Goal: Task Accomplishment & Management: Complete application form

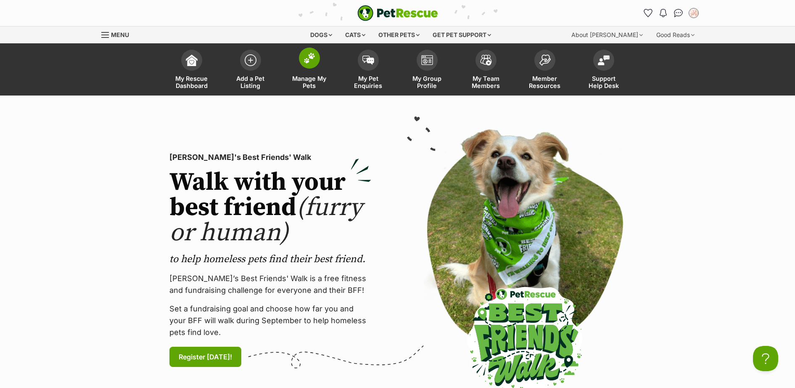
click at [304, 61] on img at bounding box center [310, 58] width 12 height 11
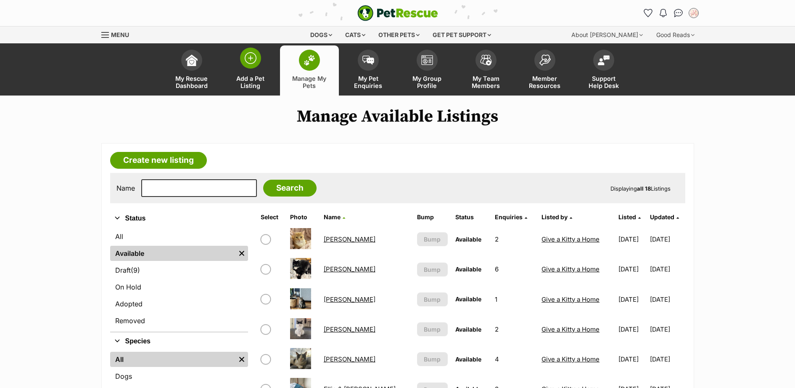
click at [240, 65] on link "Add a Pet Listing" at bounding box center [250, 70] width 59 height 50
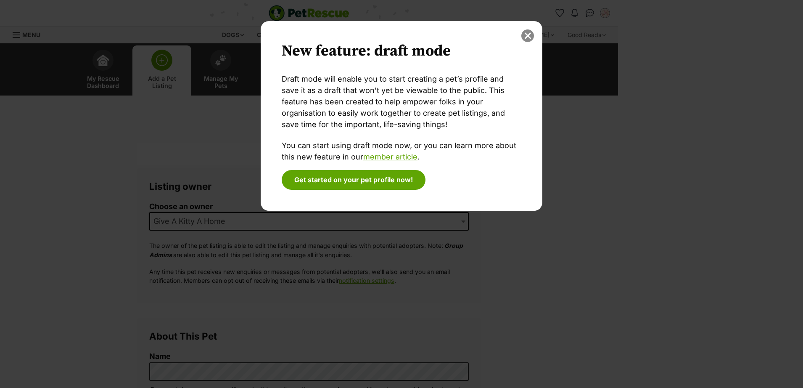
click at [530, 36] on button "close" at bounding box center [528, 35] width 13 height 13
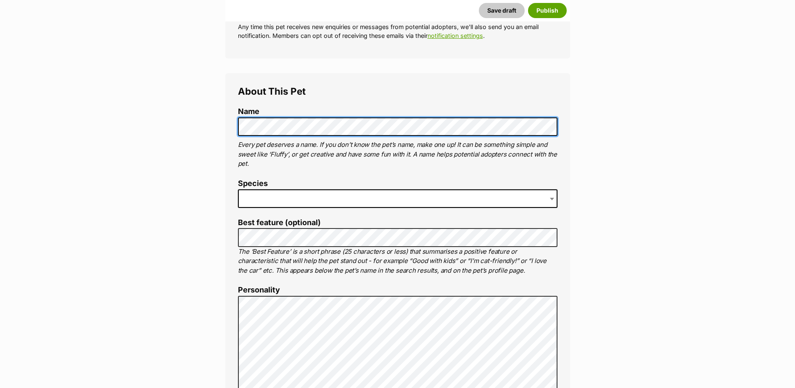
scroll to position [245, 0]
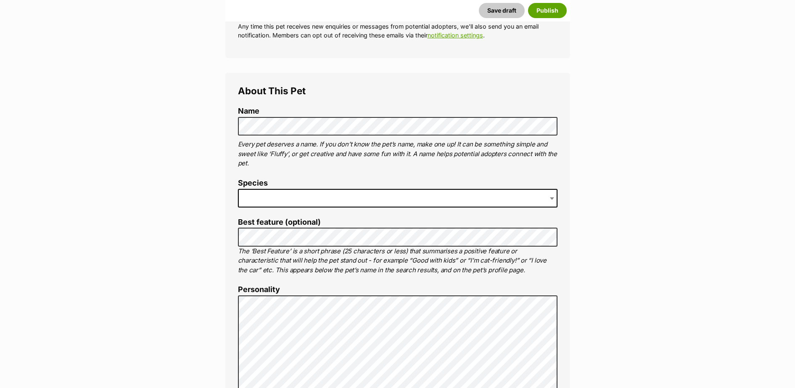
click at [310, 198] on span at bounding box center [398, 198] width 320 height 19
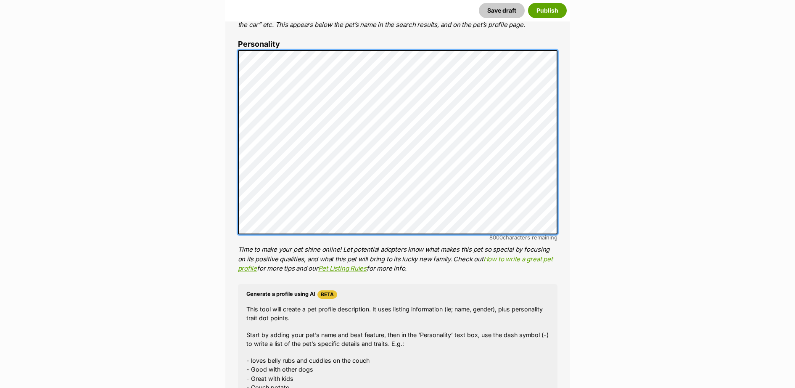
scroll to position [613, 0]
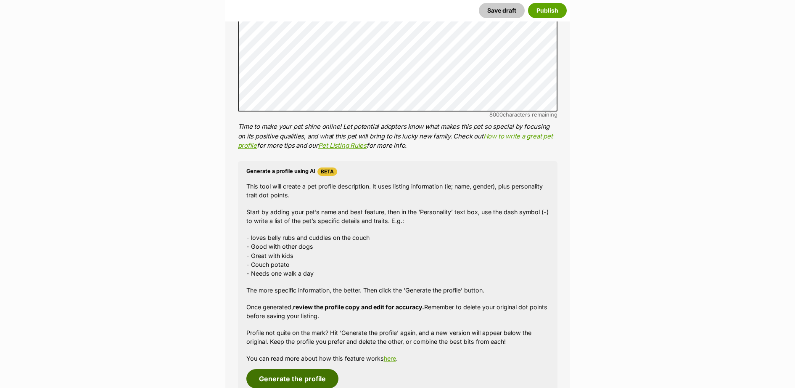
click at [302, 374] on button "Generate the profile" at bounding box center [293, 378] width 92 height 19
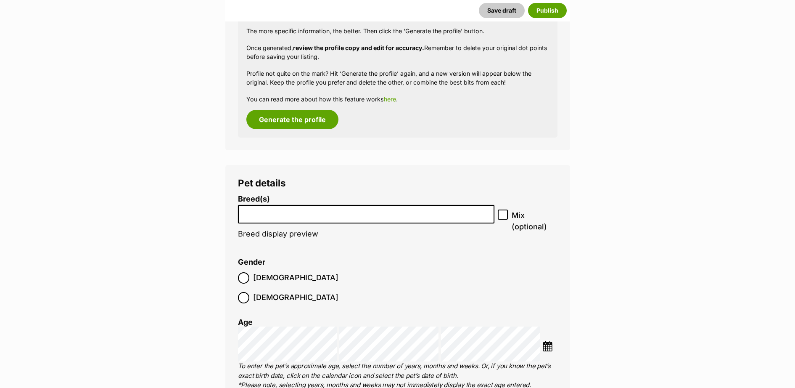
scroll to position [930, 0]
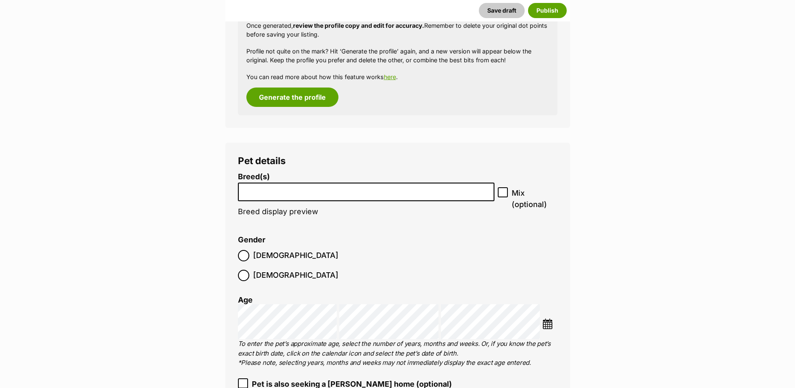
click at [305, 193] on input "search" at bounding box center [366, 190] width 251 height 9
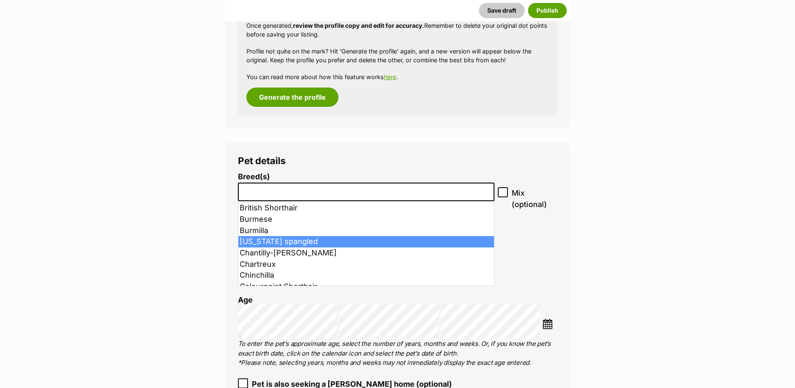
scroll to position [245, 0]
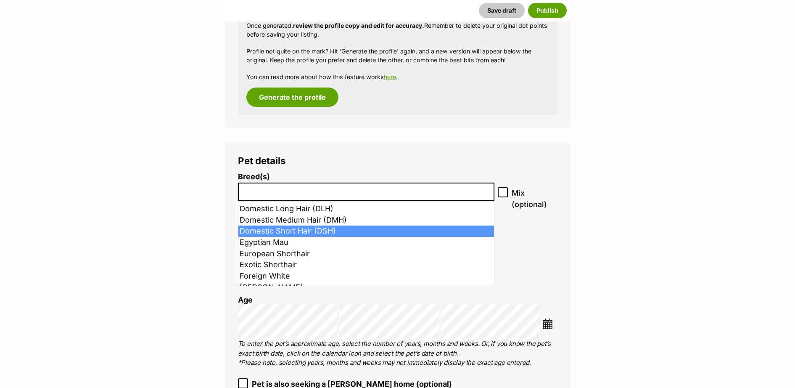
select select "252102"
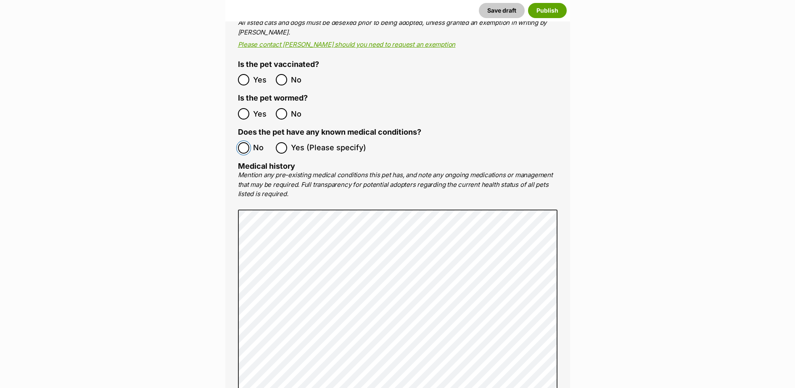
scroll to position [1911, 0]
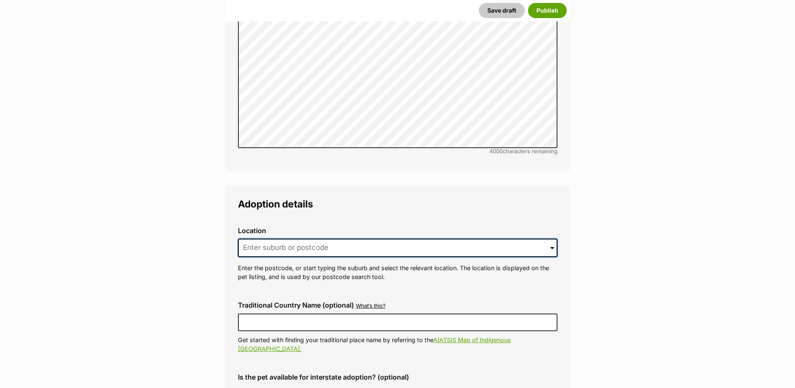
click at [289, 239] on input at bounding box center [398, 248] width 320 height 19
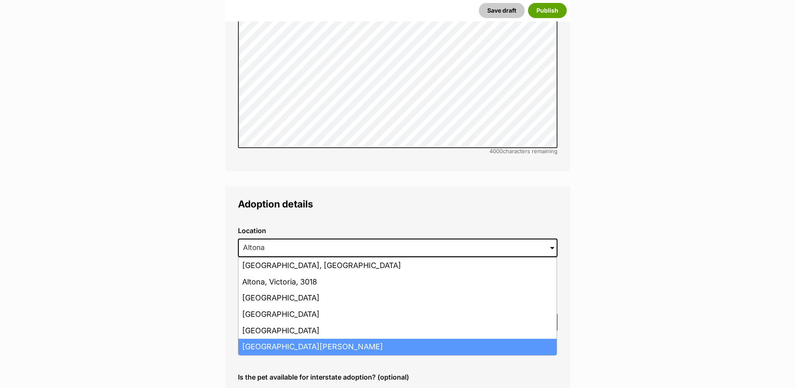
click at [318, 339] on li "Altona Meadows, Victoria, 3028" at bounding box center [398, 347] width 318 height 16
type input "Altona Meadows, Victoria, 3028"
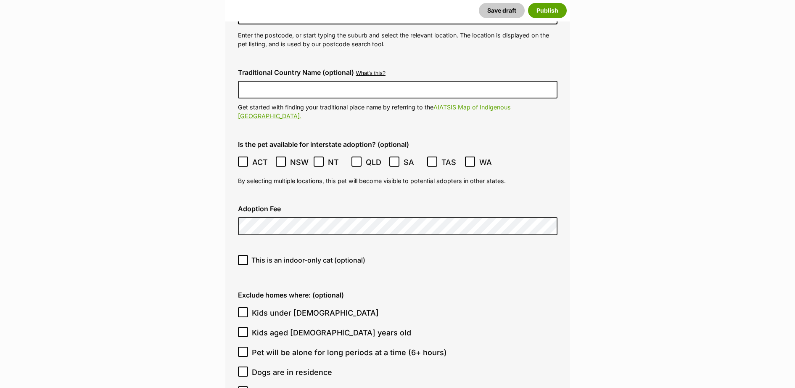
scroll to position [2157, 0]
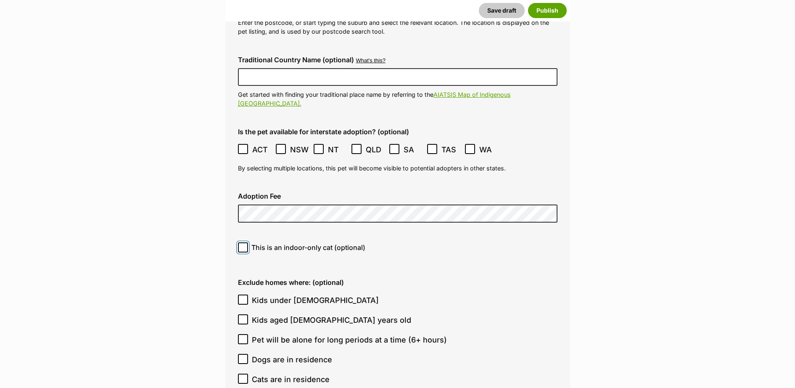
click at [247, 242] on input "This is an indoor-only cat (optional)" at bounding box center [243, 247] width 10 height 10
checkbox input "true"
click at [241, 297] on icon at bounding box center [243, 300] width 6 height 6
click at [241, 294] on input "Kids under [DEMOGRAPHIC_DATA]" at bounding box center [243, 299] width 10 height 10
checkbox input "true"
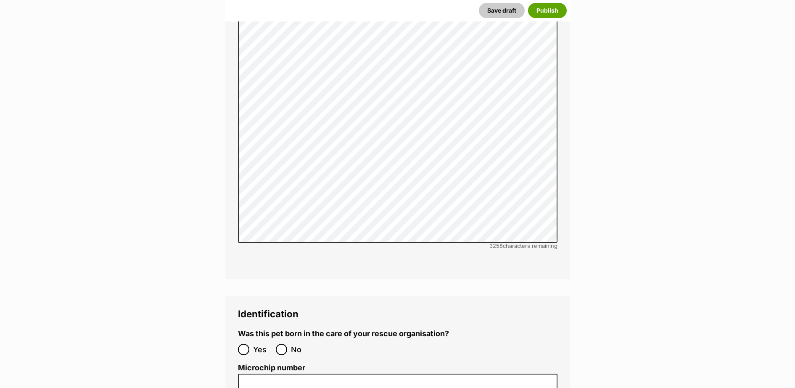
scroll to position [2770, 0]
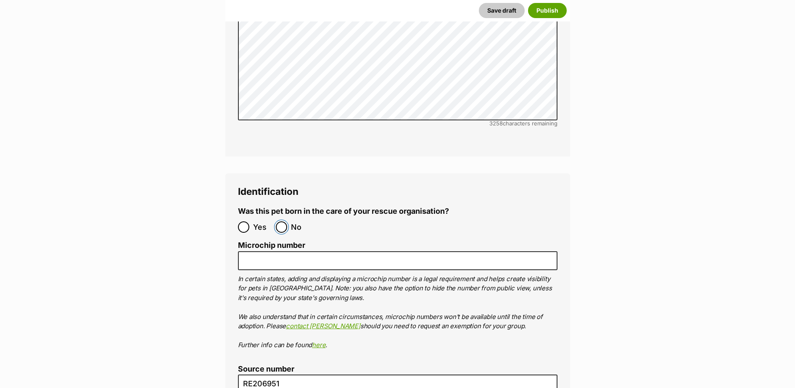
click at [279, 221] on input "No" at bounding box center [281, 226] width 11 height 11
radio input "true"
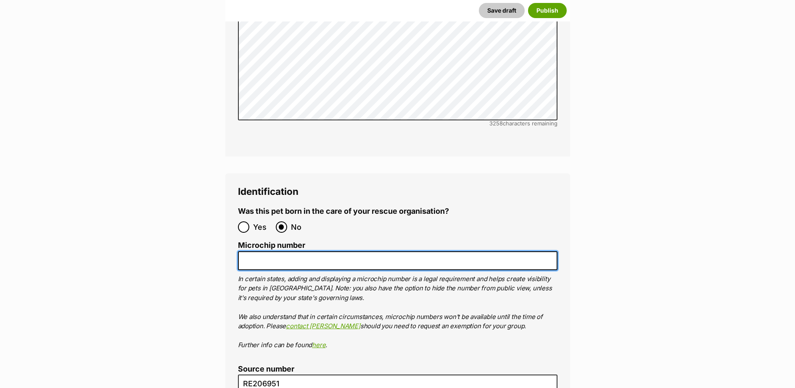
click at [278, 251] on input "Microchip number" at bounding box center [398, 260] width 320 height 19
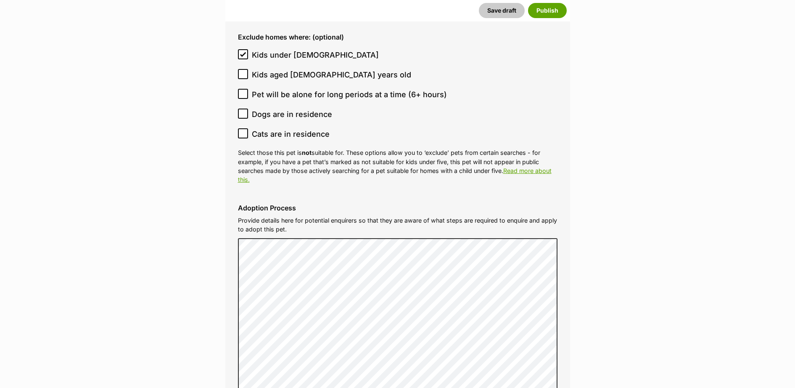
scroll to position [2157, 0]
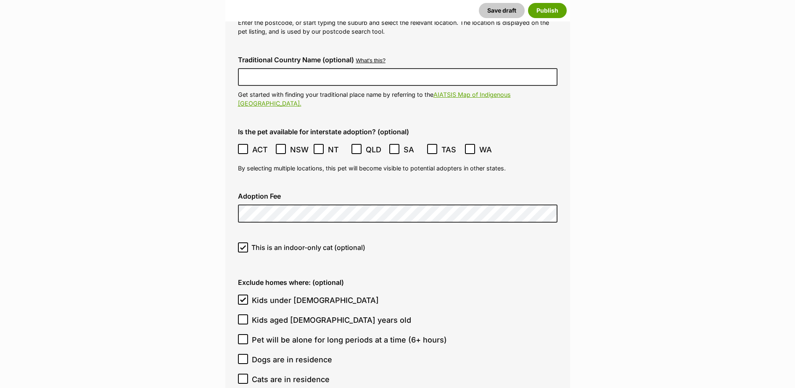
type input "956000017335866"
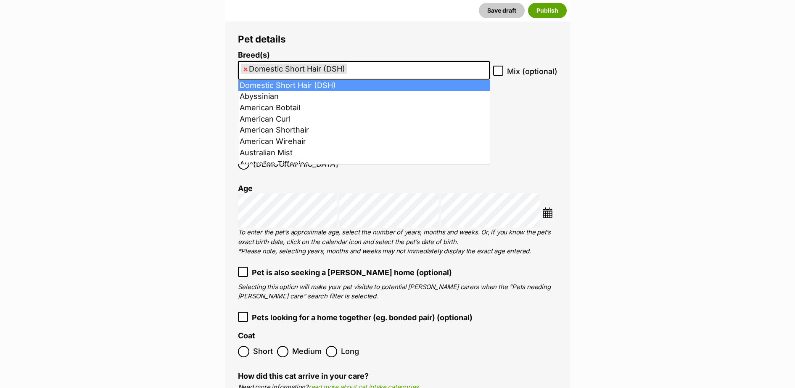
scroll to position [1050, 0]
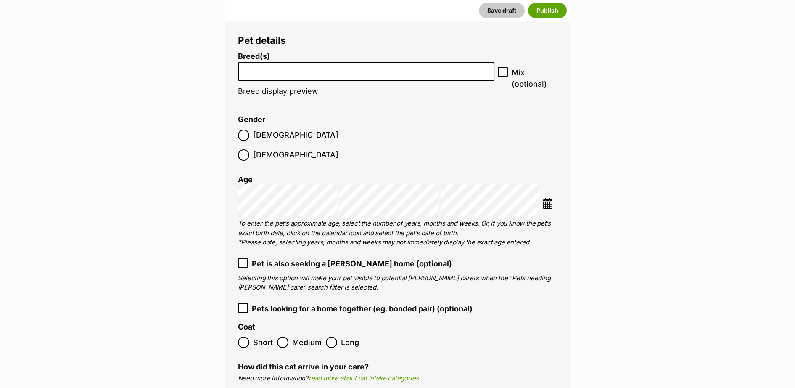
click at [456, 75] on li at bounding box center [366, 71] width 251 height 17
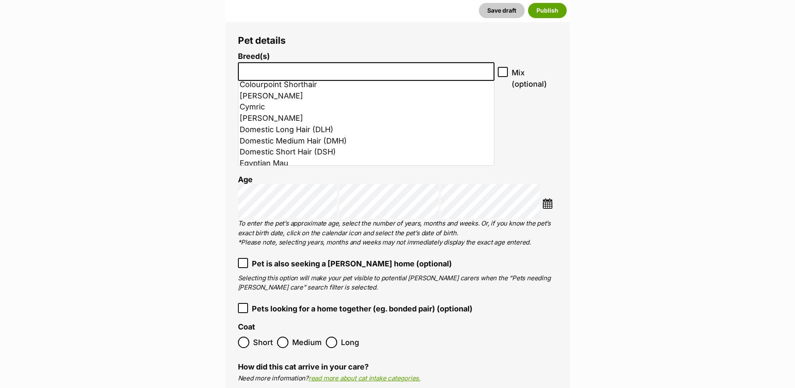
scroll to position [245, 0]
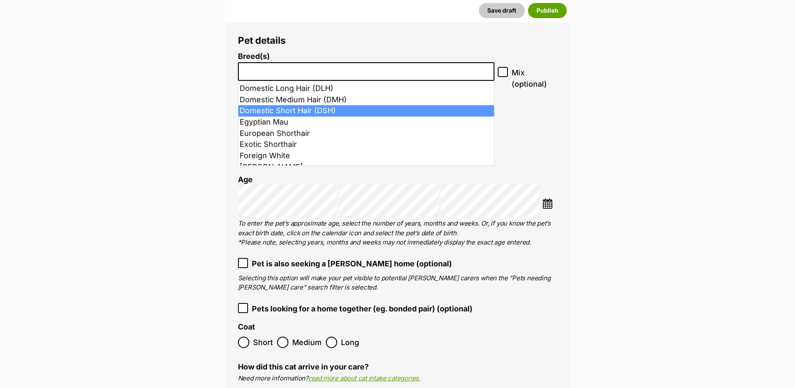
select select "252102"
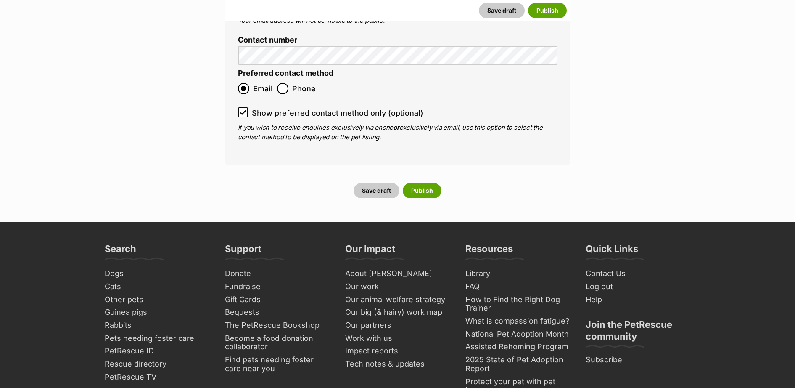
scroll to position [3381, 0]
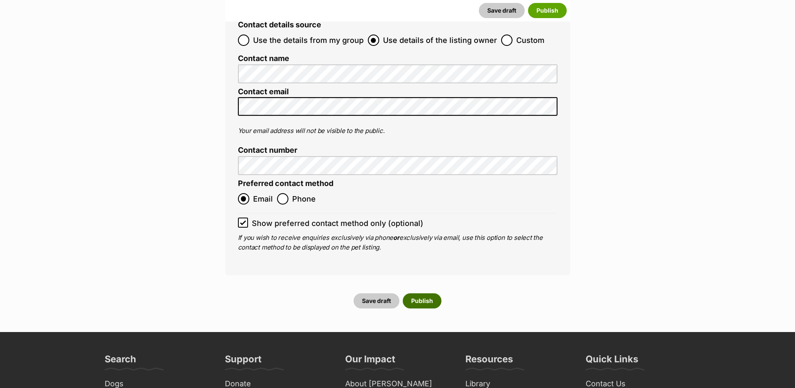
click at [429, 293] on button "Publish" at bounding box center [422, 300] width 39 height 15
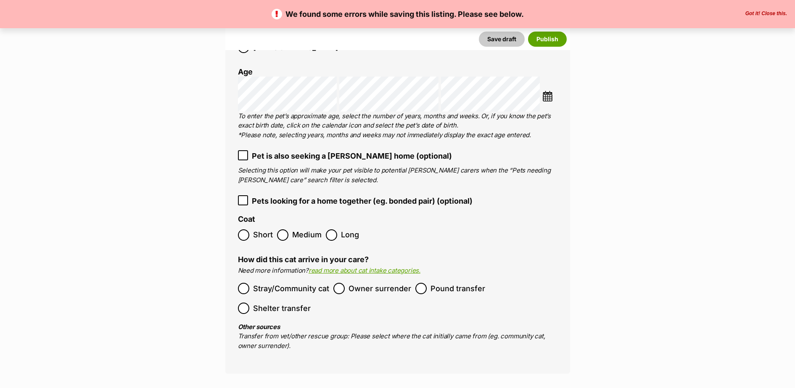
scroll to position [1472, 0]
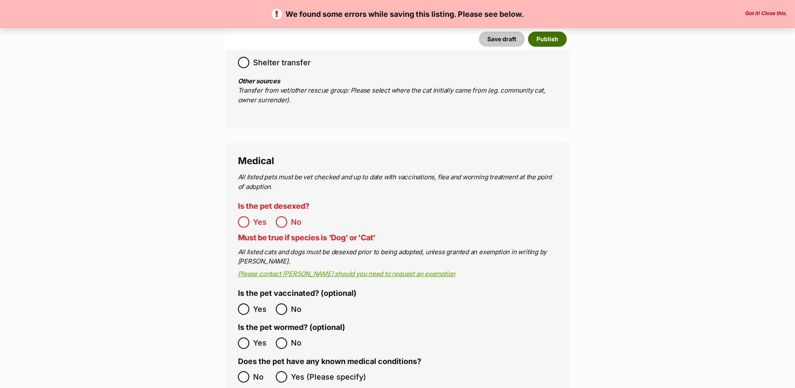
click at [557, 37] on button "Publish" at bounding box center [547, 39] width 39 height 15
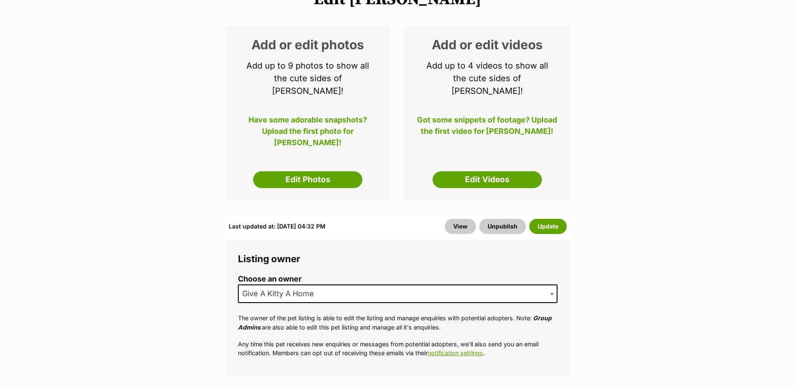
scroll to position [245, 0]
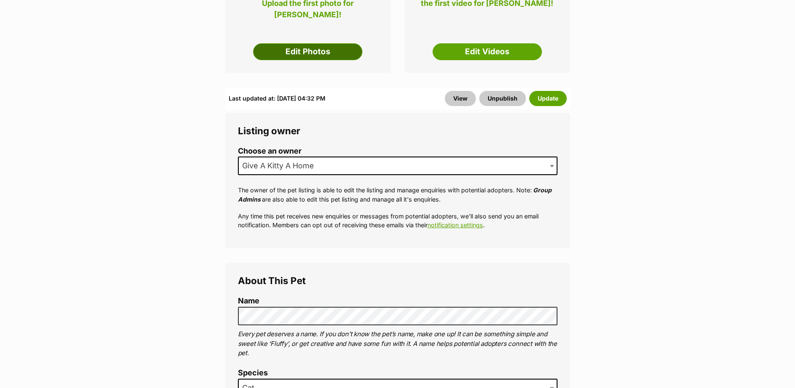
click at [335, 43] on link "Edit Photos" at bounding box center [307, 51] width 109 height 17
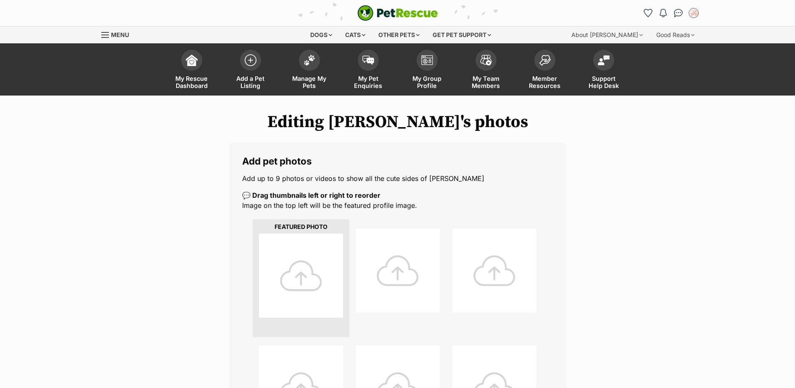
click at [306, 273] on div at bounding box center [301, 275] width 84 height 84
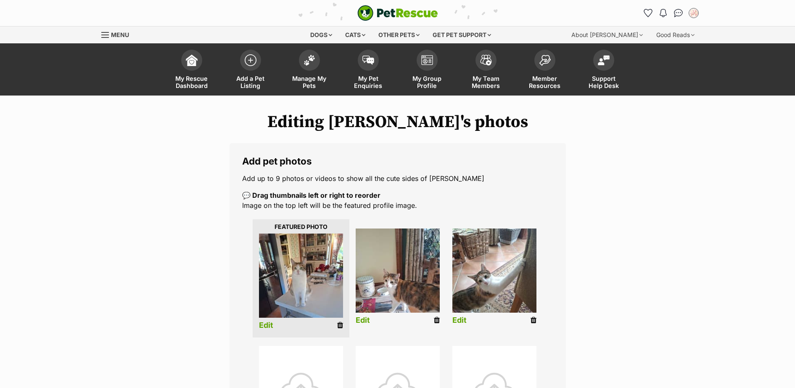
click at [269, 327] on link "Edit" at bounding box center [266, 325] width 14 height 9
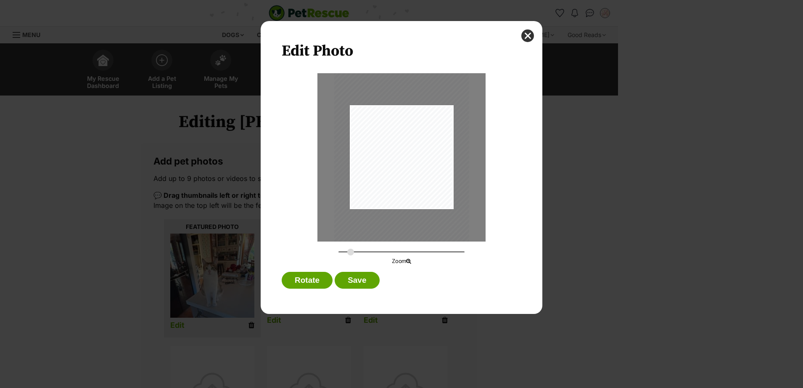
drag, startPoint x: 342, startPoint y: 250, endPoint x: 351, endPoint y: 250, distance: 8.4
type input "0.365"
click at [351, 250] on input "Dialog Window - Close (Press escape to close)" at bounding box center [402, 252] width 126 height 8
drag, startPoint x: 395, startPoint y: 186, endPoint x: 394, endPoint y: 199, distance: 13.1
click at [394, 199] on div "Dialog Window - Close (Press escape to close)" at bounding box center [401, 170] width 138 height 184
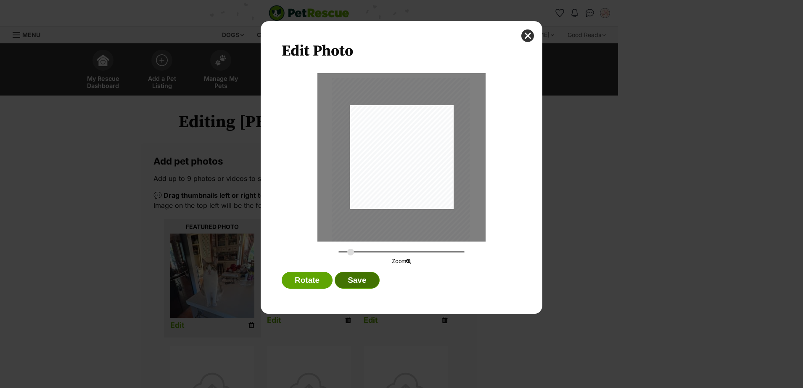
click at [367, 276] on button "Save" at bounding box center [357, 280] width 45 height 17
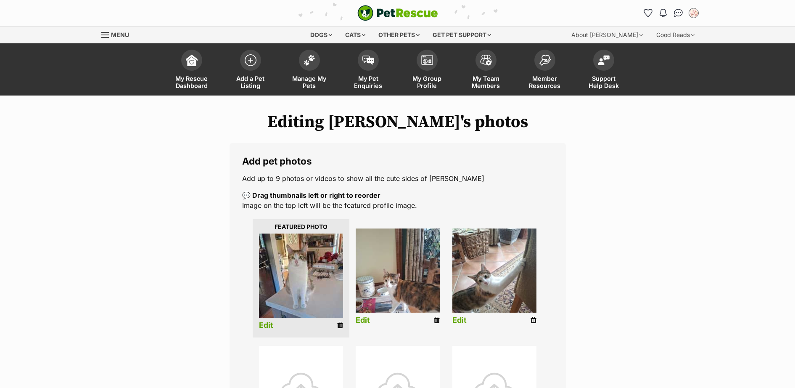
click at [362, 322] on link "Edit" at bounding box center [363, 320] width 14 height 9
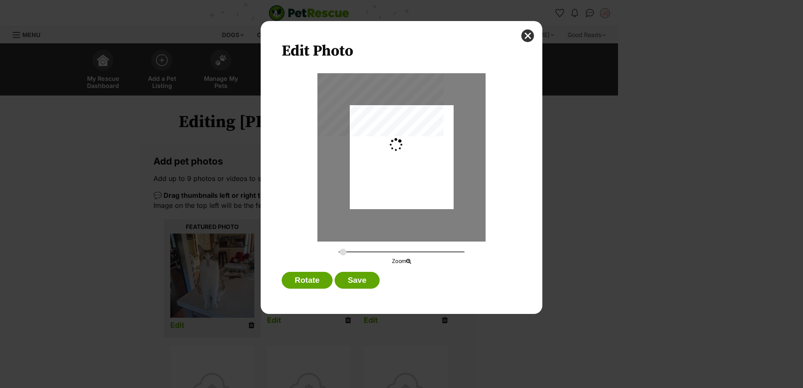
type input "0.2744"
drag, startPoint x: 417, startPoint y: 193, endPoint x: 422, endPoint y: 159, distance: 33.7
click at [422, 159] on div "Dialog Window - Close (Press escape to close)" at bounding box center [402, 140] width 104 height 138
click at [348, 279] on button "Save" at bounding box center [357, 280] width 45 height 17
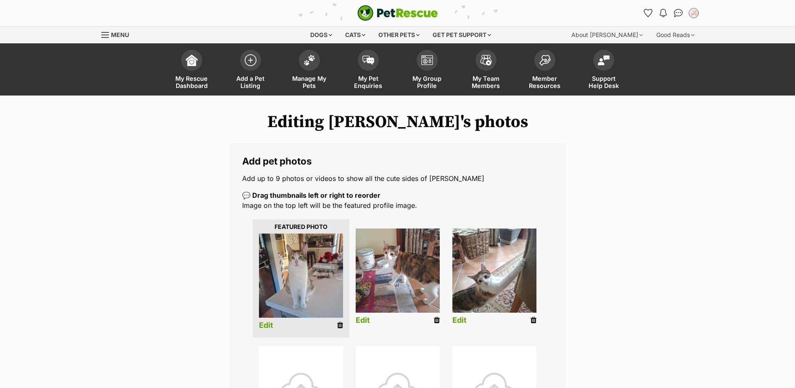
click at [459, 321] on link "Edit" at bounding box center [460, 320] width 14 height 9
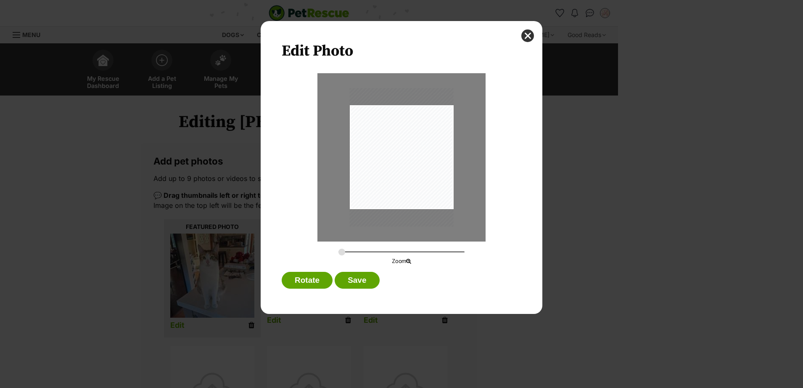
drag, startPoint x: 453, startPoint y: 208, endPoint x: 445, endPoint y: 205, distance: 9.3
click at [445, 205] on div "Dialog Window - Close (Press escape to close)" at bounding box center [402, 157] width 168 height 168
type input "0.3197"
click at [346, 251] on input "Dialog Window - Close (Press escape to close)" at bounding box center [402, 252] width 126 height 8
drag, startPoint x: 360, startPoint y: 196, endPoint x: 389, endPoint y: 195, distance: 28.2
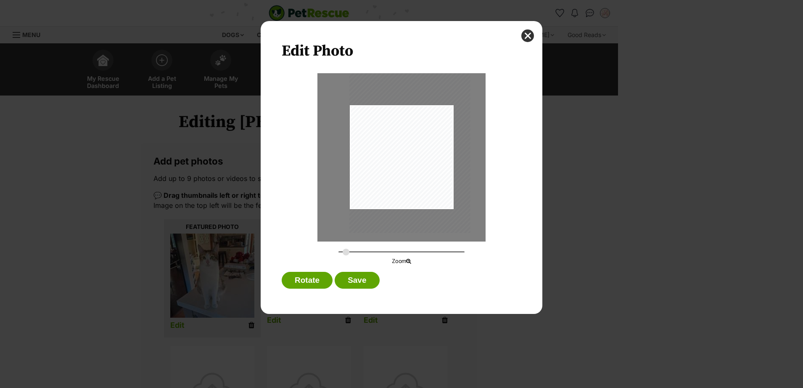
click at [389, 195] on div "Dialog Window - Close (Press escape to close)" at bounding box center [410, 153] width 121 height 162
click at [352, 281] on button "Save" at bounding box center [357, 280] width 45 height 17
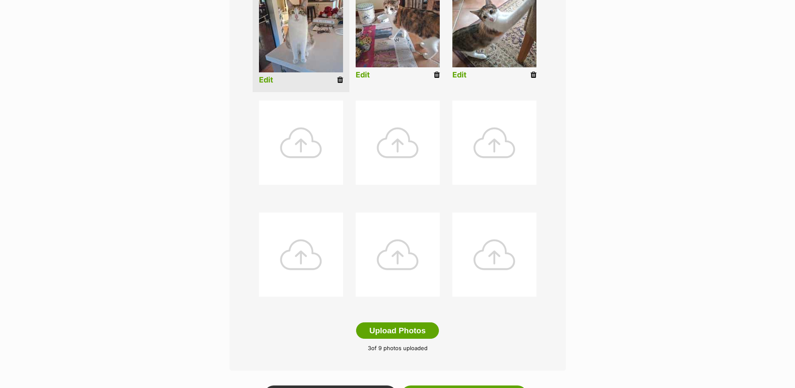
scroll to position [368, 0]
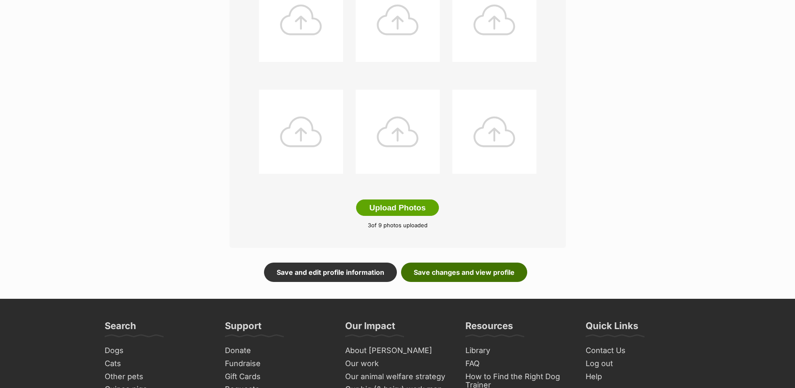
click at [464, 268] on link "Save changes and view profile" at bounding box center [464, 271] width 126 height 19
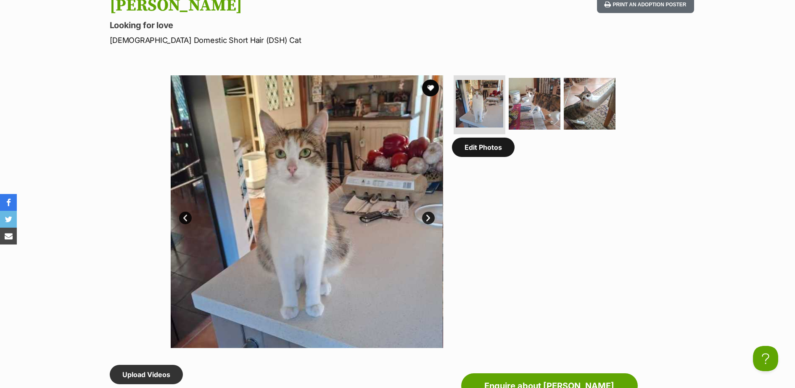
click at [482, 156] on link "Edit Photos" at bounding box center [483, 147] width 63 height 19
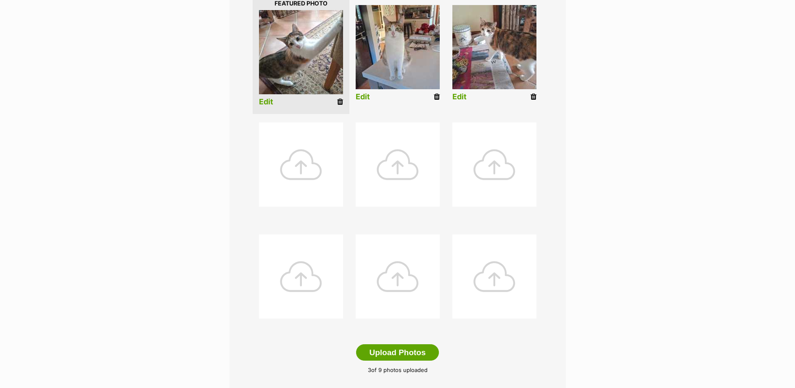
scroll to position [368, 0]
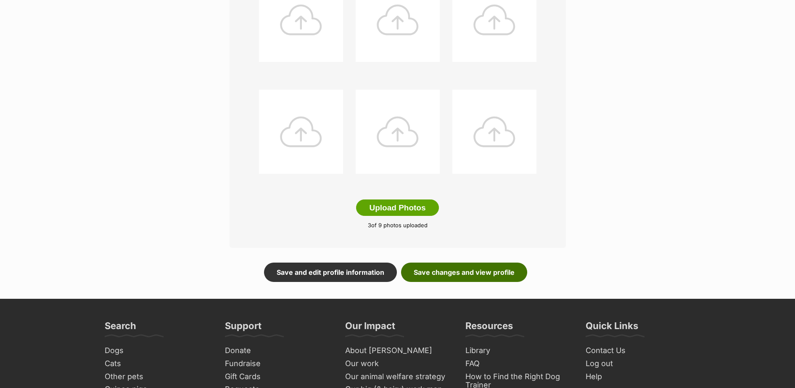
click at [461, 268] on link "Save changes and view profile" at bounding box center [464, 271] width 126 height 19
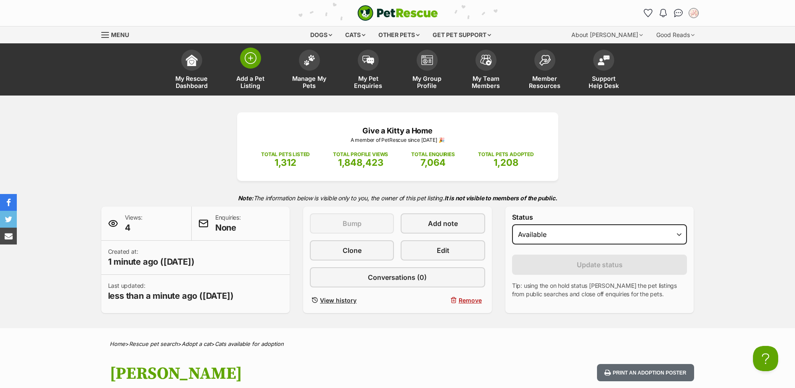
click at [247, 64] on span at bounding box center [250, 58] width 21 height 21
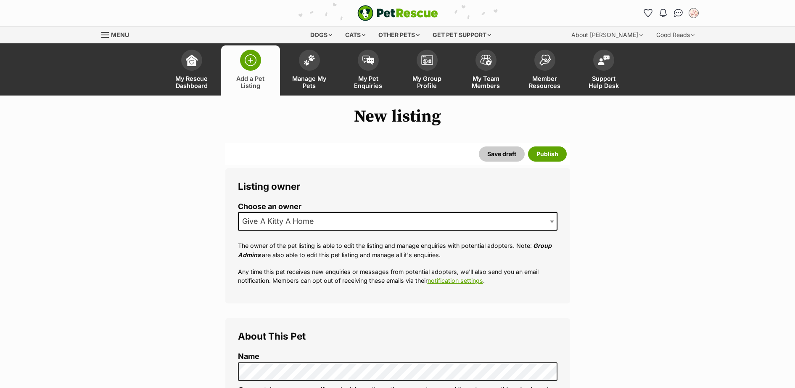
scroll to position [122, 0]
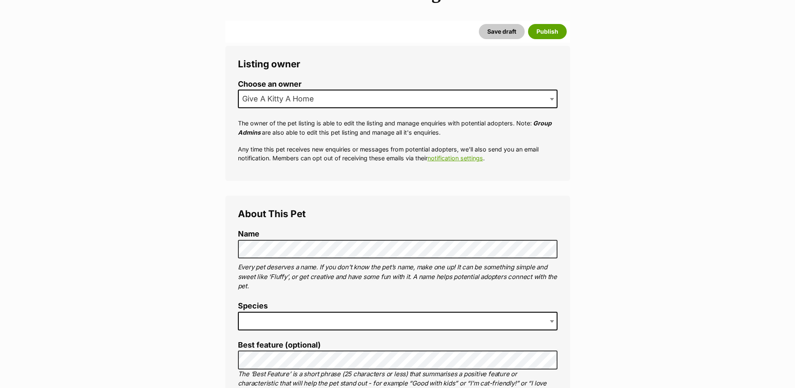
click at [332, 322] on span at bounding box center [398, 321] width 320 height 19
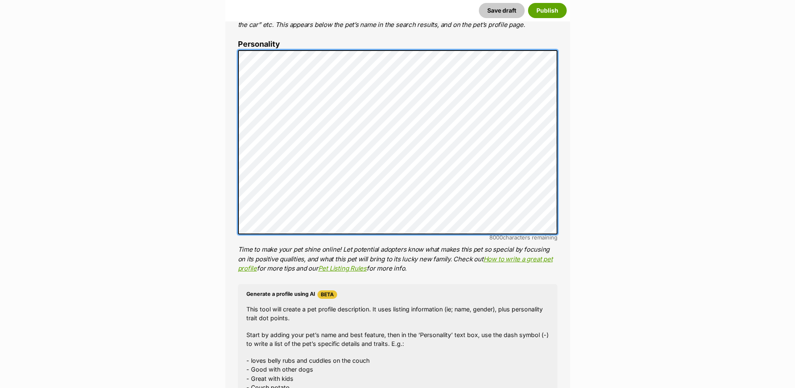
scroll to position [736, 0]
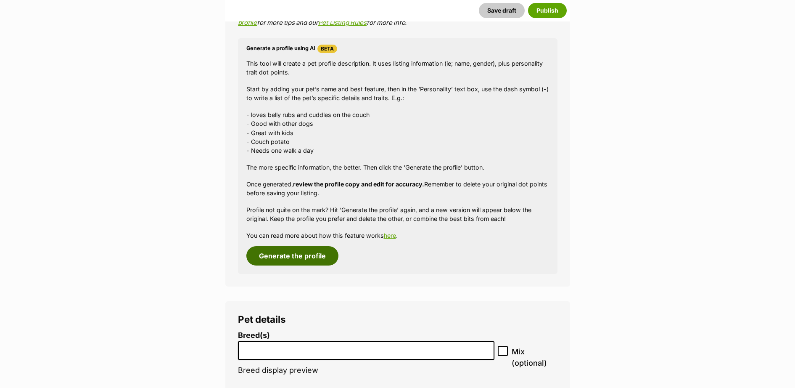
click at [302, 257] on button "Generate the profile" at bounding box center [293, 255] width 92 height 19
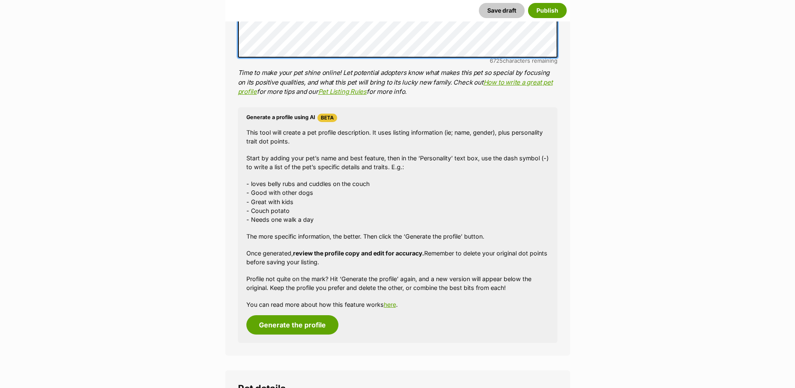
scroll to position [807, 0]
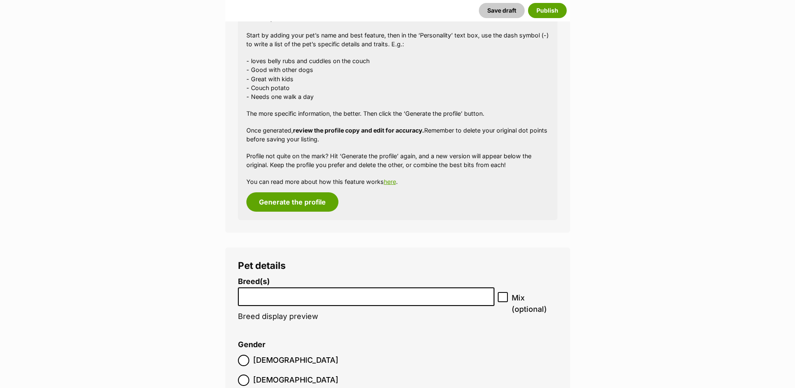
click at [305, 300] on li at bounding box center [366, 296] width 251 height 17
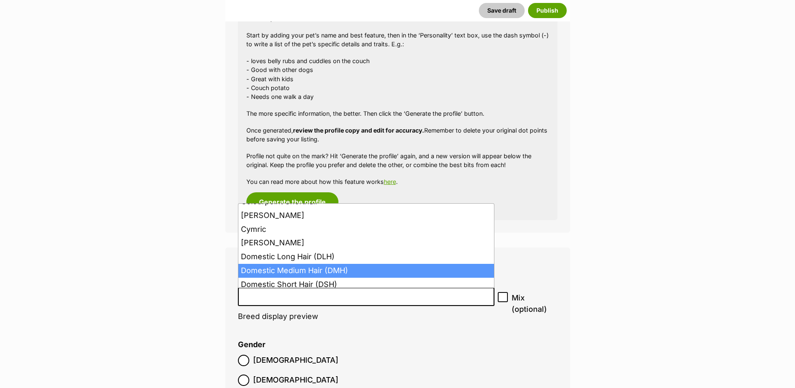
scroll to position [266, 0]
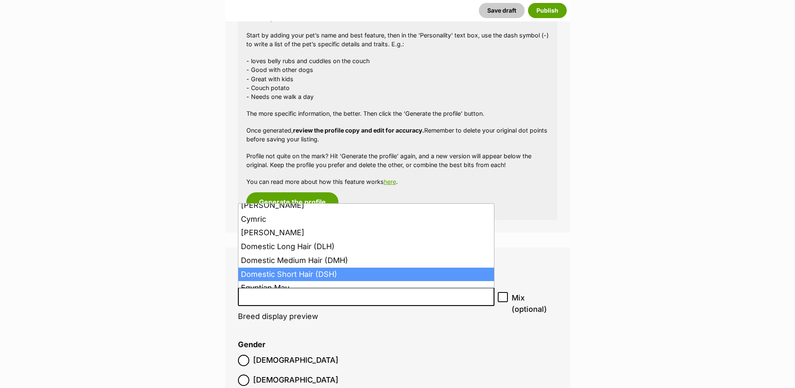
select select "252102"
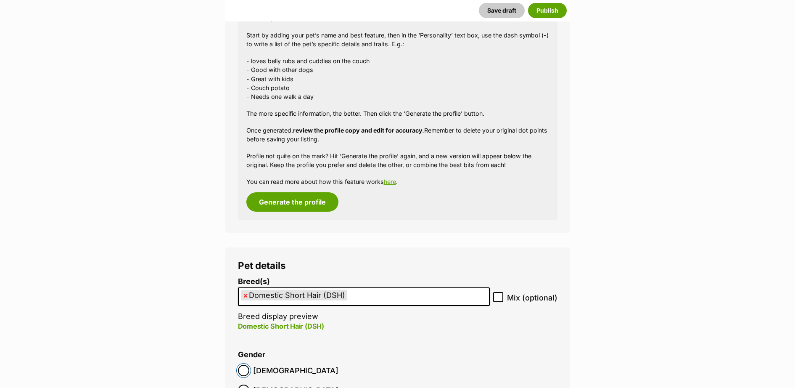
scroll to position [930, 0]
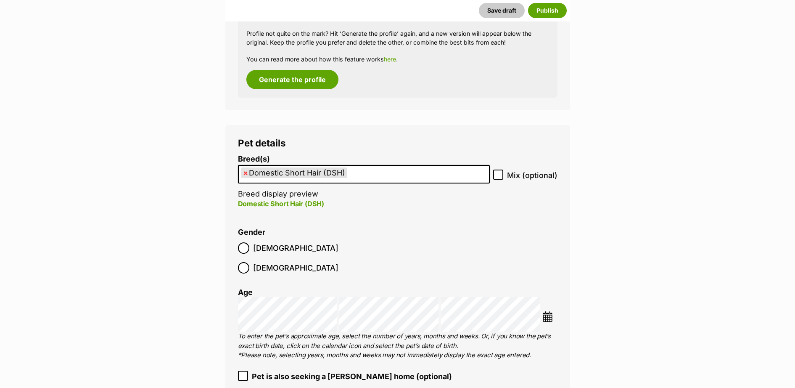
click at [549, 311] on img at bounding box center [548, 316] width 11 height 11
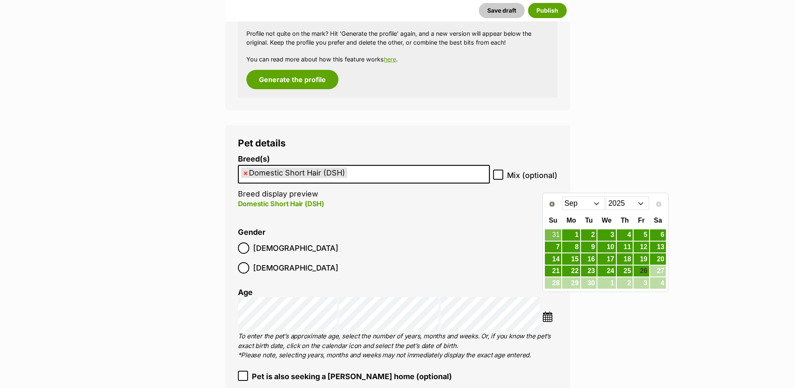
click at [598, 204] on select "Jan Feb Mar Apr May Jun Jul Aug Sep" at bounding box center [583, 202] width 43 height 13
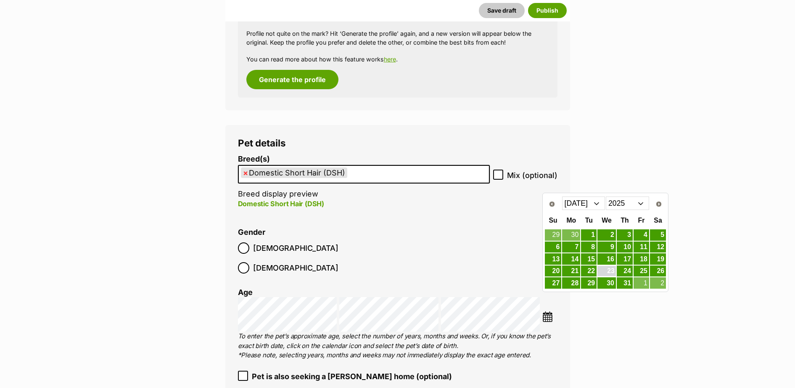
click at [609, 270] on link "23" at bounding box center [607, 271] width 19 height 11
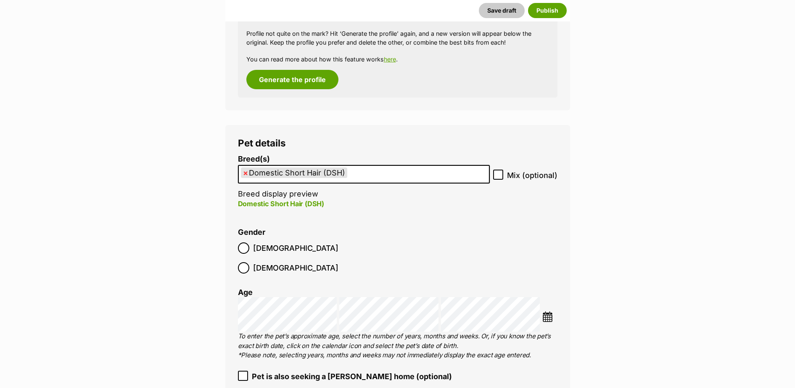
click at [550, 311] on img at bounding box center [548, 316] width 11 height 11
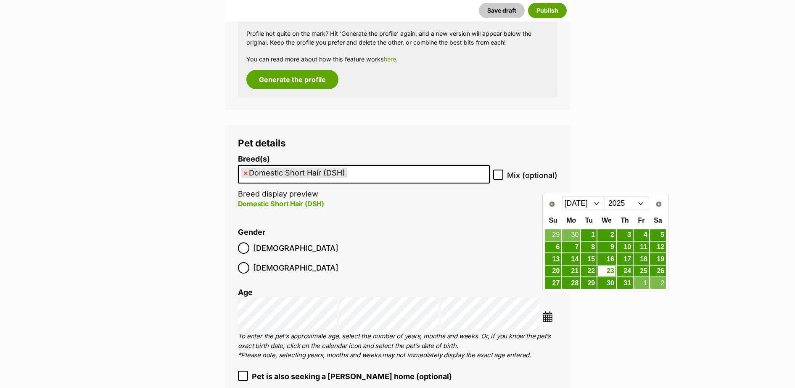
click at [596, 202] on select "Jan Feb Mar Apr May Jun Jul Aug Sep" at bounding box center [583, 202] width 43 height 13
click at [575, 273] on link "23" at bounding box center [571, 271] width 18 height 11
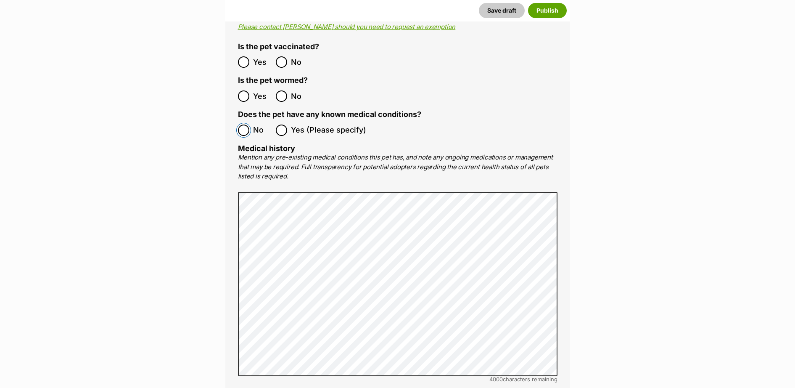
scroll to position [1911, 0]
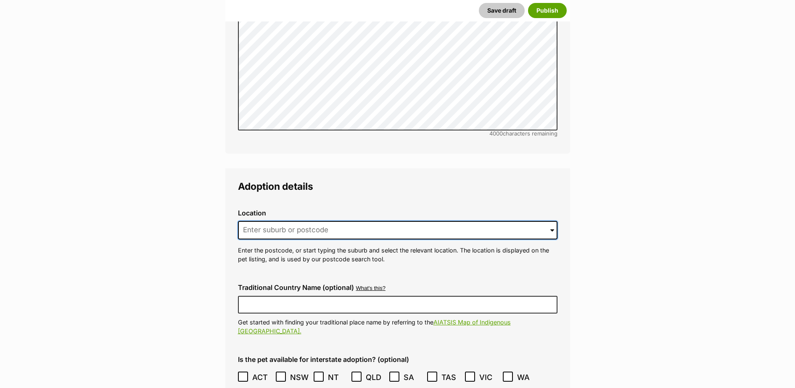
click at [294, 221] on input at bounding box center [398, 230] width 320 height 19
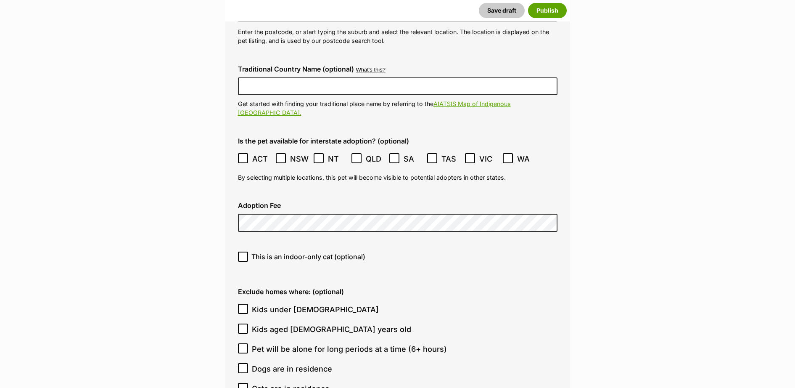
scroll to position [2157, 0]
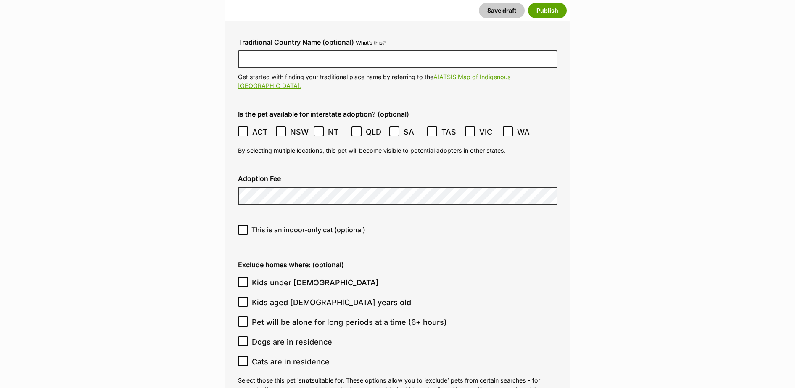
type input "$299"
click at [244, 227] on icon at bounding box center [243, 230] width 6 height 6
click at [244, 225] on input "This is an indoor-only cat (optional)" at bounding box center [243, 230] width 10 height 10
checkbox input "true"
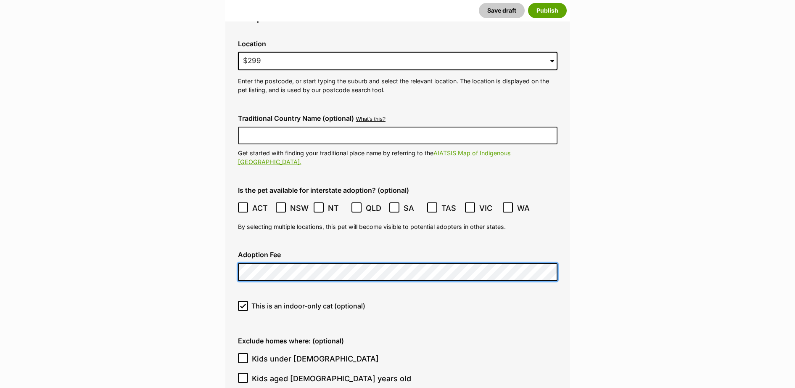
scroll to position [1911, 0]
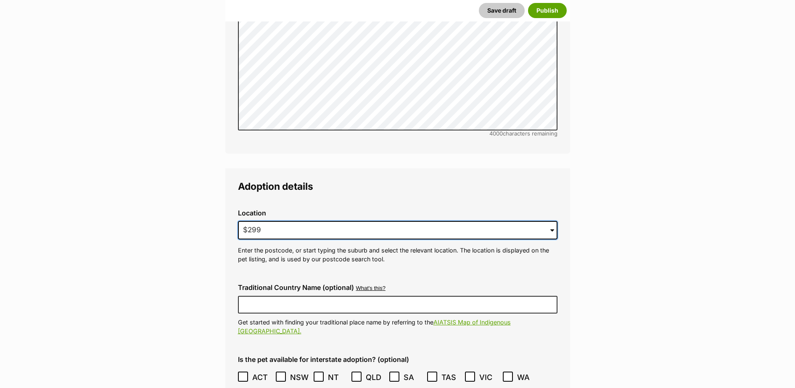
click at [347, 221] on input "$299" at bounding box center [398, 230] width 320 height 19
type input "$"
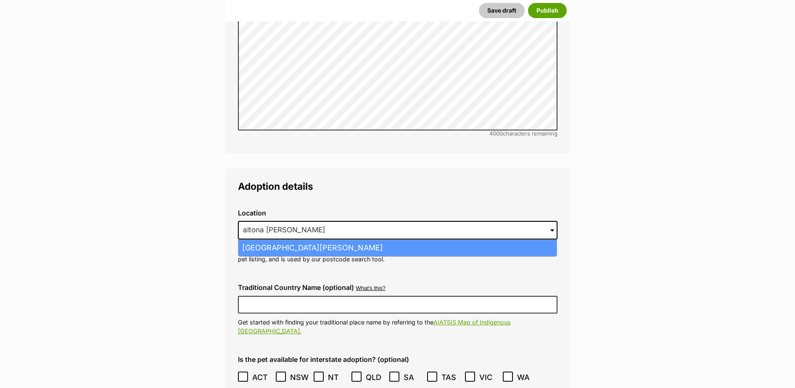
click at [343, 240] on li "Altona Meadows, Victoria, 3028" at bounding box center [398, 248] width 318 height 16
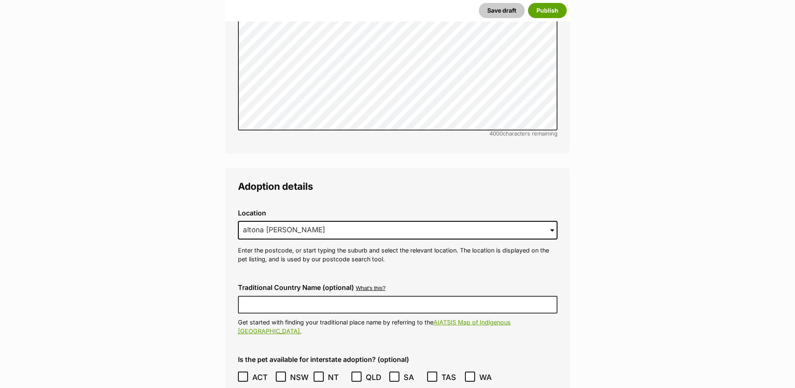
type input "Altona Meadows, Victoria, 3028"
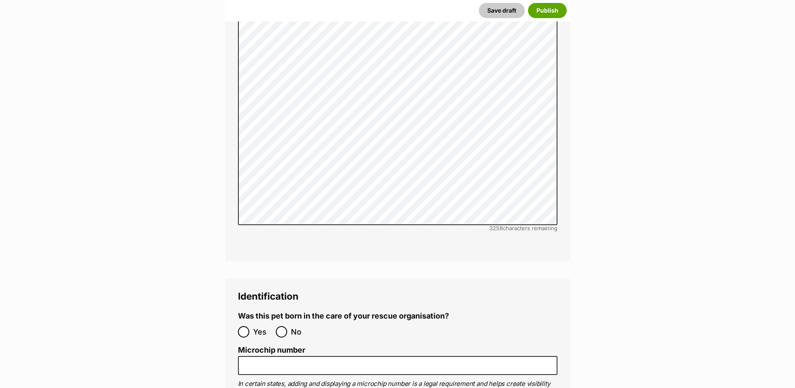
scroll to position [2770, 0]
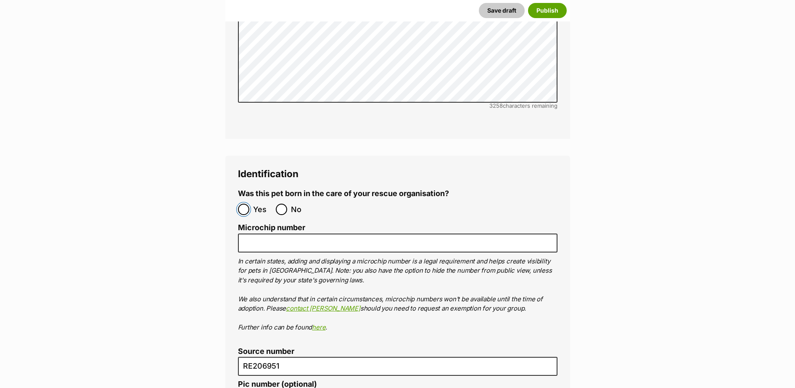
click at [244, 204] on input "Yes" at bounding box center [243, 209] width 11 height 11
radio input "true"
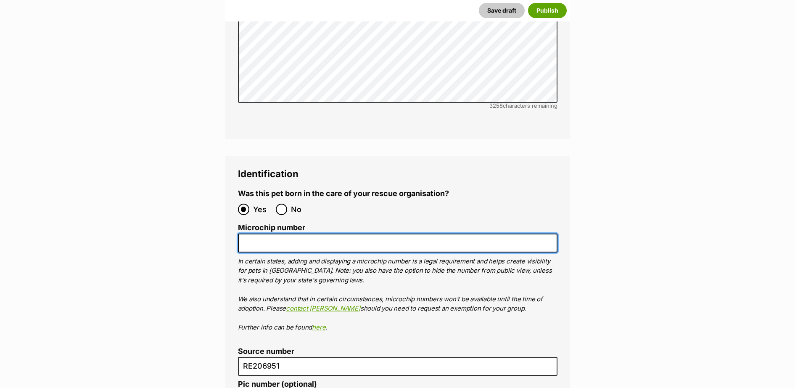
click at [261, 233] on input "Microchip number" at bounding box center [398, 242] width 320 height 19
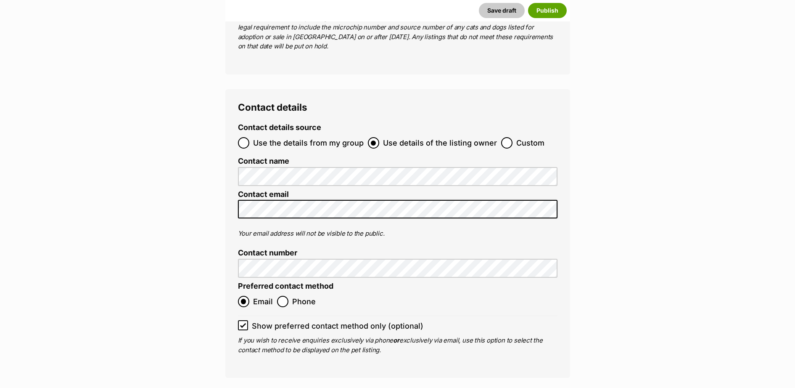
scroll to position [3384, 0]
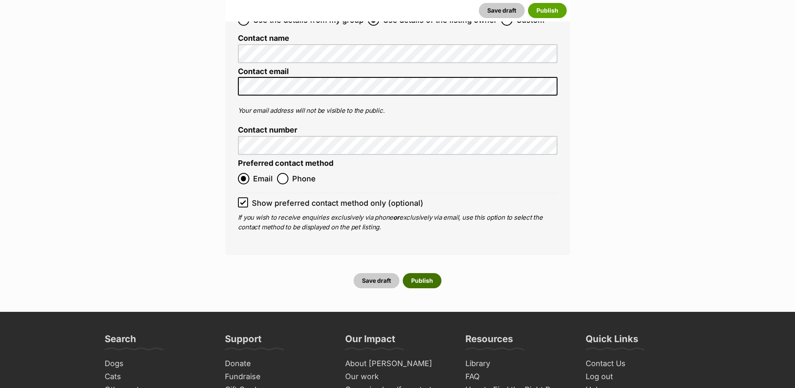
type input "956000017335203"
click at [427, 273] on button "Publish" at bounding box center [422, 280] width 39 height 15
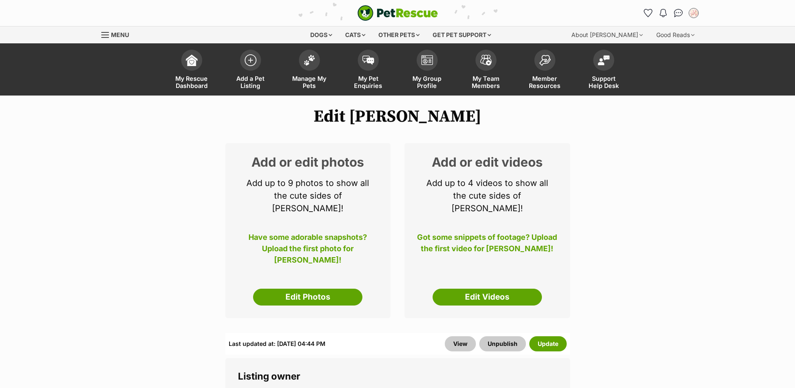
click at [292, 291] on link "Edit Photos" at bounding box center [307, 297] width 109 height 17
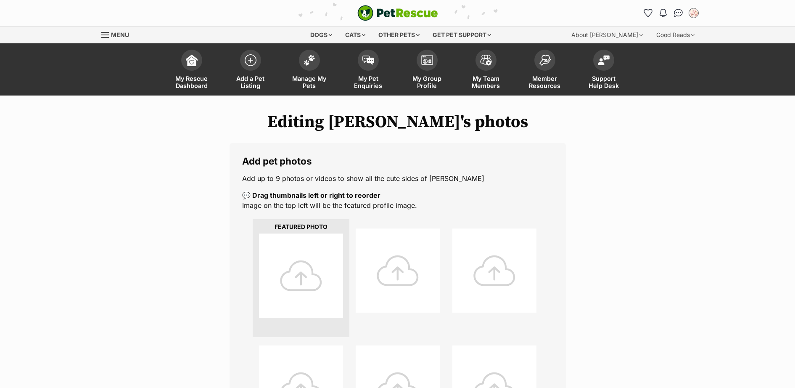
click at [308, 266] on div at bounding box center [301, 275] width 84 height 84
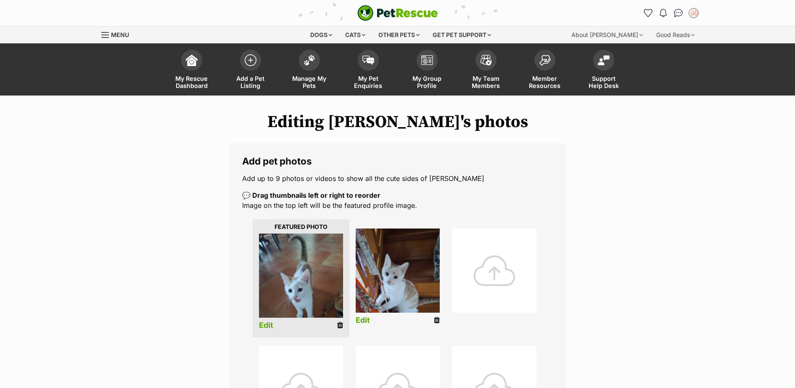
click at [370, 321] on link "Edit" at bounding box center [363, 320] width 14 height 9
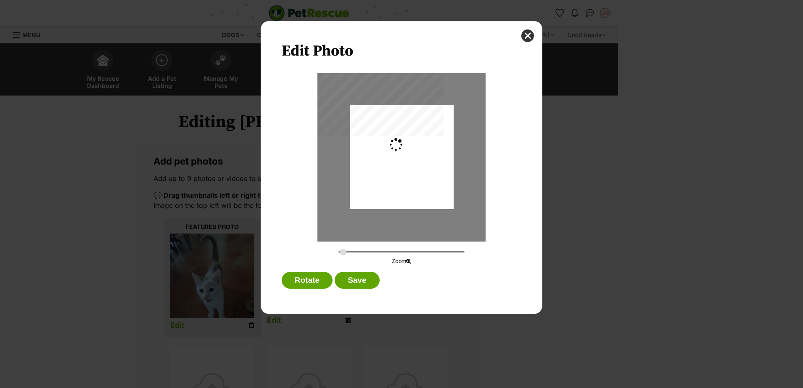
type input "0.2744"
drag, startPoint x: 398, startPoint y: 188, endPoint x: 399, endPoint y: 181, distance: 7.6
click at [399, 181] on div "Dialog Window - Close (Press escape to close)" at bounding box center [402, 148] width 104 height 138
click at [348, 282] on button "Save" at bounding box center [357, 280] width 45 height 17
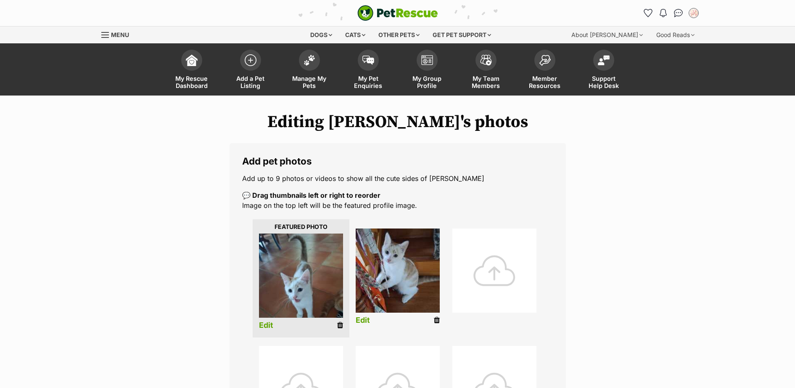
click at [268, 327] on link "Edit" at bounding box center [266, 325] width 14 height 9
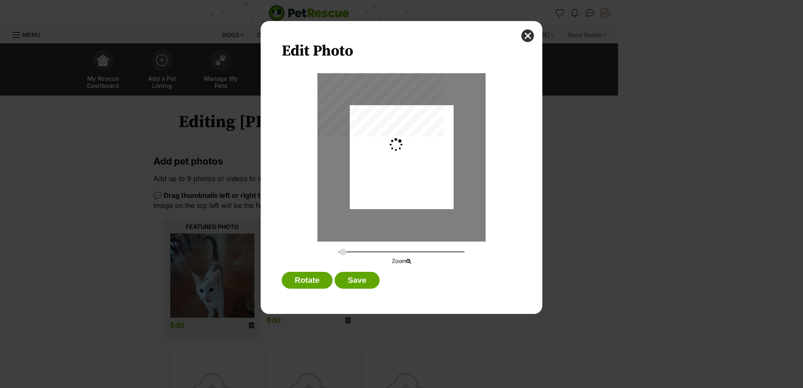
type input "0.2744"
click at [524, 34] on button "close" at bounding box center [528, 35] width 13 height 13
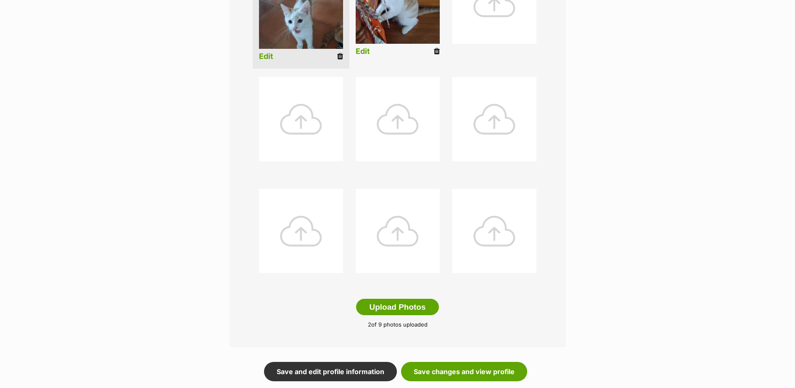
scroll to position [368, 0]
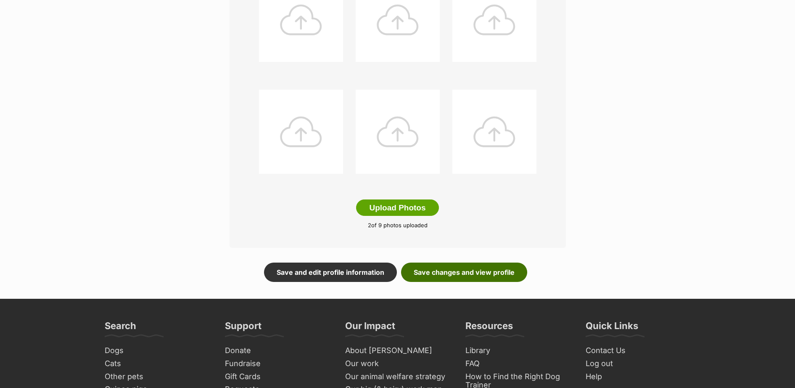
click at [488, 273] on link "Save changes and view profile" at bounding box center [464, 271] width 126 height 19
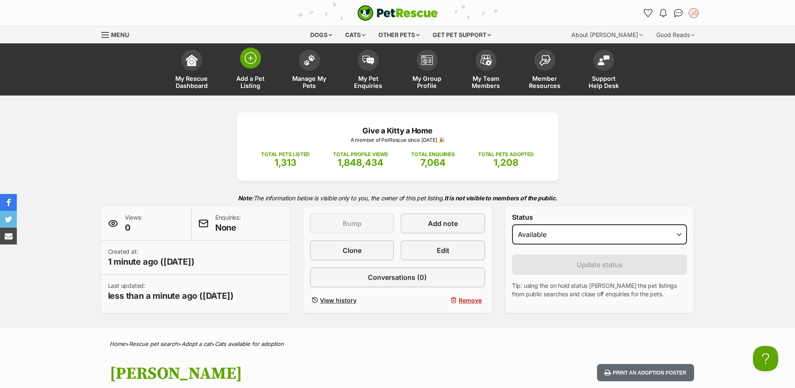
click at [247, 60] on img at bounding box center [251, 58] width 12 height 12
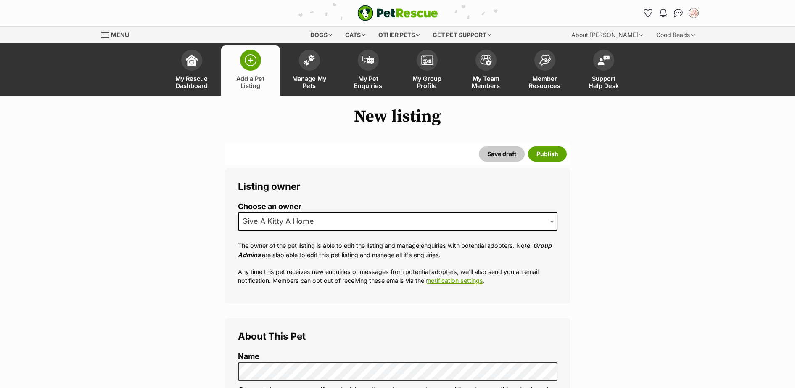
scroll to position [122, 0]
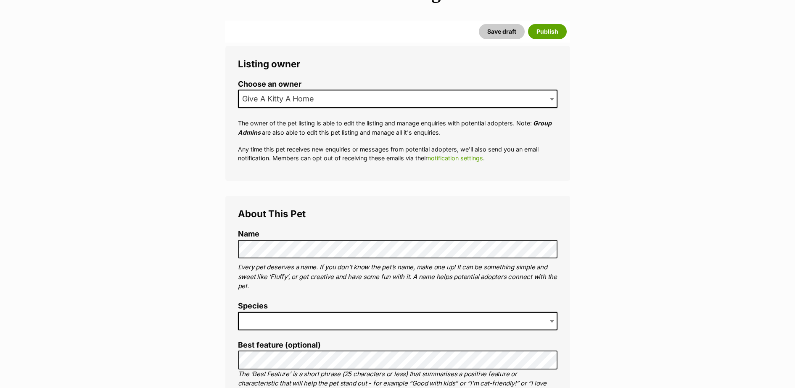
click at [286, 318] on span at bounding box center [398, 321] width 320 height 19
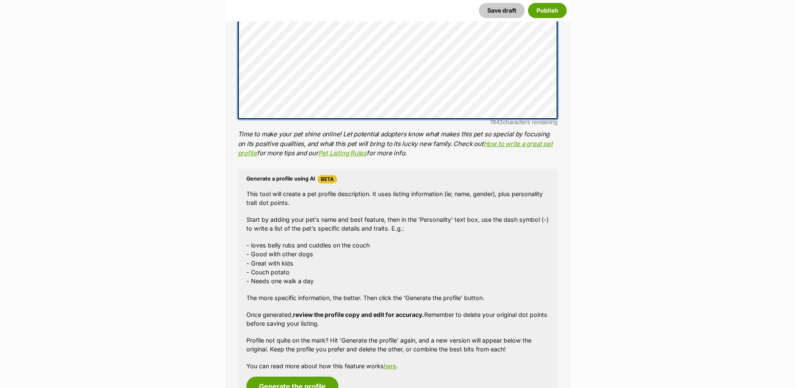
scroll to position [613, 0]
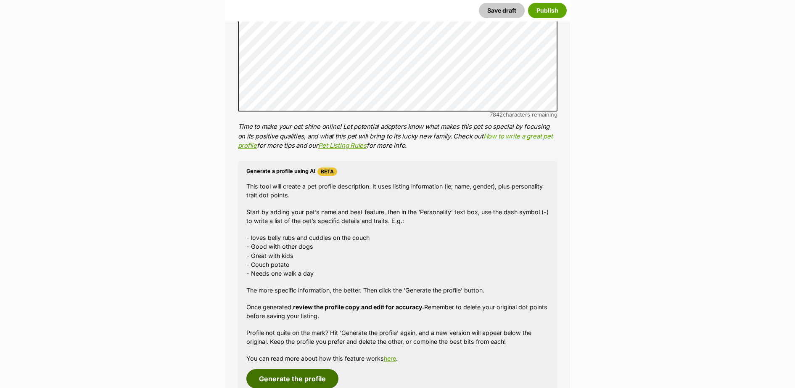
click at [318, 383] on button "Generate the profile" at bounding box center [293, 378] width 92 height 19
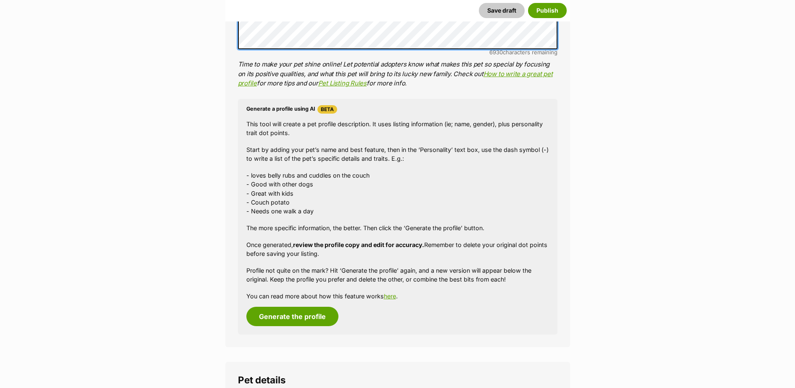
scroll to position [807, 0]
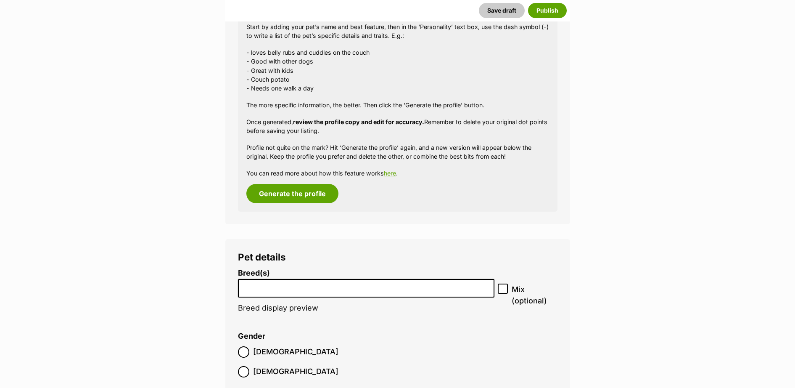
click at [333, 288] on input "search" at bounding box center [366, 286] width 251 height 9
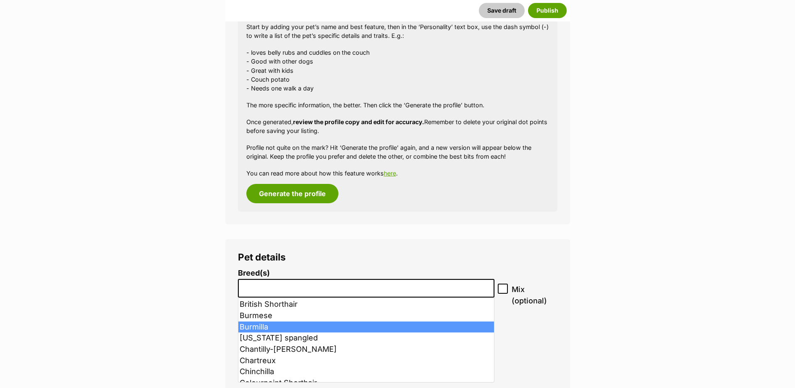
scroll to position [245, 0]
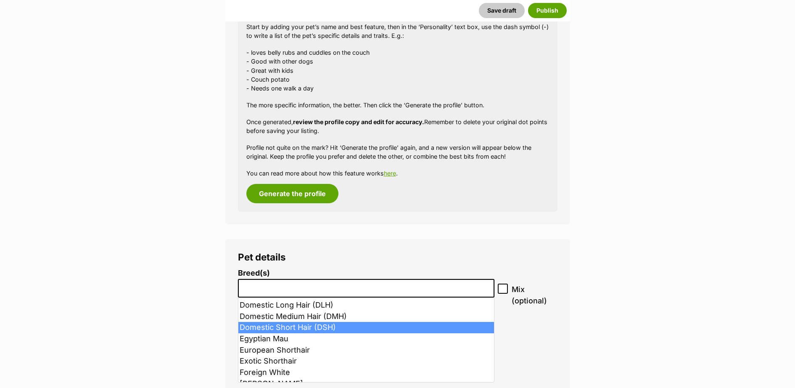
select select "252102"
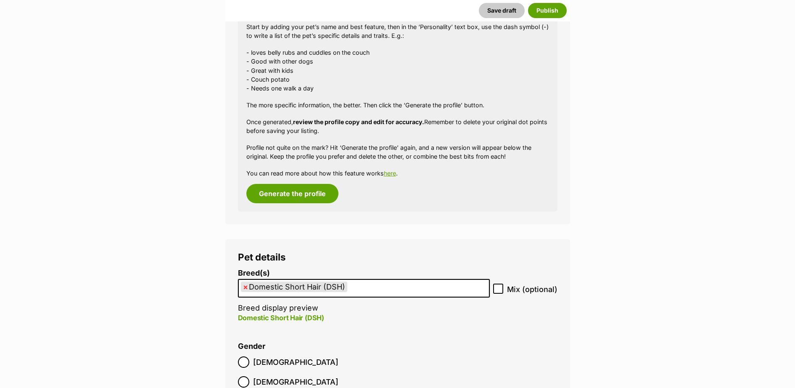
scroll to position [930, 0]
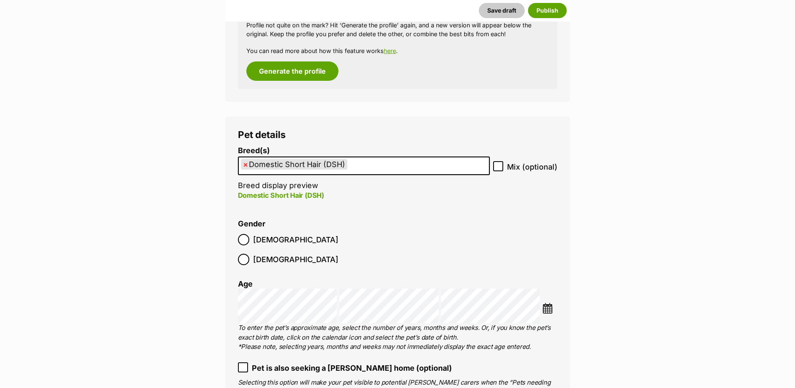
click at [546, 303] on img at bounding box center [548, 308] width 11 height 11
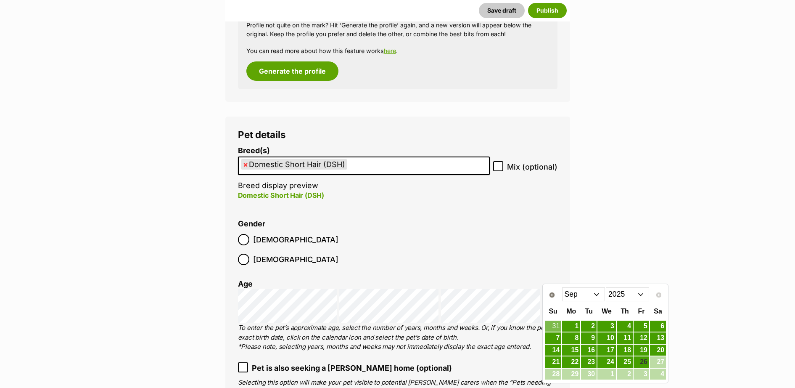
click at [598, 291] on select "Jan Feb Mar Apr May Jun Jul Aug Sep" at bounding box center [583, 293] width 43 height 13
click at [576, 360] on link "23" at bounding box center [571, 362] width 18 height 11
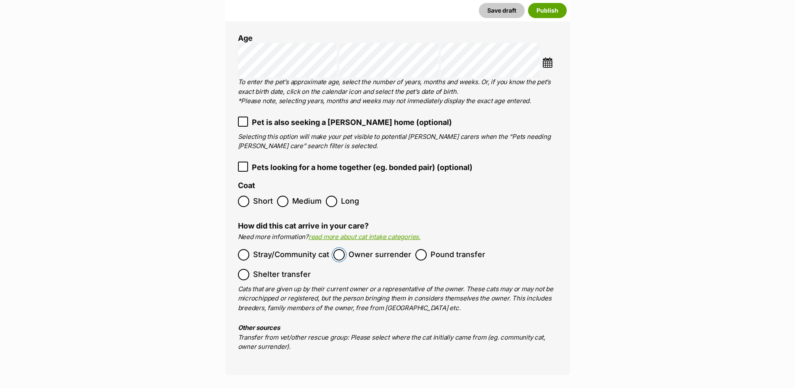
scroll to position [1421, 0]
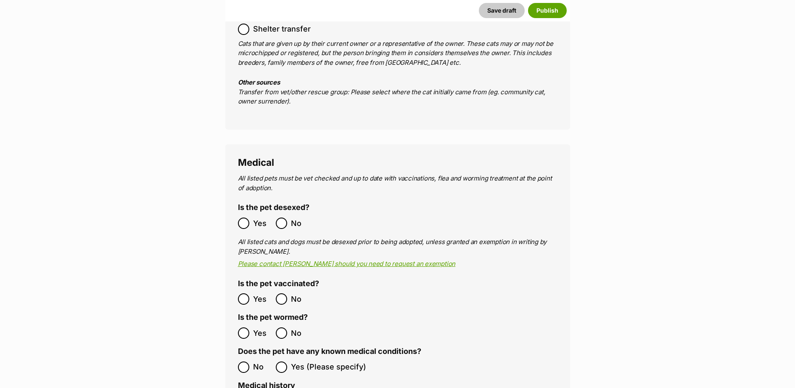
click at [245, 289] on ol "Yes No" at bounding box center [318, 299] width 160 height 20
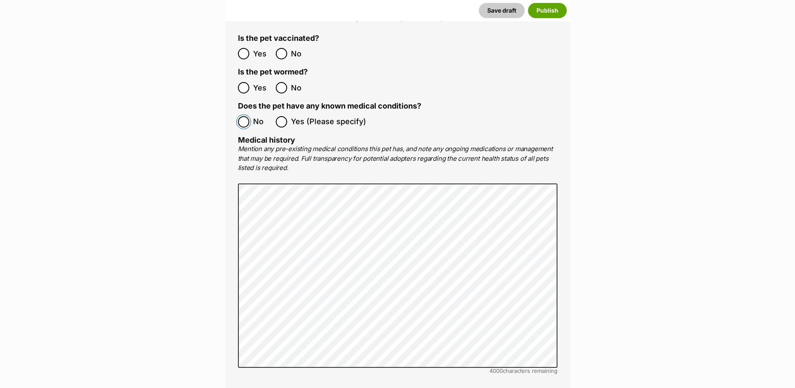
scroll to position [1911, 0]
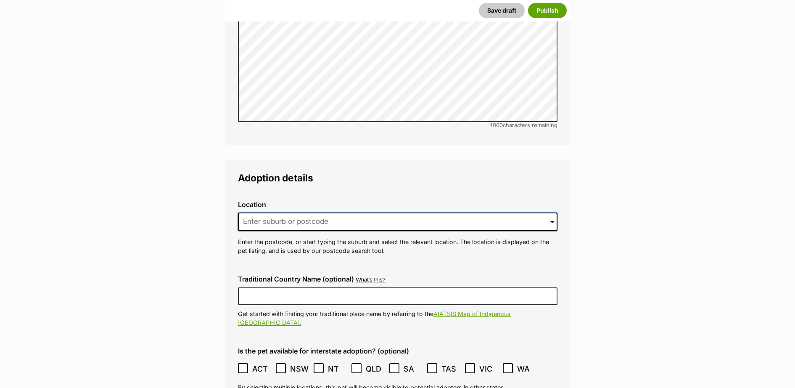
click at [258, 212] on input at bounding box center [398, 221] width 320 height 19
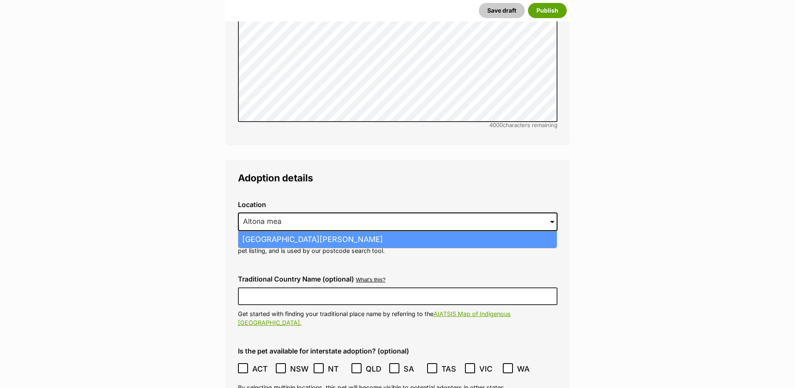
click at [261, 231] on li "Altona Meadows, Victoria, 3028" at bounding box center [398, 239] width 318 height 16
type input "Altona Meadows, Victoria, 3028"
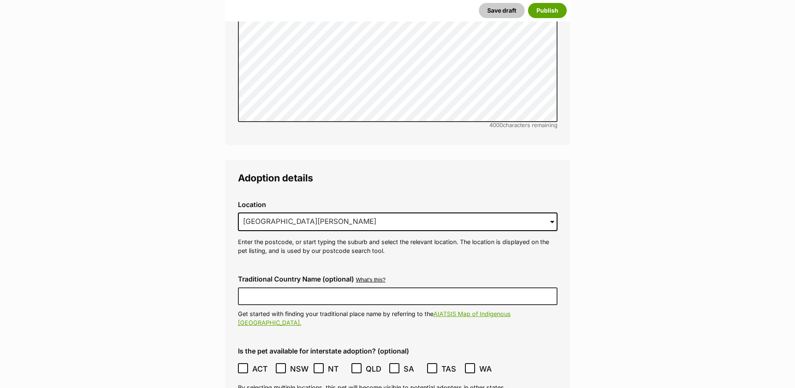
scroll to position [2034, 0]
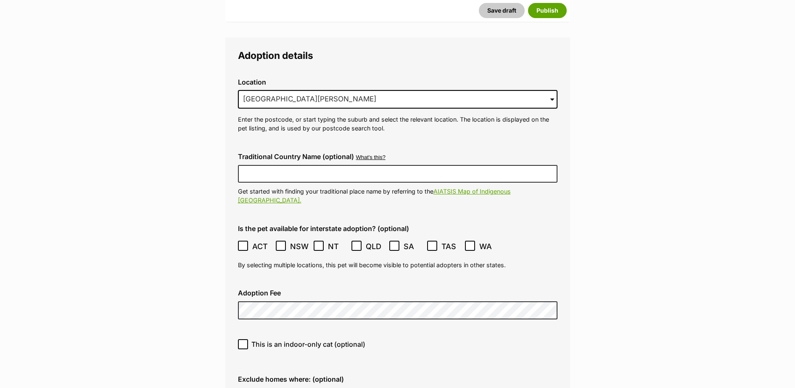
click at [249, 339] on label "This is an indoor-only cat (optional)" at bounding box center [398, 344] width 320 height 10
click at [248, 339] on input "This is an indoor-only cat (optional)" at bounding box center [243, 344] width 10 height 10
checkbox input "true"
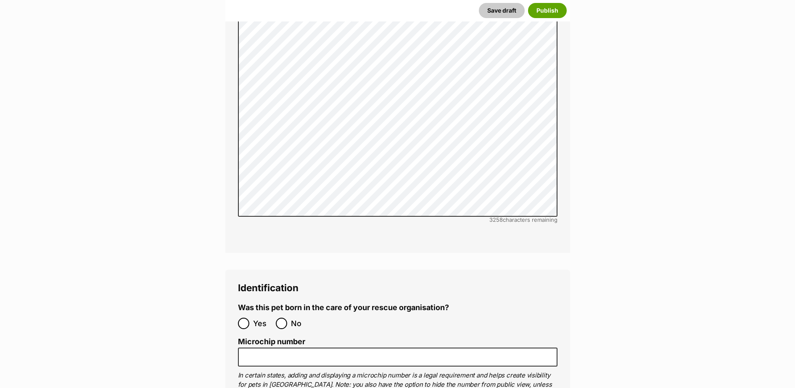
scroll to position [2770, 0]
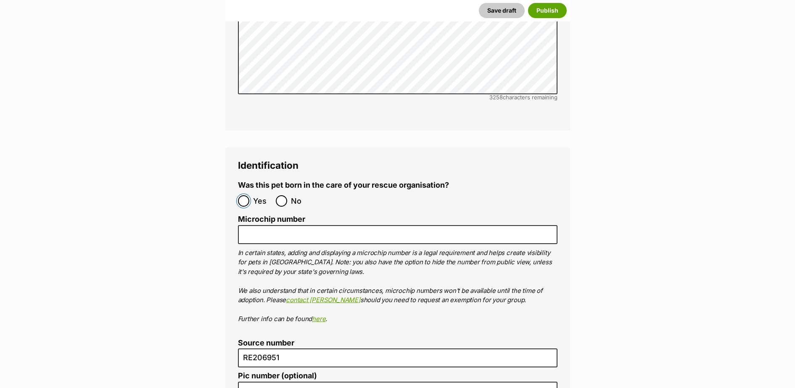
click at [245, 195] on input "Yes" at bounding box center [243, 200] width 11 height 11
radio input "true"
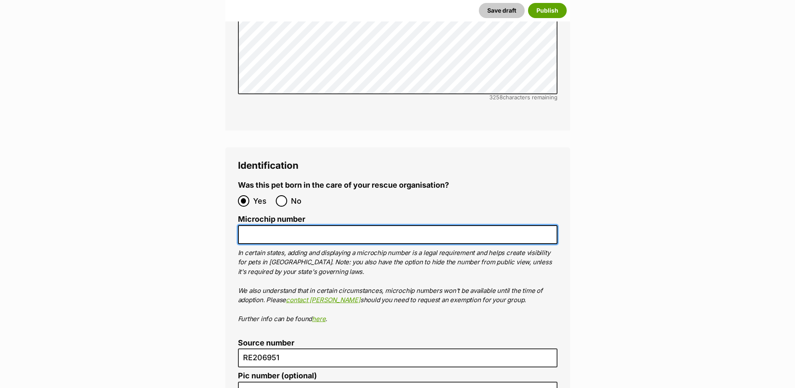
click at [282, 225] on input "Microchip number" at bounding box center [398, 234] width 320 height 19
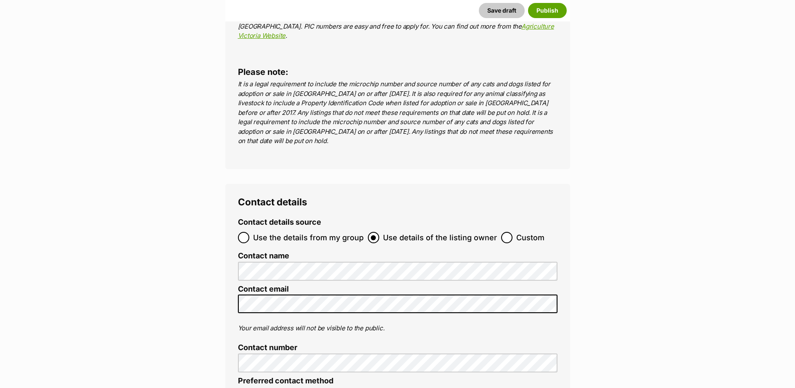
scroll to position [3261, 0]
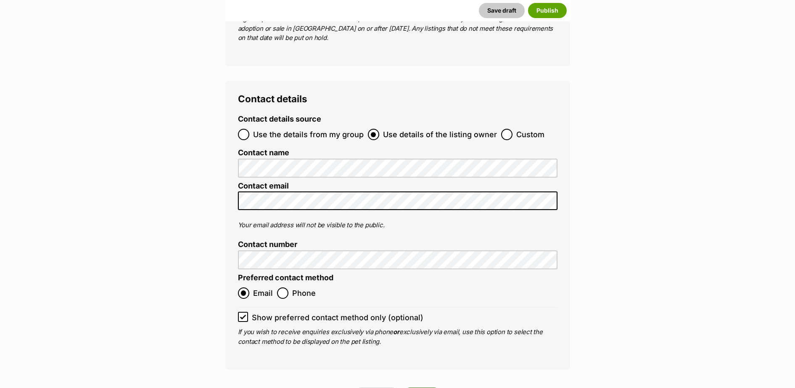
type input "956000017336615"
click at [431, 387] on button "Publish" at bounding box center [422, 394] width 39 height 15
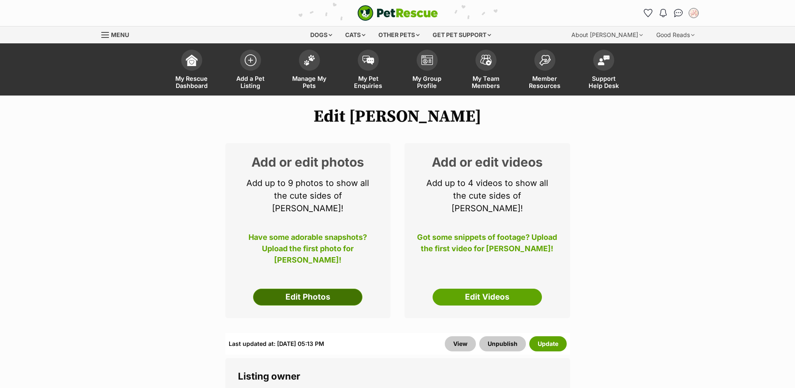
click at [329, 289] on link "Edit Photos" at bounding box center [307, 297] width 109 height 17
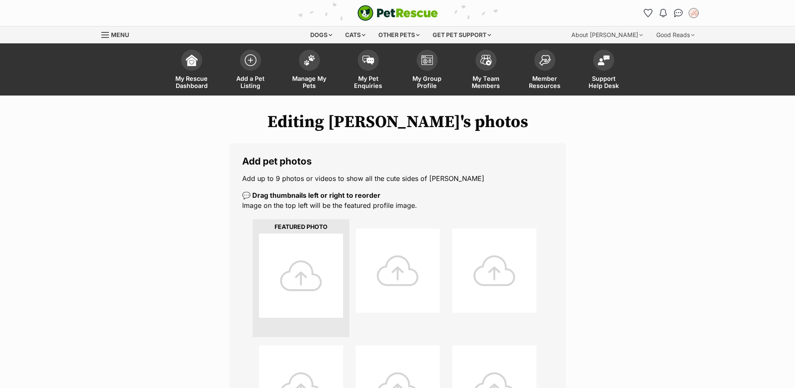
click at [321, 278] on div at bounding box center [301, 275] width 84 height 84
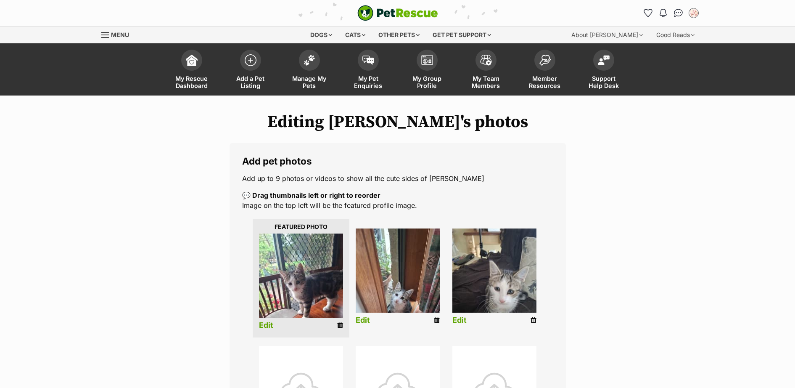
click at [268, 324] on link "Edit" at bounding box center [266, 325] width 14 height 9
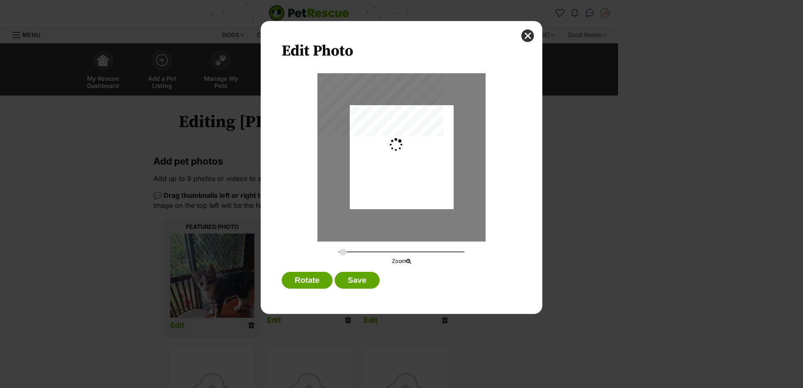
type input "0.2744"
click at [355, 280] on button "Save" at bounding box center [357, 280] width 45 height 17
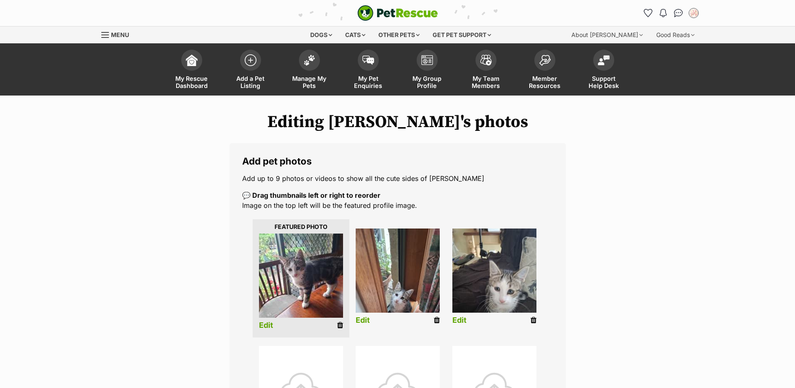
click at [367, 319] on link "Edit" at bounding box center [363, 320] width 14 height 9
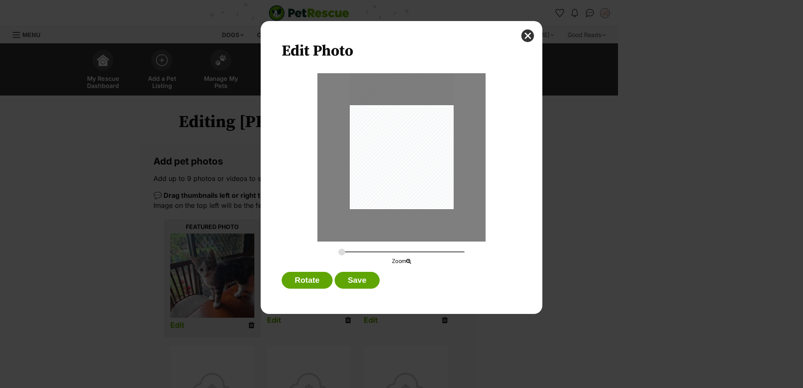
drag, startPoint x: 410, startPoint y: 187, endPoint x: 411, endPoint y: 158, distance: 28.7
click at [411, 159] on div "Dialog Window - Close (Press escape to close)" at bounding box center [402, 140] width 104 height 138
drag, startPoint x: 342, startPoint y: 252, endPoint x: 351, endPoint y: 253, distance: 9.3
type input "0.3715"
click at [351, 253] on input "Dialog Window - Close (Press escape to close)" at bounding box center [402, 252] width 126 height 8
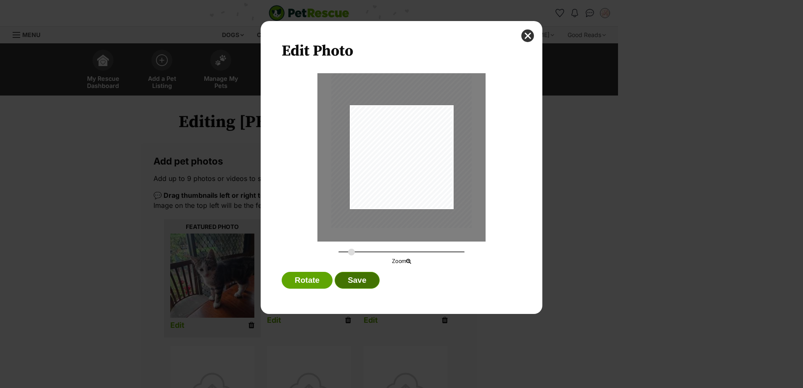
click at [360, 282] on button "Save" at bounding box center [357, 280] width 45 height 17
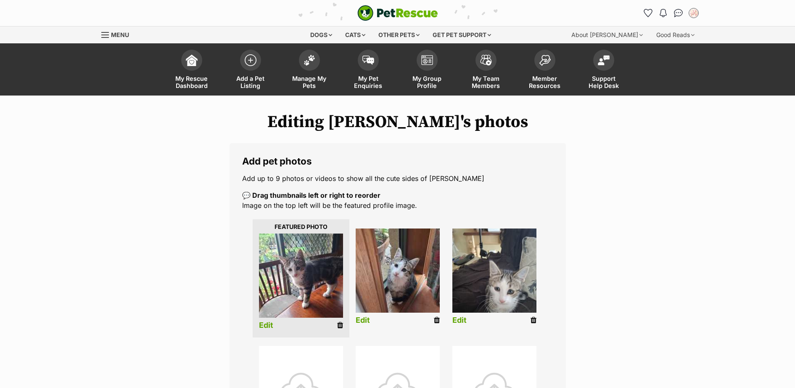
click at [454, 321] on link "Edit" at bounding box center [460, 320] width 14 height 9
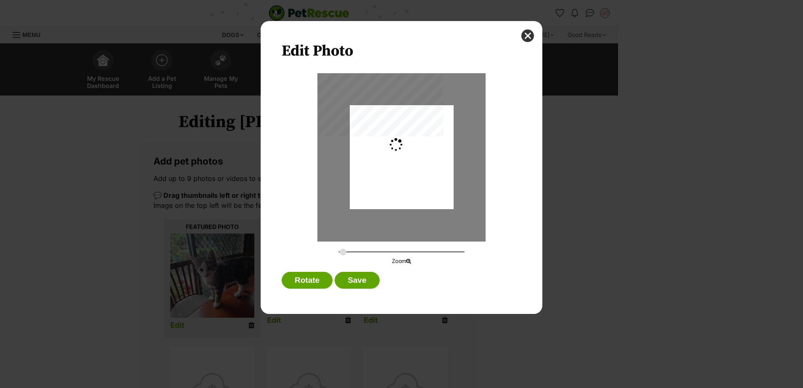
type input "0.2744"
drag, startPoint x: 408, startPoint y: 186, endPoint x: 411, endPoint y: 164, distance: 22.8
click at [411, 164] on div "Dialog Window - Close (Press escape to close)" at bounding box center [402, 140] width 104 height 138
click at [356, 281] on button "Save" at bounding box center [357, 280] width 45 height 17
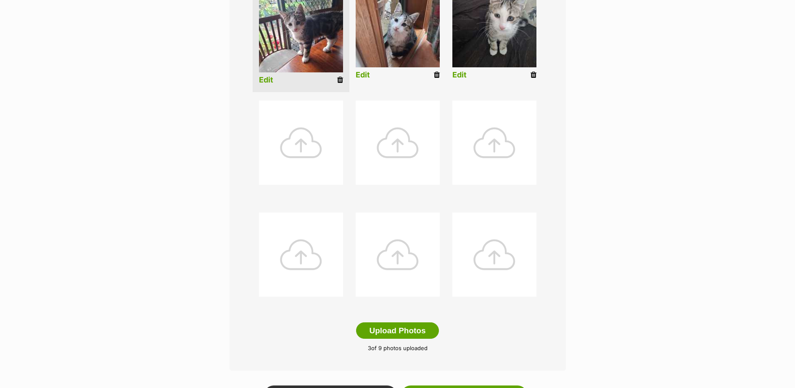
scroll to position [368, 0]
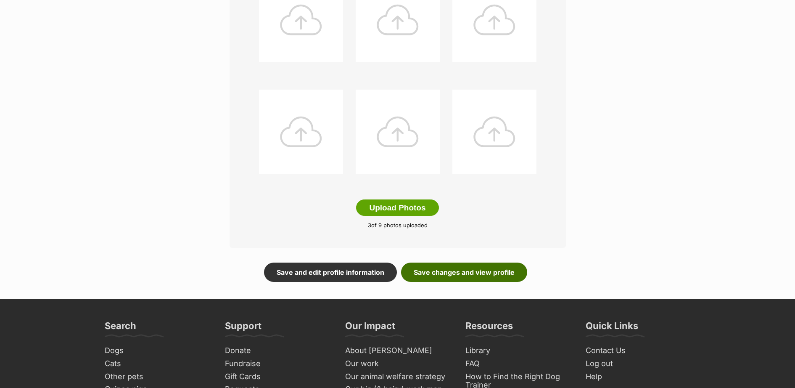
click at [492, 272] on link "Save changes and view profile" at bounding box center [464, 271] width 126 height 19
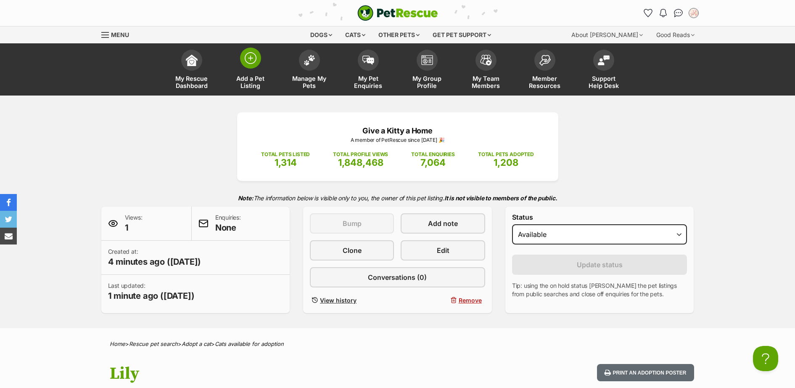
click at [244, 54] on span at bounding box center [250, 58] width 21 height 21
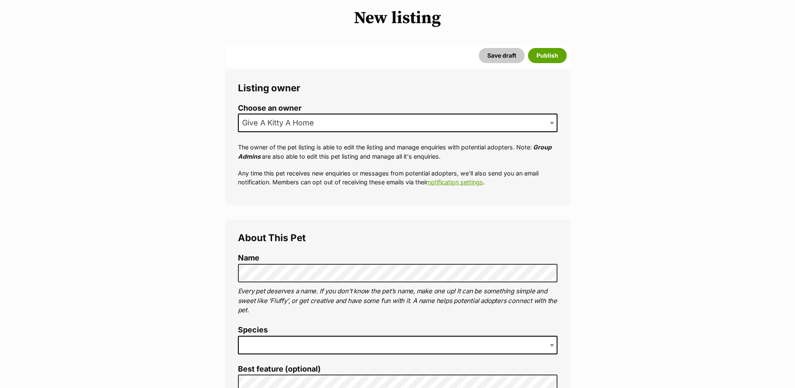
scroll to position [245, 0]
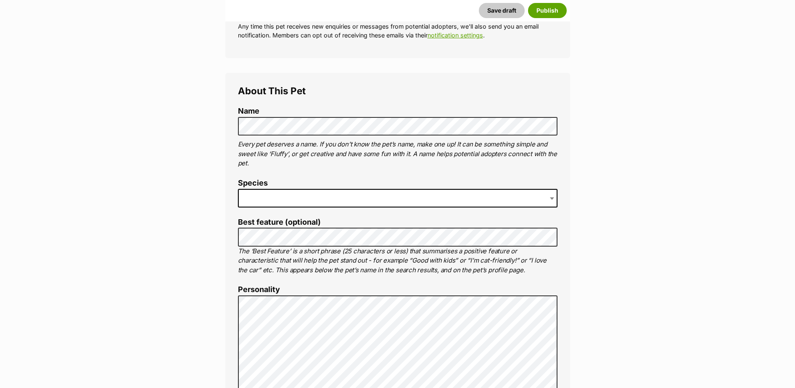
click at [304, 202] on span at bounding box center [398, 198] width 320 height 19
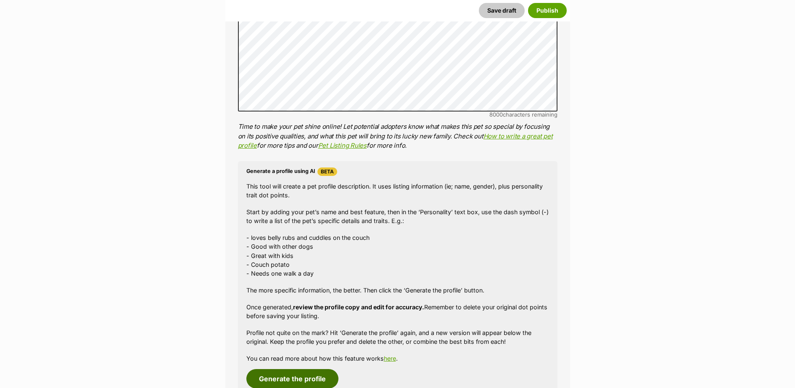
click at [303, 378] on button "Generate the profile" at bounding box center [293, 378] width 92 height 19
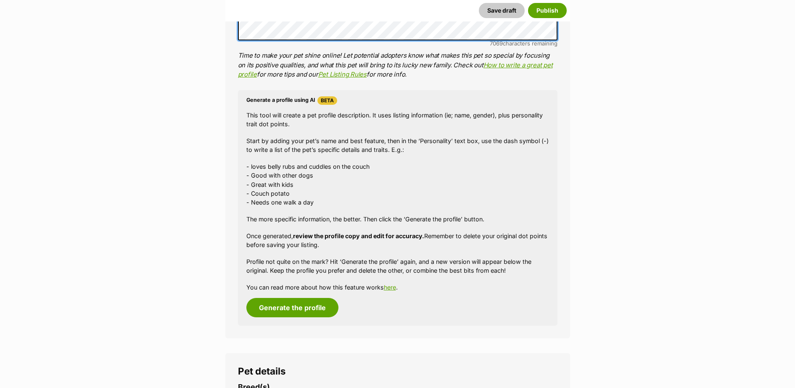
scroll to position [807, 0]
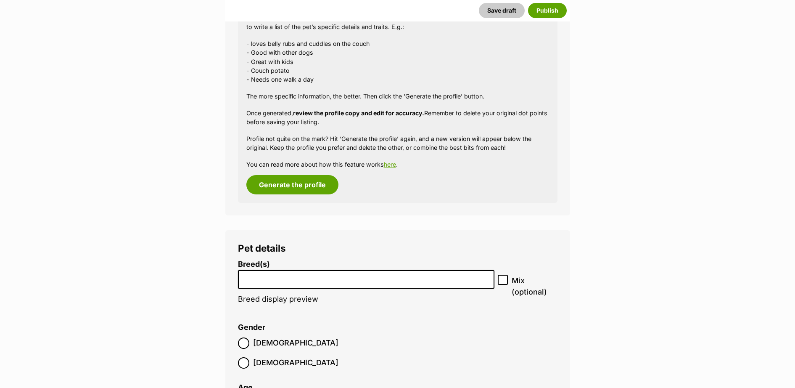
click at [256, 278] on input "search" at bounding box center [366, 277] width 251 height 9
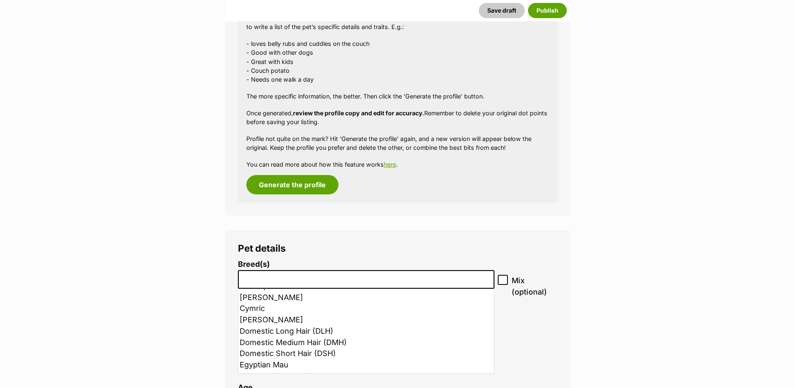
scroll to position [245, 0]
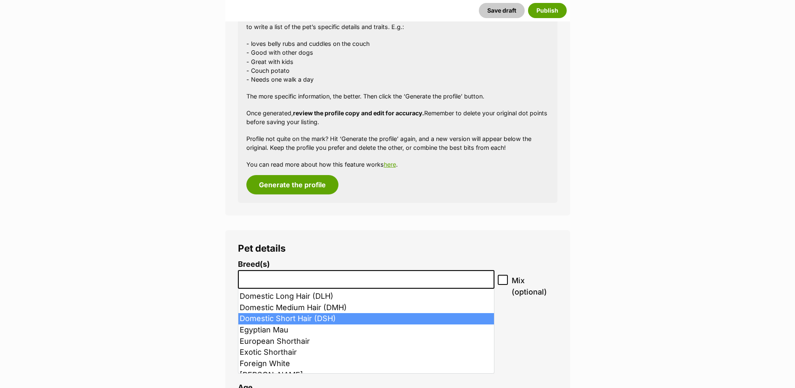
select select "252102"
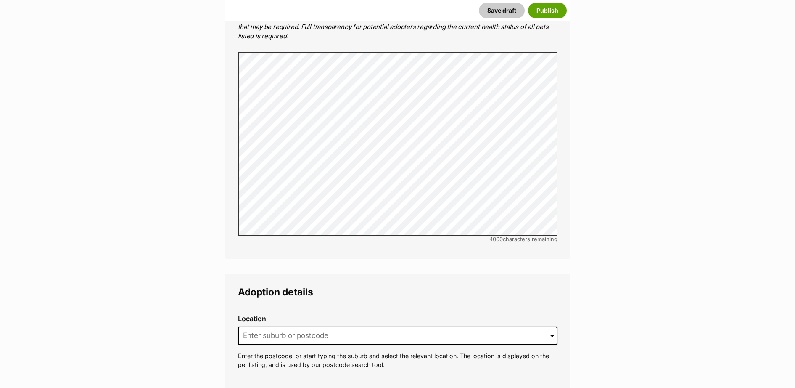
scroll to position [1911, 0]
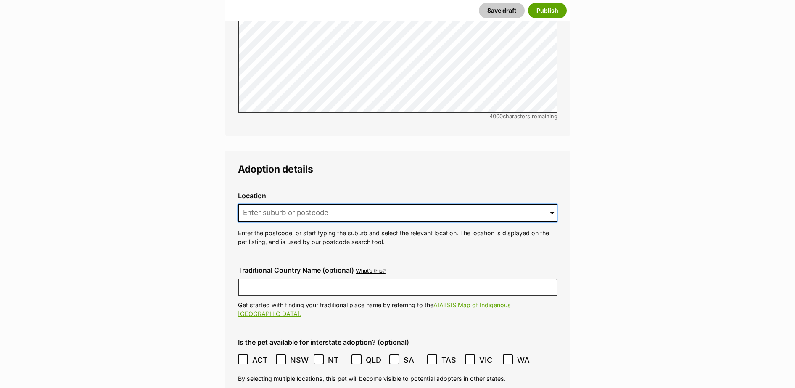
click at [306, 204] on input at bounding box center [398, 213] width 320 height 19
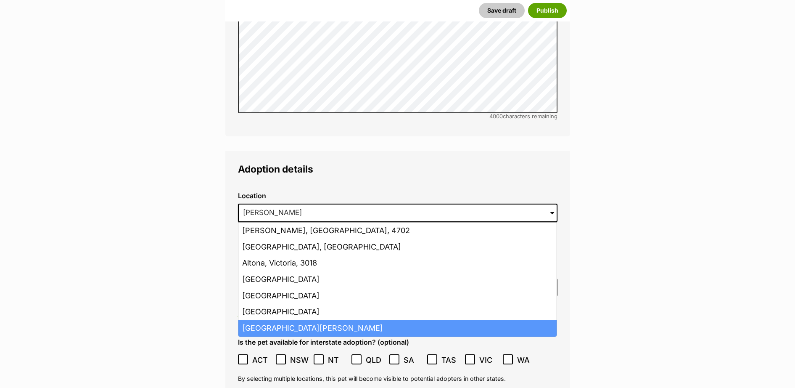
click at [352, 320] on li "Altona Meadows, Victoria, 3028" at bounding box center [398, 328] width 318 height 16
type input "Altona Meadows, Victoria, 3028"
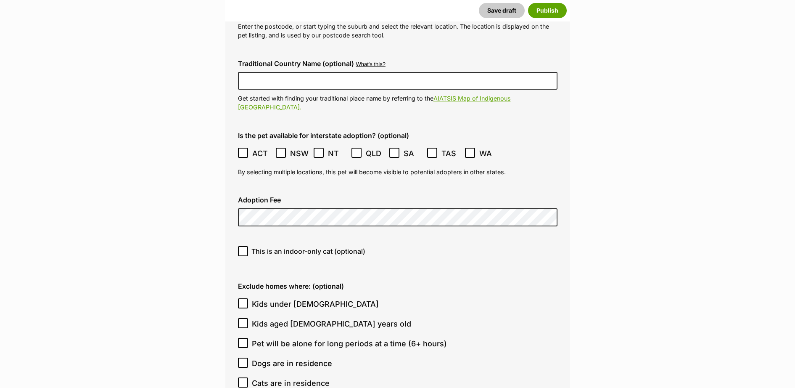
scroll to position [2157, 0]
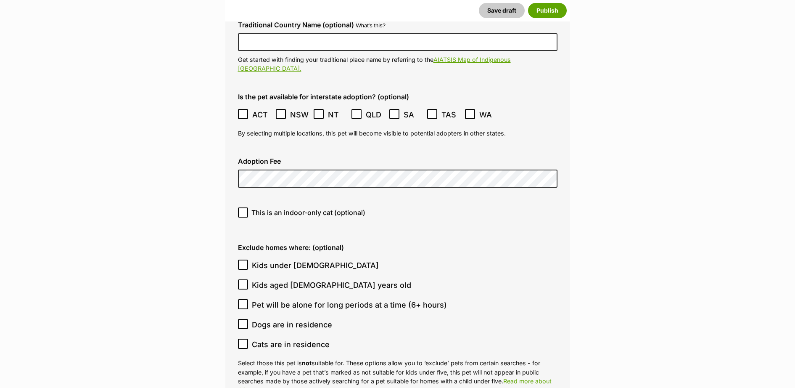
click at [241, 201] on div "This is an indoor-only cat (optional)" at bounding box center [397, 216] width 333 height 30
click at [244, 209] on icon at bounding box center [243, 212] width 6 height 6
click at [244, 207] on input "This is an indoor-only cat (optional)" at bounding box center [243, 212] width 10 height 10
checkbox input "true"
click at [241, 262] on icon at bounding box center [243, 265] width 6 height 6
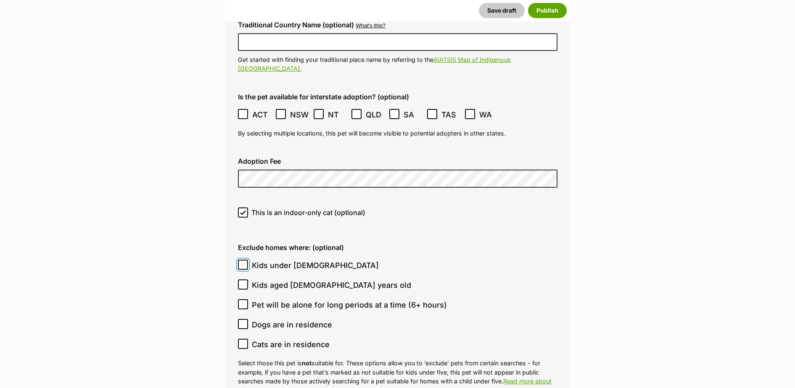
click at [241, 260] on input "Kids under 5 years old" at bounding box center [243, 265] width 10 height 10
checkbox input "true"
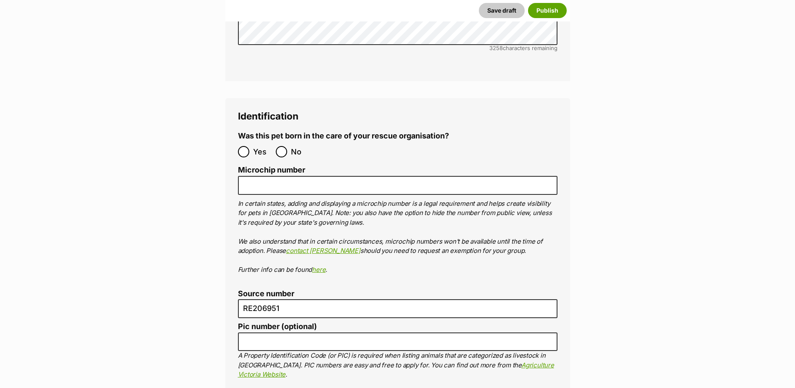
scroll to position [2893, 0]
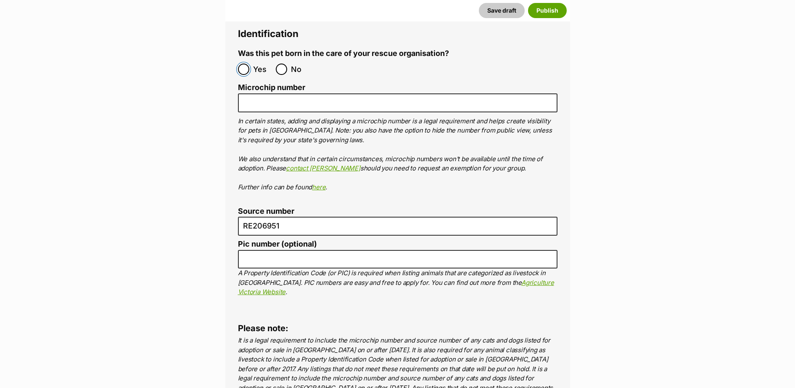
click at [245, 64] on input "Yes" at bounding box center [243, 69] width 11 height 11
radio input "true"
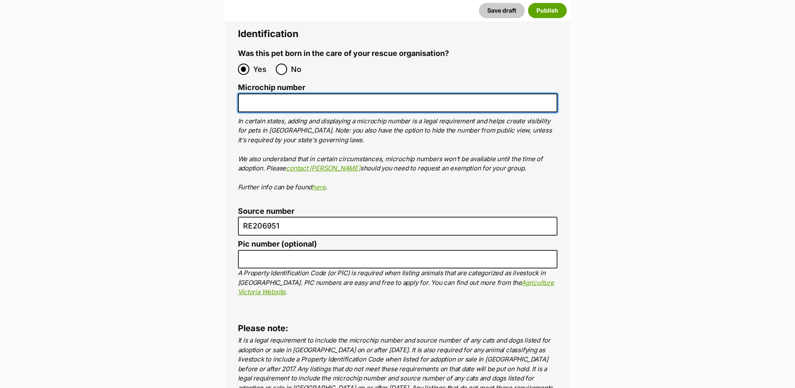
click at [287, 93] on input "Microchip number" at bounding box center [398, 102] width 320 height 19
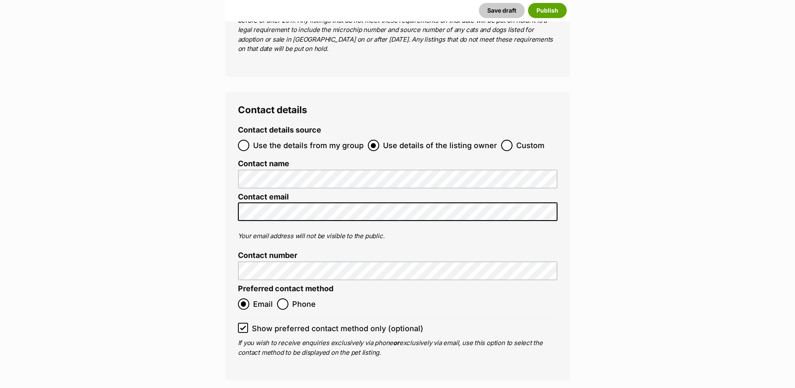
scroll to position [3384, 0]
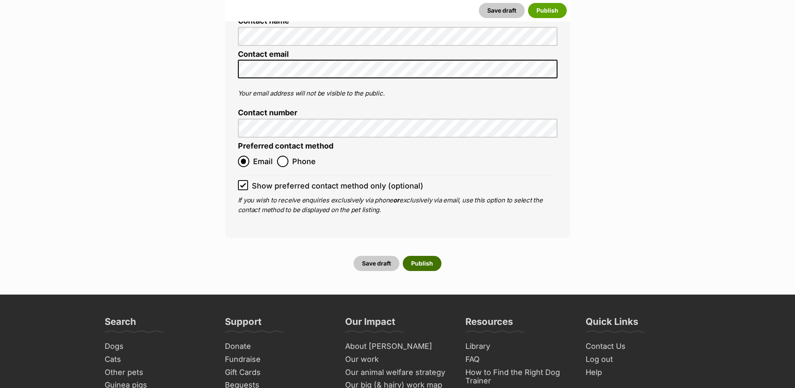
type input "956000017337863"
click at [431, 256] on button "Publish" at bounding box center [422, 263] width 39 height 15
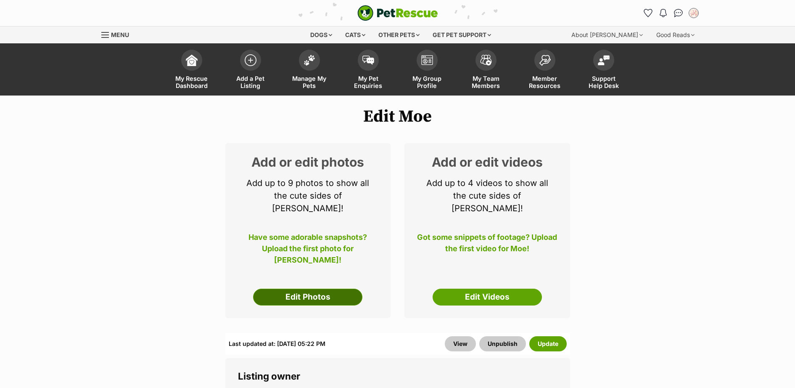
click at [298, 289] on link "Edit Photos" at bounding box center [307, 297] width 109 height 17
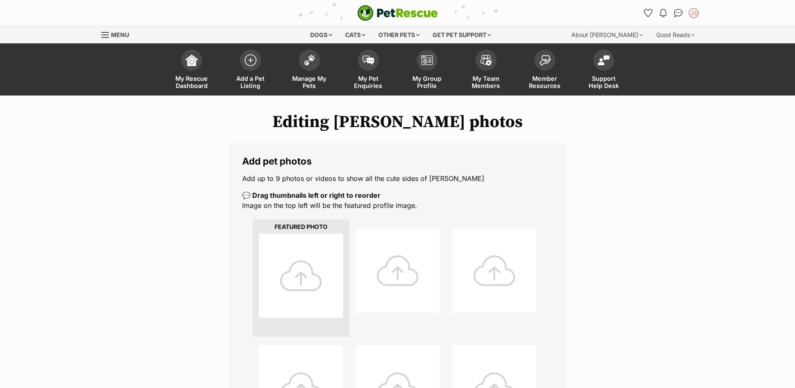
click at [310, 264] on div at bounding box center [301, 275] width 84 height 84
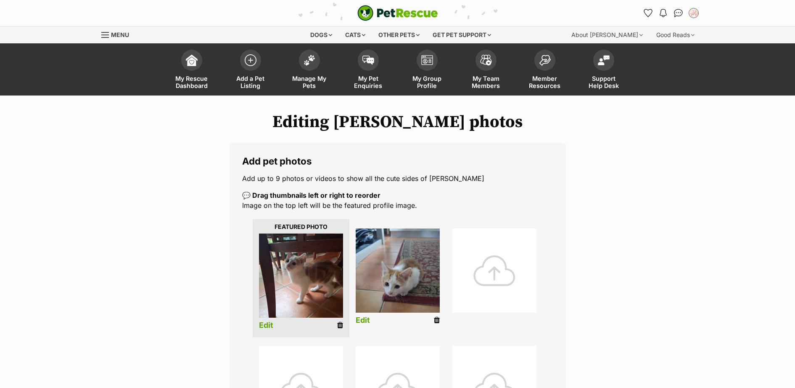
click at [264, 325] on link "Edit" at bounding box center [266, 325] width 14 height 9
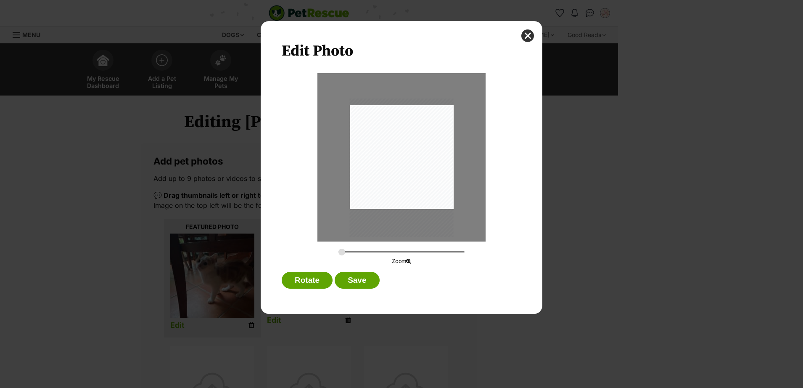
drag, startPoint x: 400, startPoint y: 183, endPoint x: 398, endPoint y: 196, distance: 13.8
click at [398, 196] on div "Dialog Window - Close (Press escape to close)" at bounding box center [402, 167] width 104 height 138
click at [344, 252] on input "Dialog Window - Close (Press escape to close)" at bounding box center [402, 252] width 126 height 8
drag, startPoint x: 395, startPoint y: 185, endPoint x: 383, endPoint y: 191, distance: 12.8
click at [384, 191] on div "Dialog Window - Close (Press escape to close)" at bounding box center [398, 177] width 111 height 148
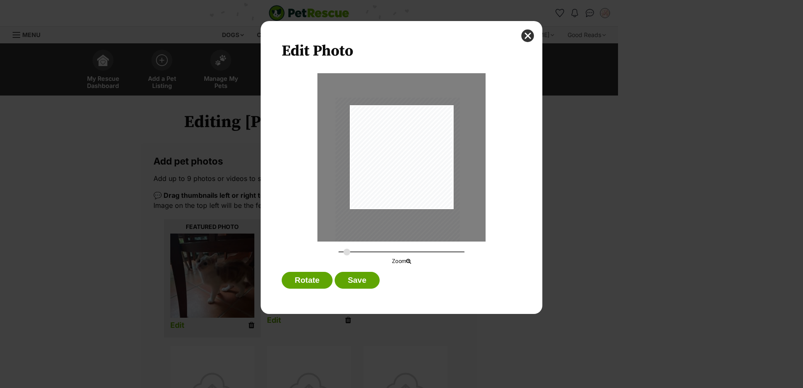
type input "0.3283"
click at [347, 254] on input "Dialog Window - Close (Press escape to close)" at bounding box center [402, 252] width 126 height 8
drag, startPoint x: 401, startPoint y: 192, endPoint x: 373, endPoint y: 195, distance: 28.8
click at [376, 193] on div "Dialog Window - Close (Press escape to close)" at bounding box center [391, 180] width 124 height 166
click at [355, 288] on button "Save" at bounding box center [357, 280] width 45 height 17
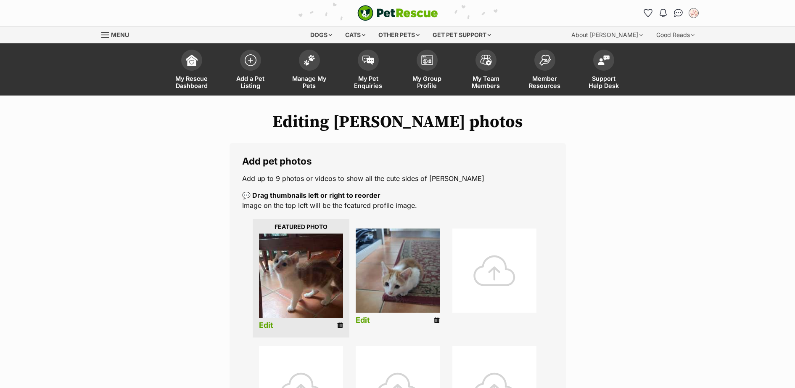
click at [365, 320] on link "Edit" at bounding box center [363, 320] width 14 height 9
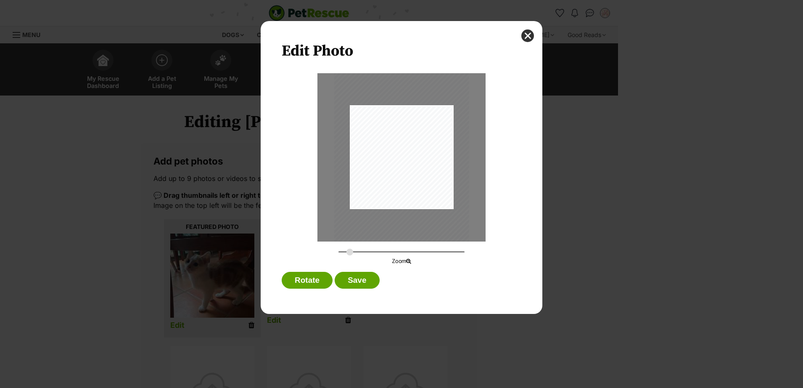
drag, startPoint x: 345, startPoint y: 252, endPoint x: 350, endPoint y: 252, distance: 5.5
type input "0.3564"
click at [350, 252] on input "Dialog Window - Close (Press escape to close)" at bounding box center [402, 252] width 126 height 8
click at [355, 276] on button "Save" at bounding box center [357, 280] width 45 height 17
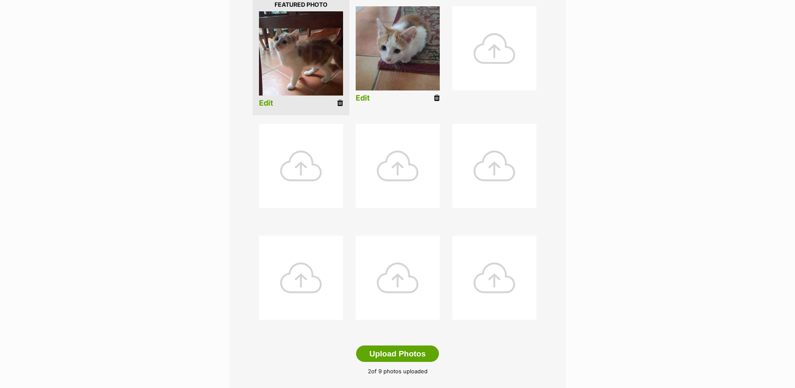
scroll to position [368, 0]
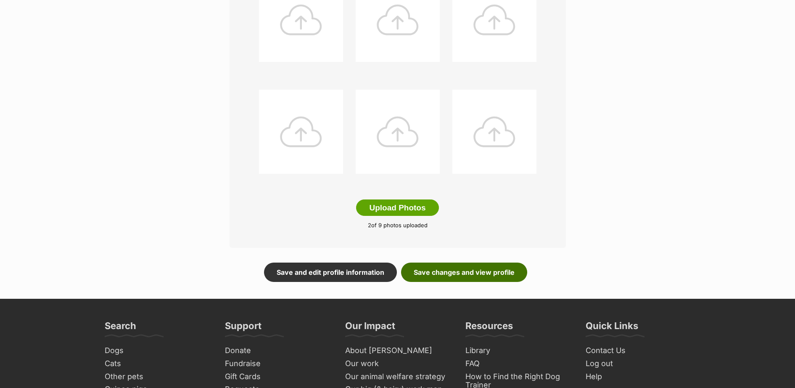
click at [499, 274] on link "Save changes and view profile" at bounding box center [464, 271] width 126 height 19
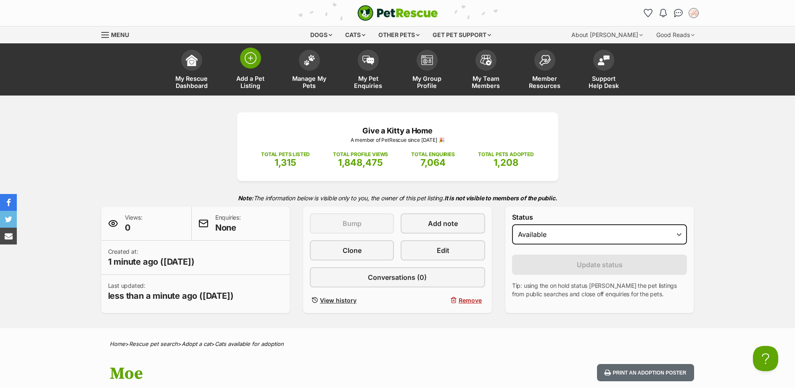
click at [252, 55] on img at bounding box center [251, 58] width 12 height 12
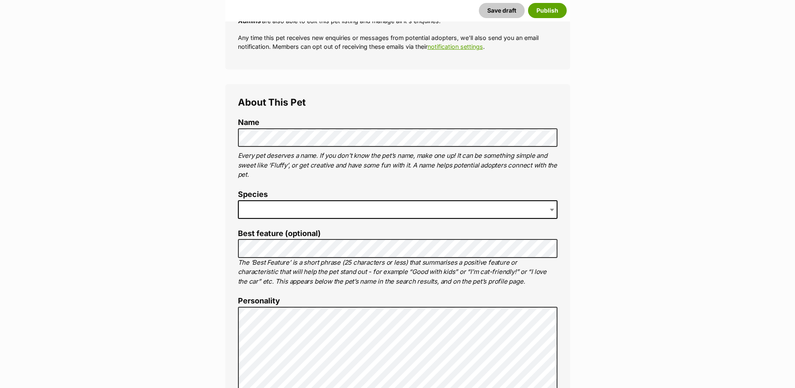
scroll to position [245, 0]
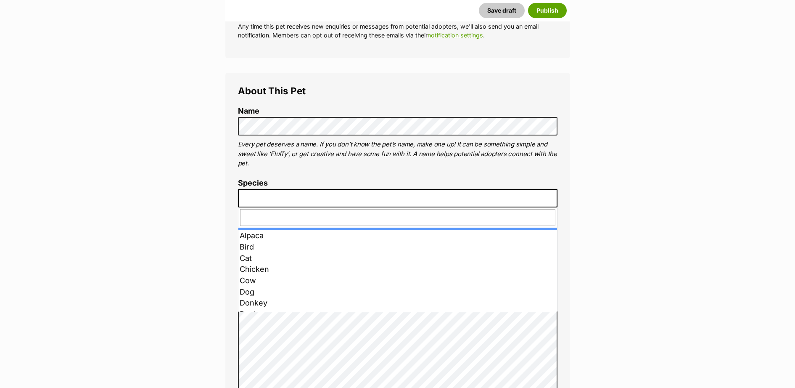
click at [406, 196] on span at bounding box center [398, 198] width 320 height 19
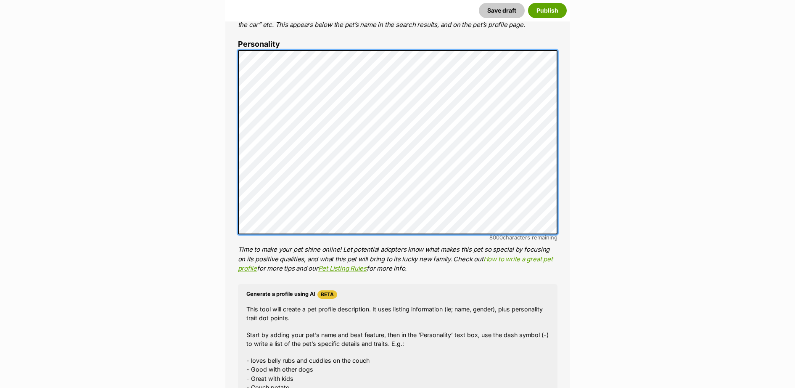
scroll to position [736, 0]
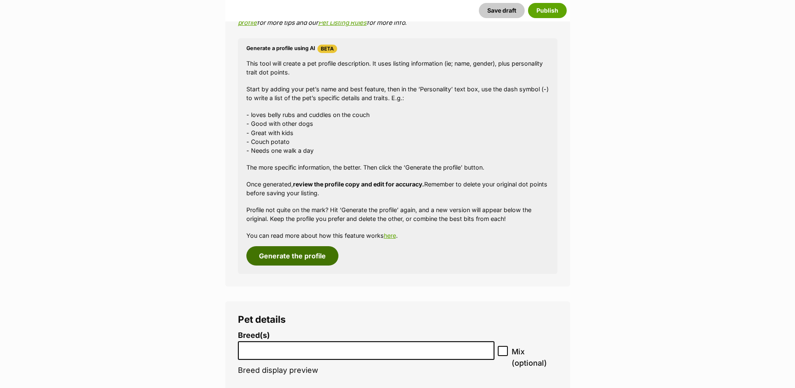
click at [303, 249] on button "Generate the profile" at bounding box center [293, 255] width 92 height 19
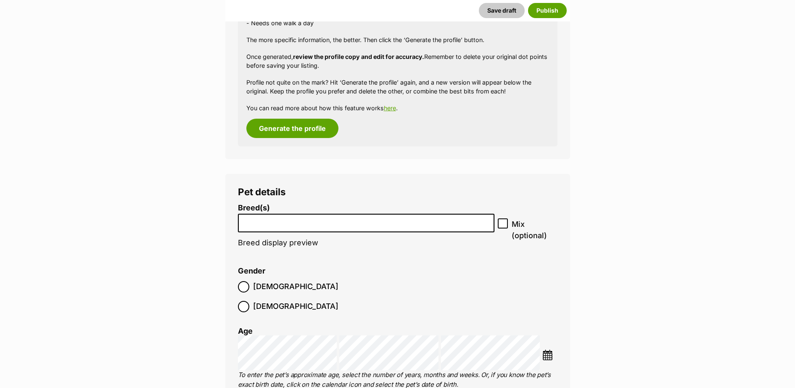
scroll to position [930, 0]
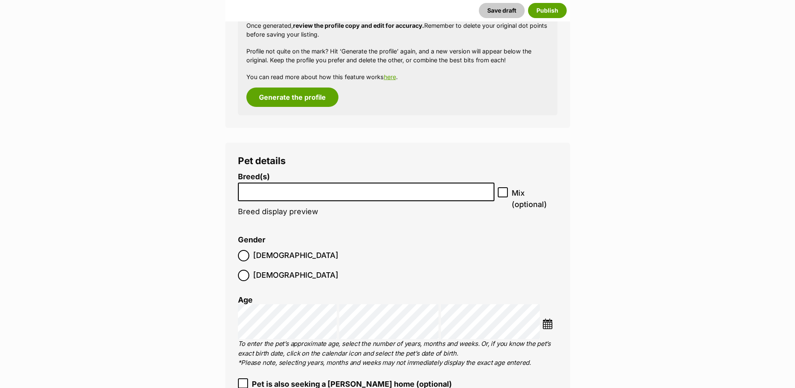
click at [551, 318] on img at bounding box center [548, 323] width 11 height 11
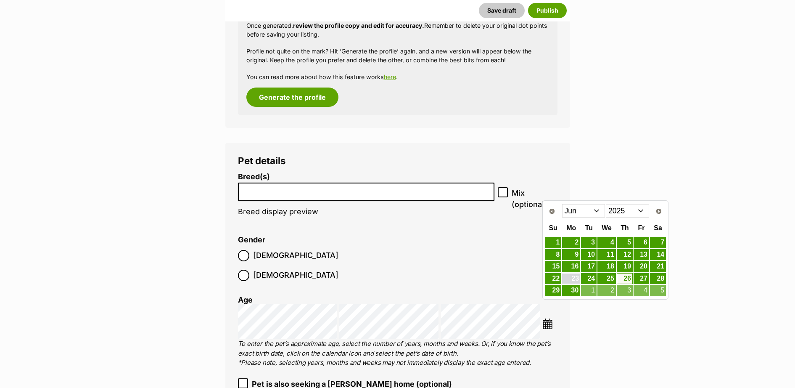
click at [578, 280] on link "23" at bounding box center [571, 278] width 18 height 11
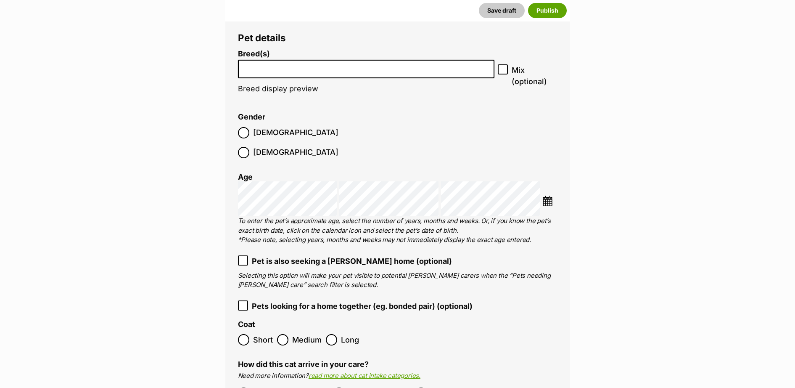
scroll to position [1175, 0]
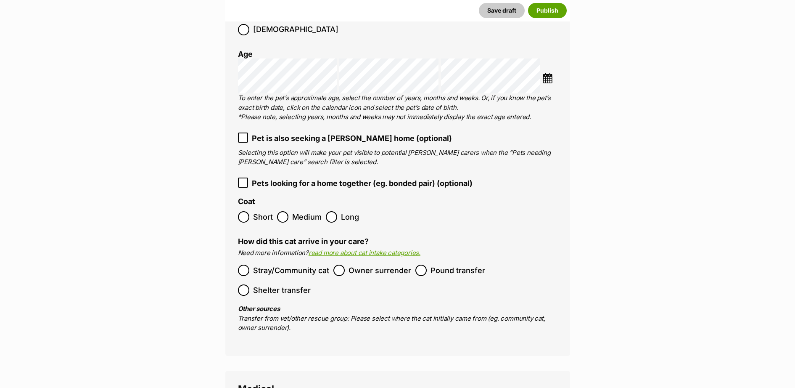
click at [232, 207] on div "Pet details Breed(s) Abyssinian American Bobtail American Curl American Shortha…" at bounding box center [397, 126] width 345 height 459
click at [346, 265] on label "Owner surrender" at bounding box center [373, 270] width 78 height 11
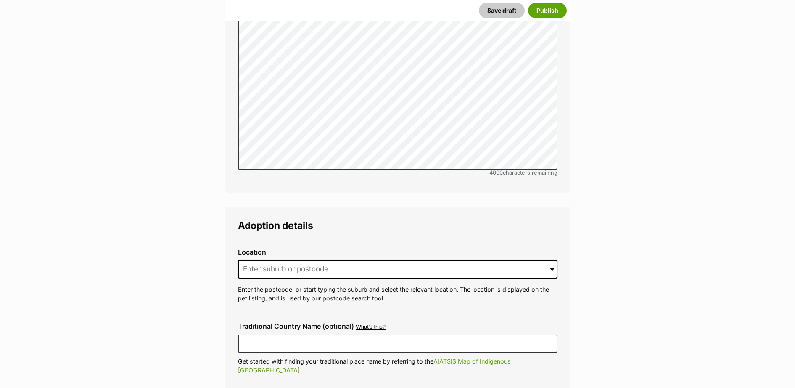
scroll to position [1911, 0]
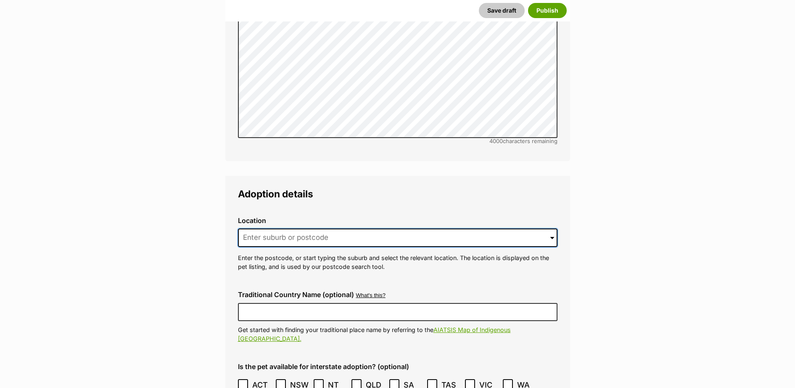
click at [316, 228] on input at bounding box center [398, 237] width 320 height 19
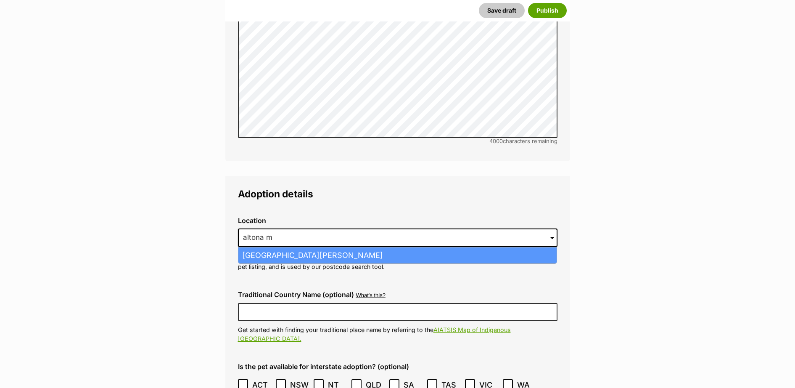
click at [374, 247] on li "[GEOGRAPHIC_DATA][PERSON_NAME]" at bounding box center [398, 255] width 318 height 16
type input "[GEOGRAPHIC_DATA][PERSON_NAME]"
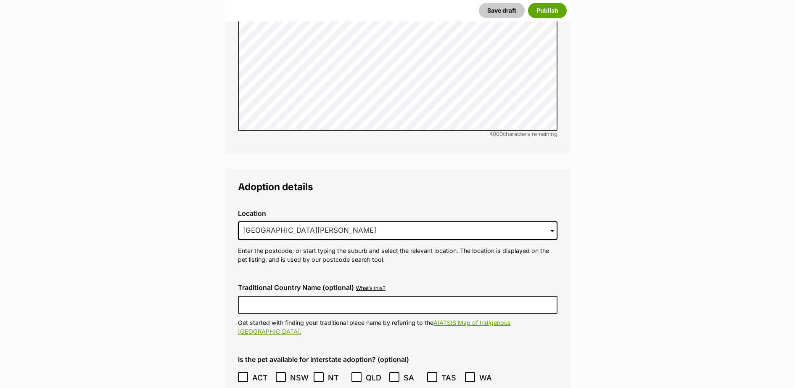
scroll to position [2034, 0]
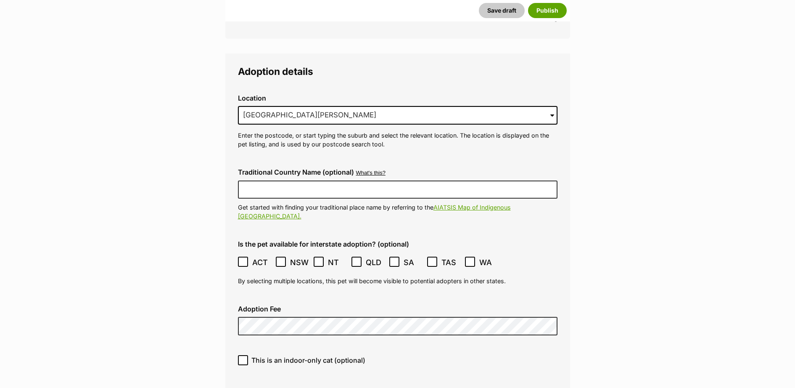
click at [244, 357] on icon at bounding box center [243, 360] width 6 height 6
click at [244, 355] on input "This is an indoor-only cat (optional)" at bounding box center [243, 360] width 10 height 10
checkbox input "true"
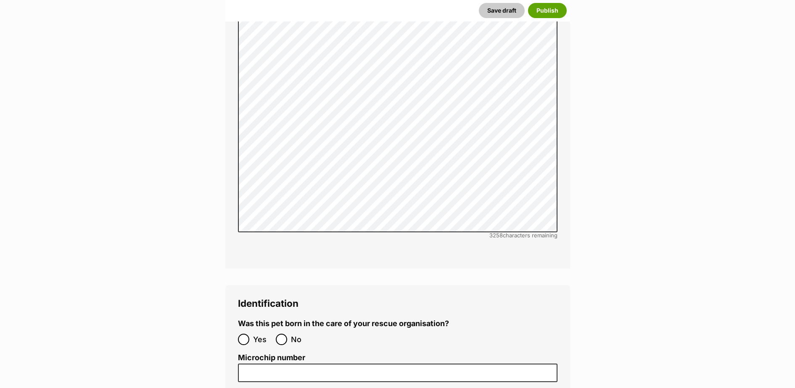
scroll to position [2770, 0]
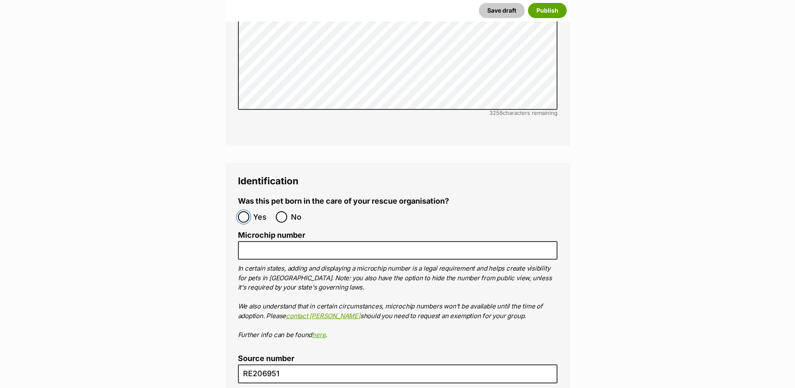
click at [241, 211] on input "Yes" at bounding box center [243, 216] width 11 height 11
radio input "true"
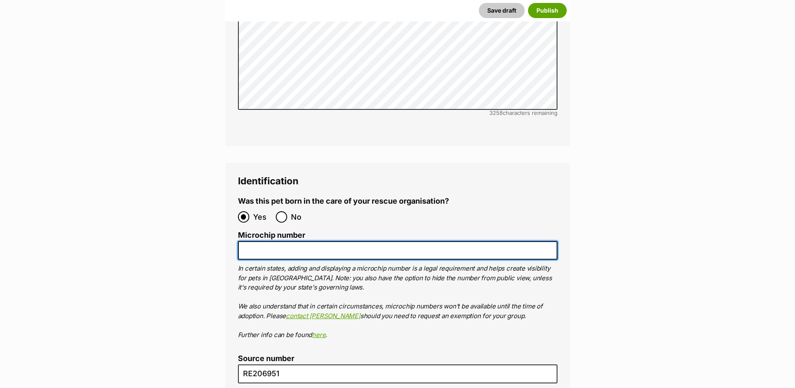
click at [292, 241] on input "Microchip number" at bounding box center [398, 250] width 320 height 19
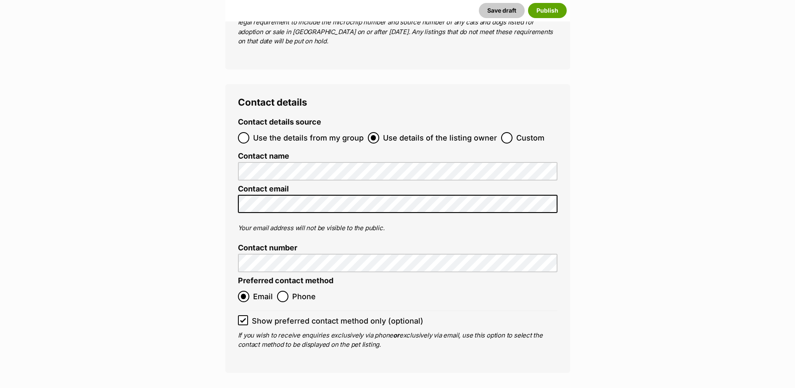
scroll to position [3384, 0]
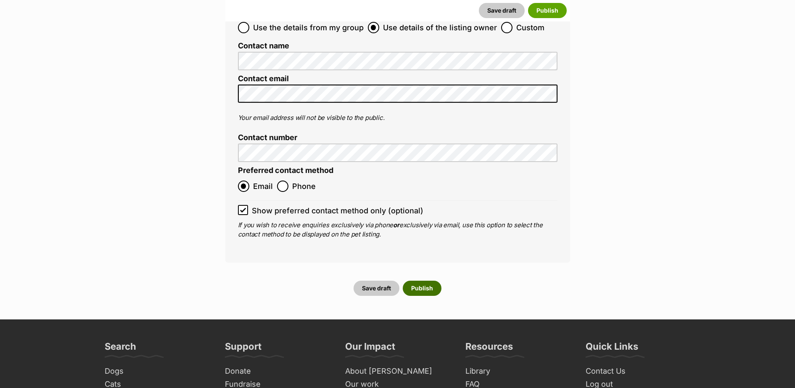
type input "956000017339896"
click at [418, 281] on button "Publish" at bounding box center [422, 288] width 39 height 15
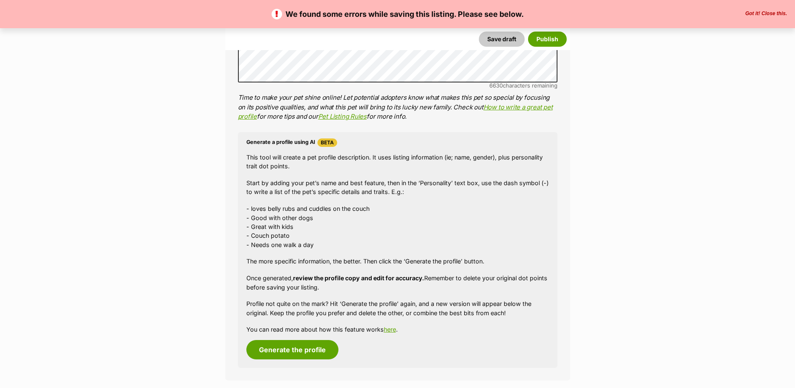
scroll to position [859, 0]
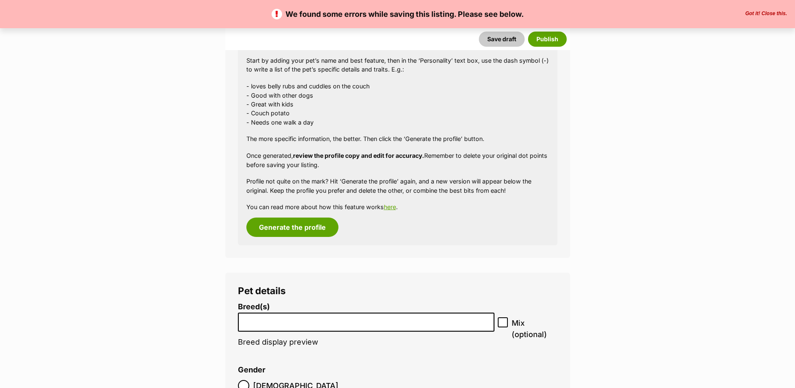
click at [288, 321] on input "search" at bounding box center [366, 319] width 251 height 9
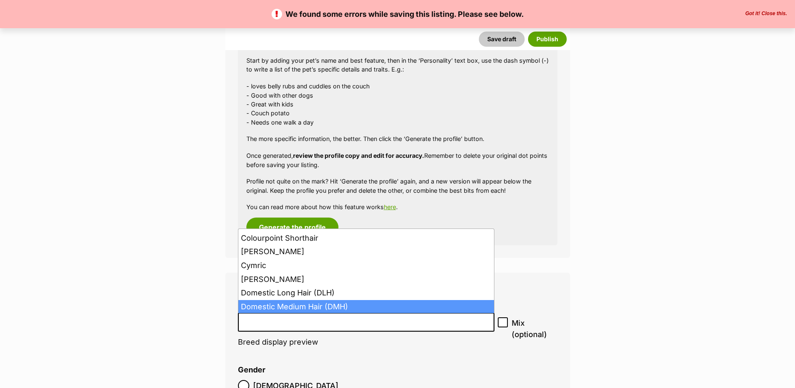
scroll to position [266, 0]
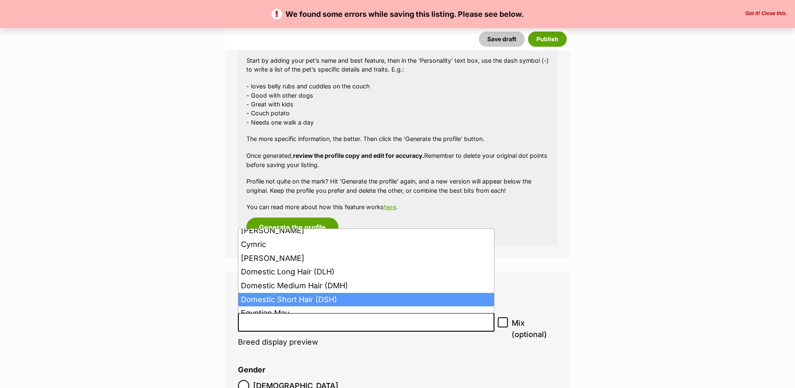
select select "252102"
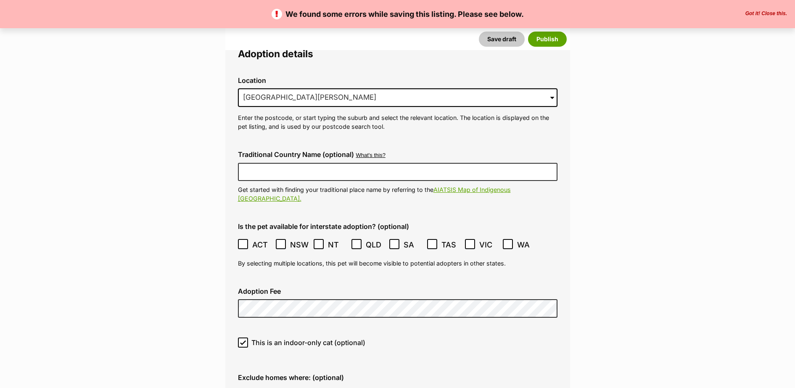
scroll to position [2208, 0]
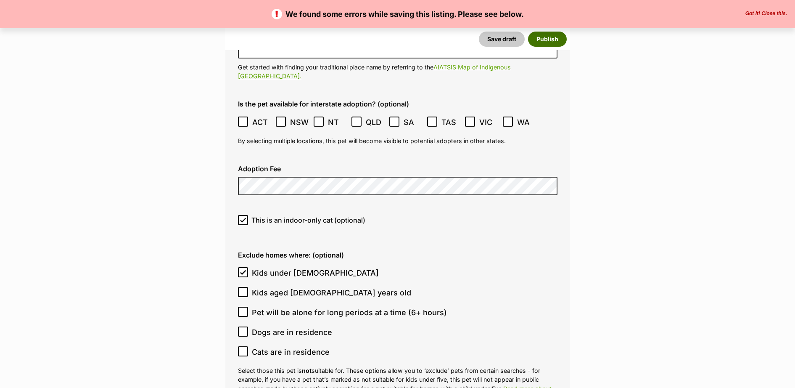
click at [539, 34] on button "Publish" at bounding box center [547, 39] width 39 height 15
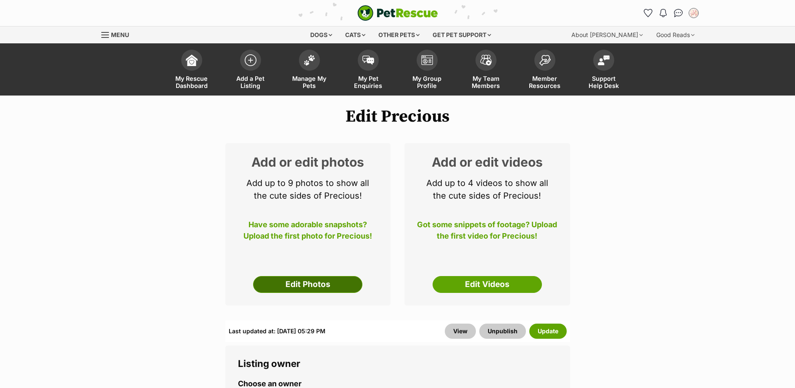
click at [329, 281] on link "Edit Photos" at bounding box center [307, 284] width 109 height 17
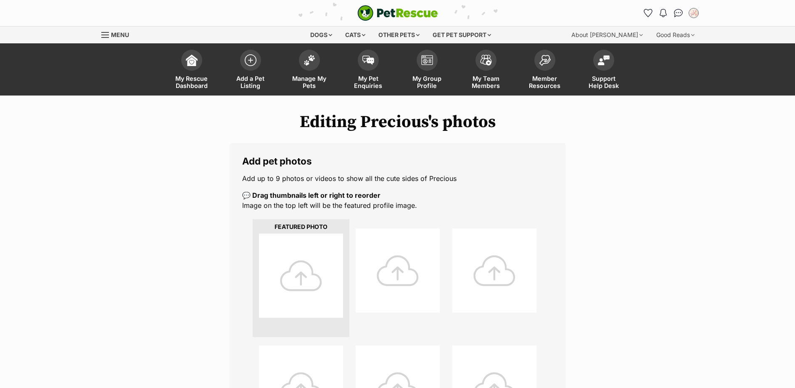
scroll to position [245, 0]
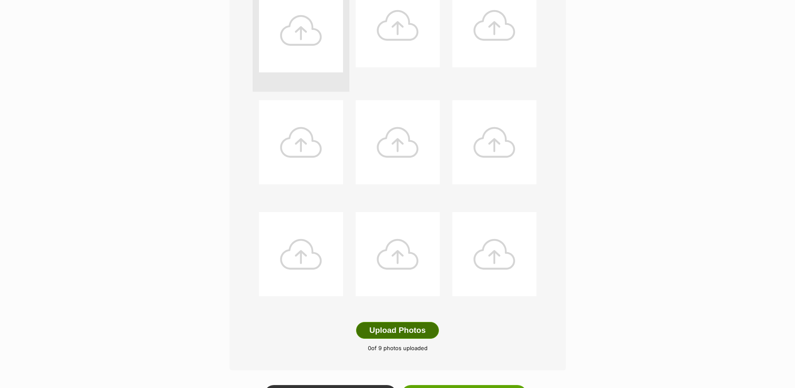
click at [408, 329] on button "Upload Photos" at bounding box center [397, 330] width 82 height 17
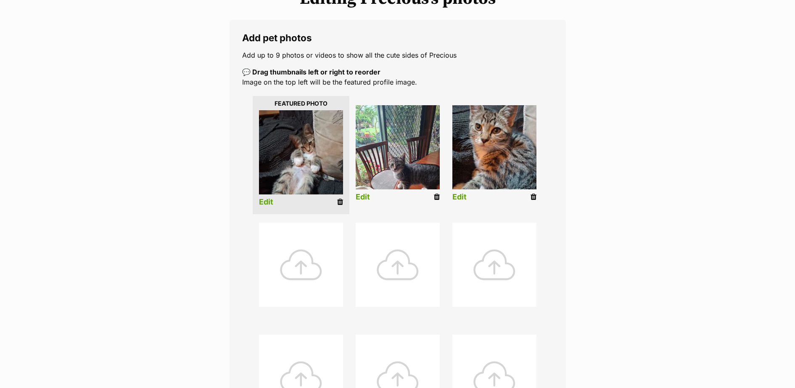
scroll to position [246, 0]
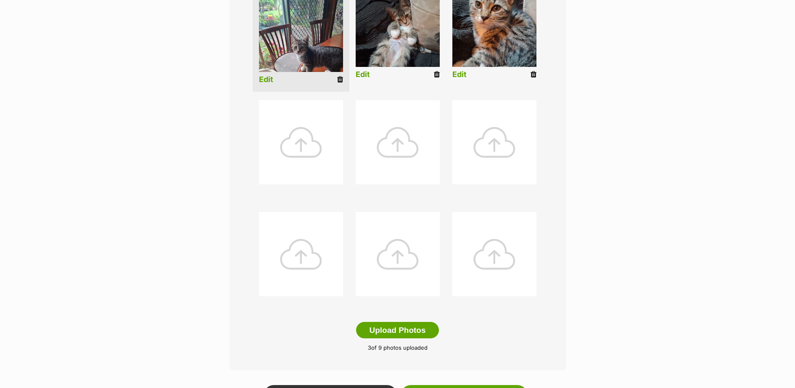
click at [266, 84] on link "Edit" at bounding box center [266, 79] width 14 height 9
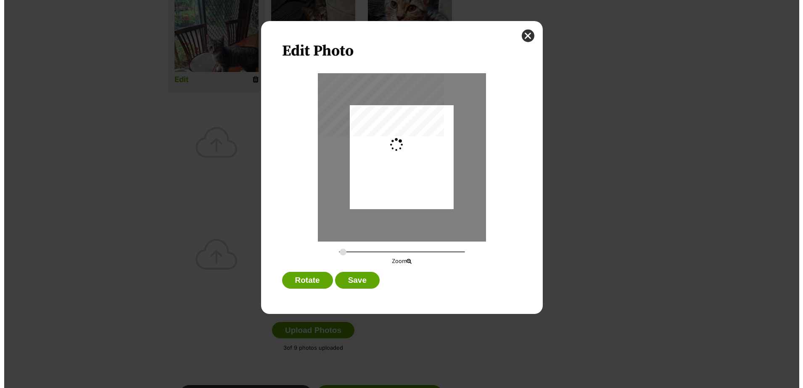
scroll to position [0, 0]
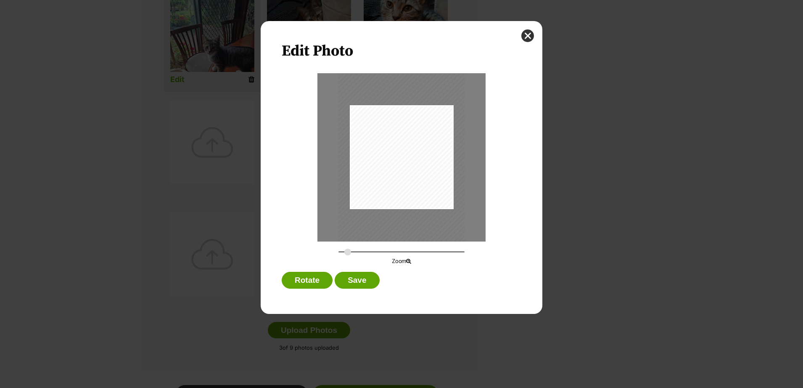
drag, startPoint x: 341, startPoint y: 251, endPoint x: 348, endPoint y: 251, distance: 7.2
type input "0.3348"
click at [348, 251] on input "Dialog Window - Close (Press escape to close)" at bounding box center [402, 252] width 126 height 8
drag, startPoint x: 402, startPoint y: 178, endPoint x: 353, endPoint y: 162, distance: 51.9
click at [353, 162] on div "Dialog Window - Close (Press escape to close)" at bounding box center [390, 143] width 127 height 169
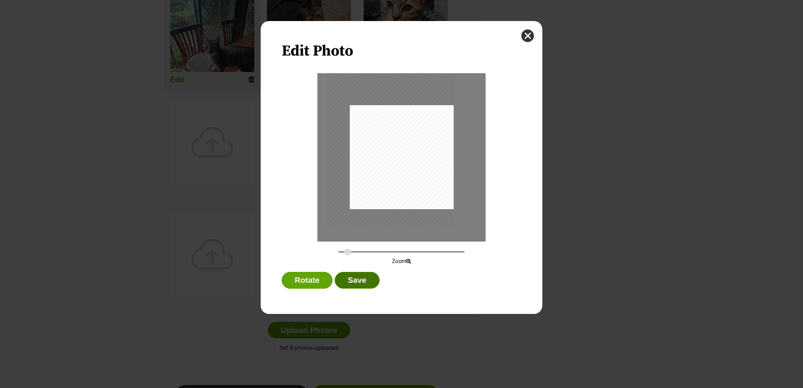
click at [355, 277] on button "Save" at bounding box center [357, 280] width 45 height 17
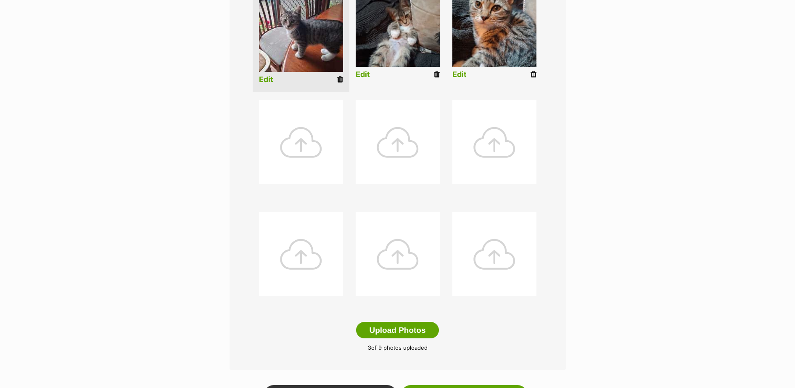
scroll to position [491, 0]
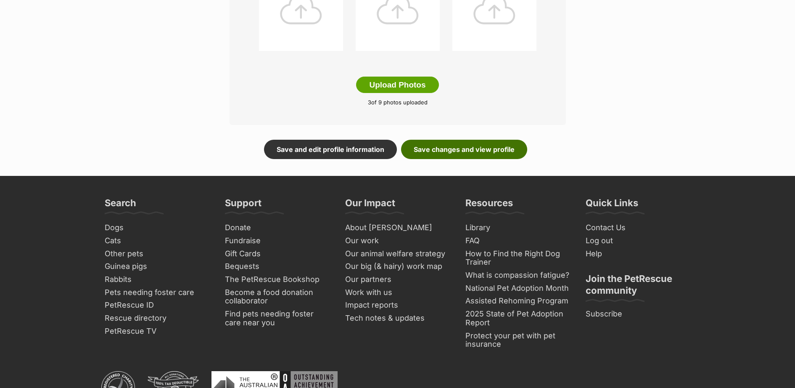
click at [463, 142] on link "Save changes and view profile" at bounding box center [464, 149] width 126 height 19
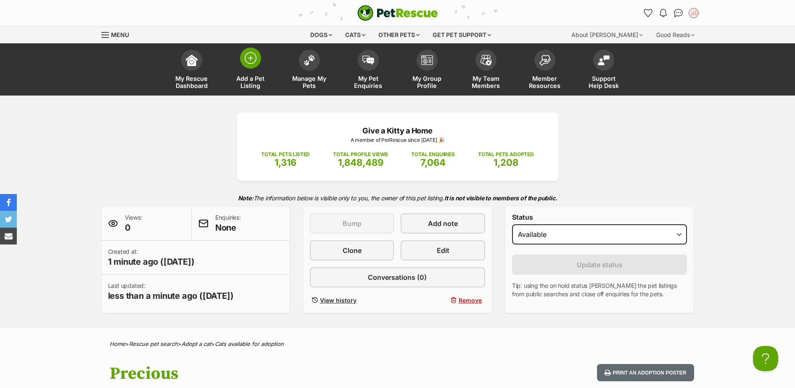
click at [243, 57] on span at bounding box center [250, 58] width 21 height 21
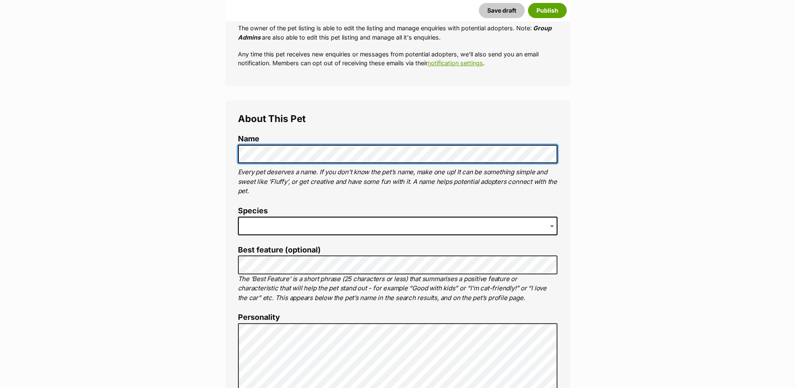
scroll to position [245, 0]
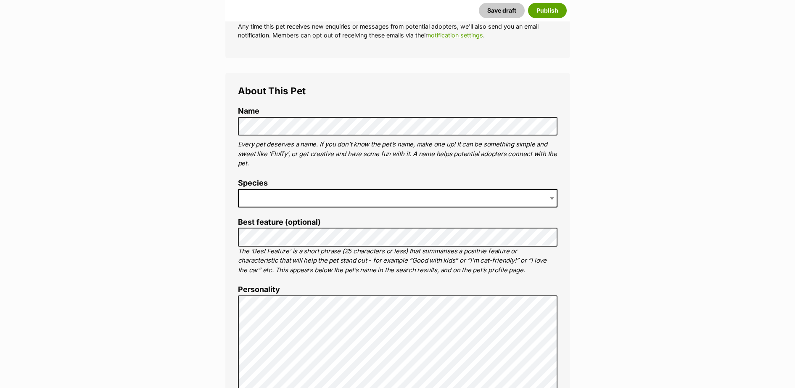
click at [335, 198] on span at bounding box center [398, 198] width 320 height 19
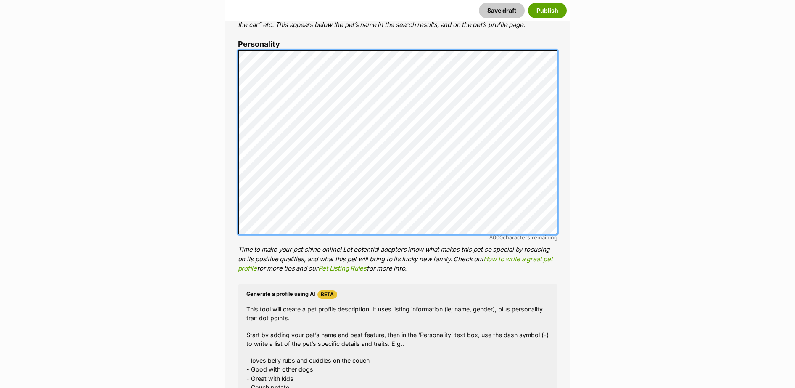
scroll to position [613, 0]
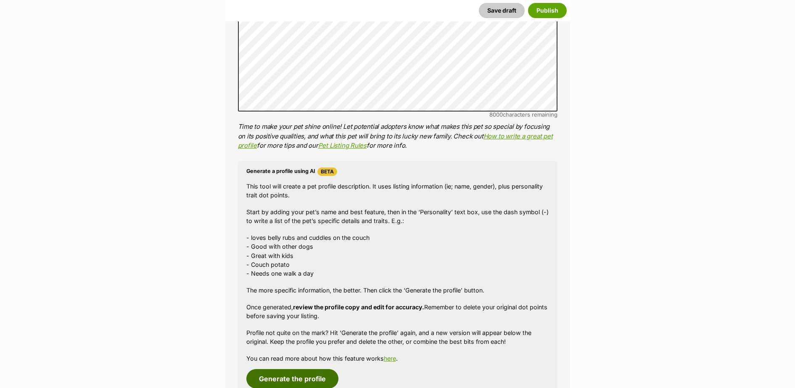
click at [297, 379] on button "Generate the profile" at bounding box center [293, 378] width 92 height 19
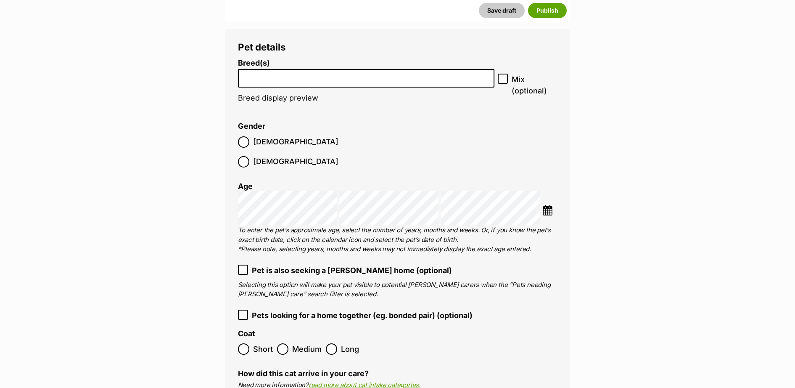
scroll to position [955, 0]
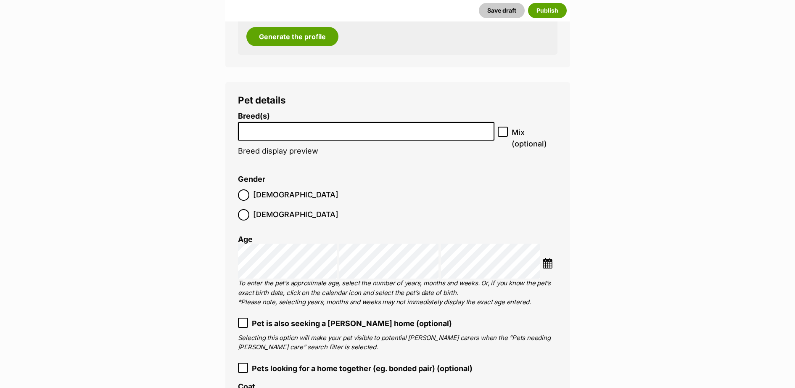
click at [406, 129] on input "search" at bounding box center [366, 129] width 251 height 9
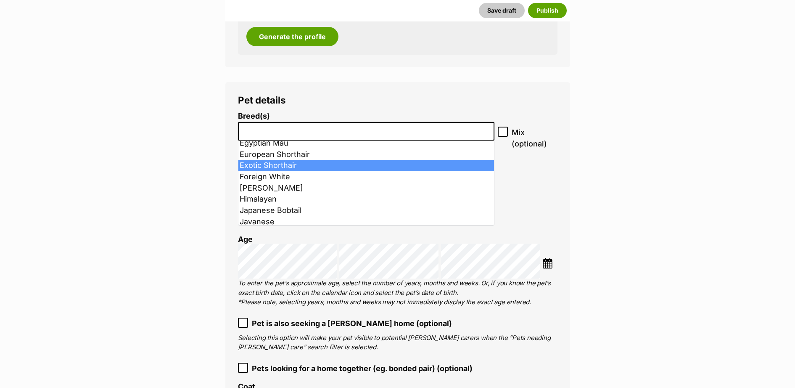
scroll to position [263, 0]
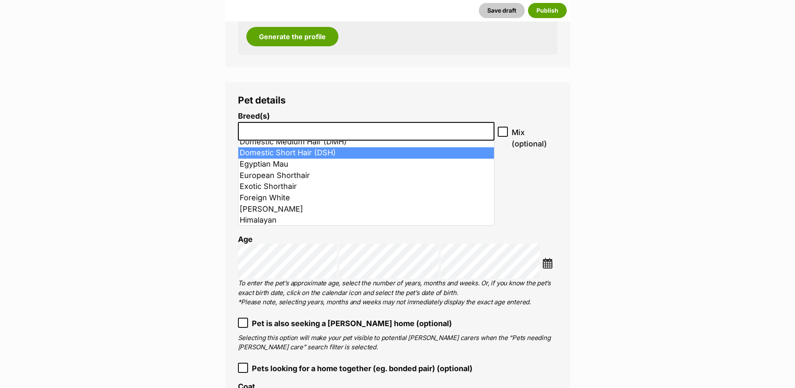
select select "252102"
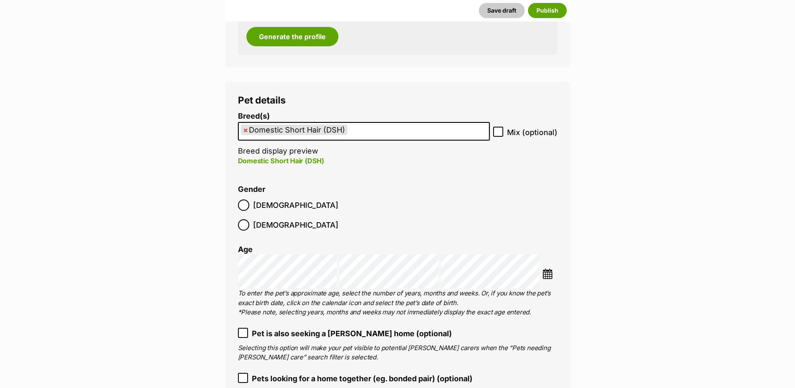
click at [544, 268] on li at bounding box center [550, 274] width 15 height 13
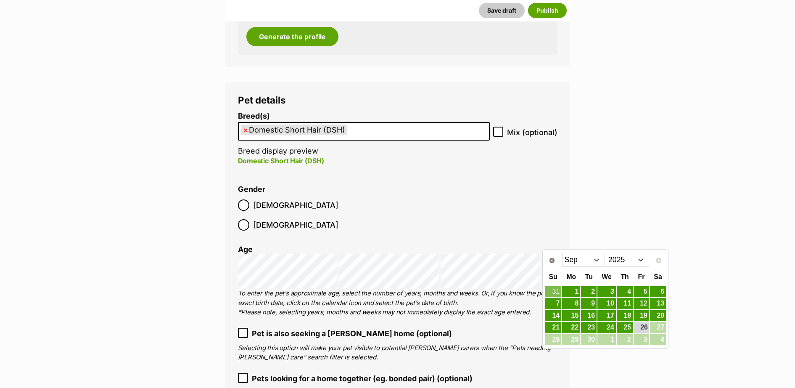
click at [591, 259] on select "Jan Feb Mar Apr May Jun Jul Aug Sep" at bounding box center [583, 259] width 43 height 13
click at [580, 330] on link "23" at bounding box center [571, 327] width 18 height 11
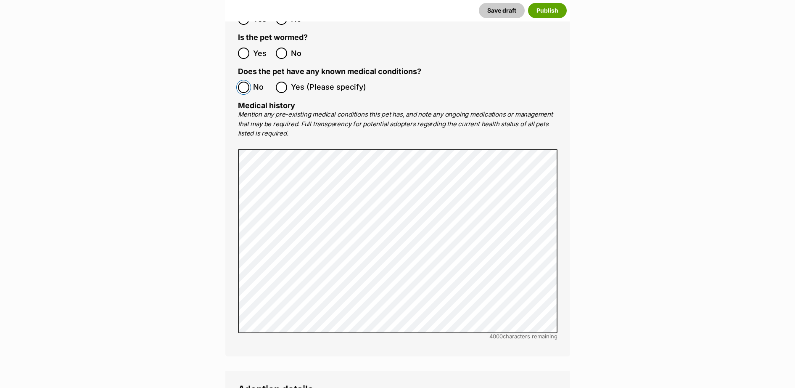
scroll to position [1814, 0]
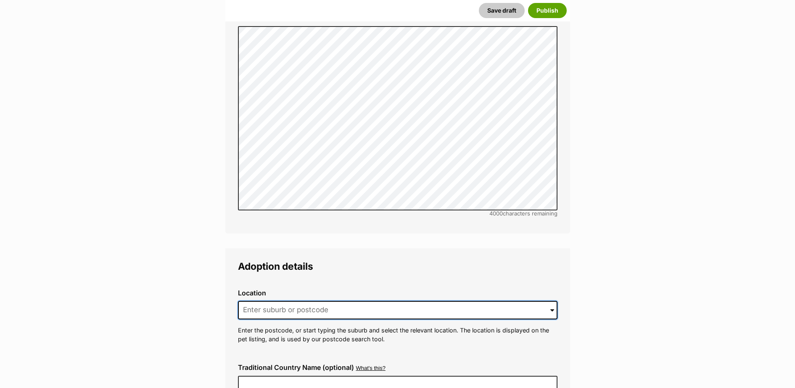
click at [295, 301] on input at bounding box center [398, 310] width 320 height 19
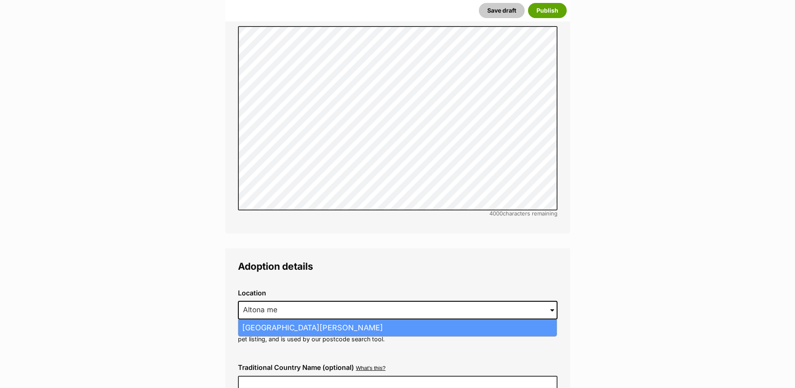
click at [293, 320] on li "Altona Meadows, Victoria, 3028" at bounding box center [398, 328] width 318 height 16
type input "Altona Meadows, Victoria, 3028"
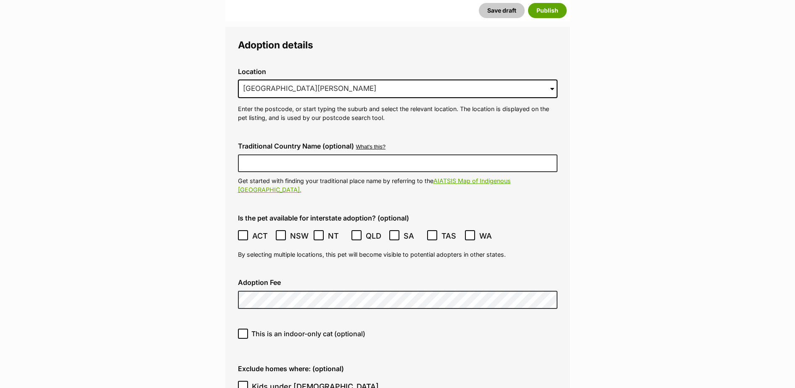
scroll to position [2060, 0]
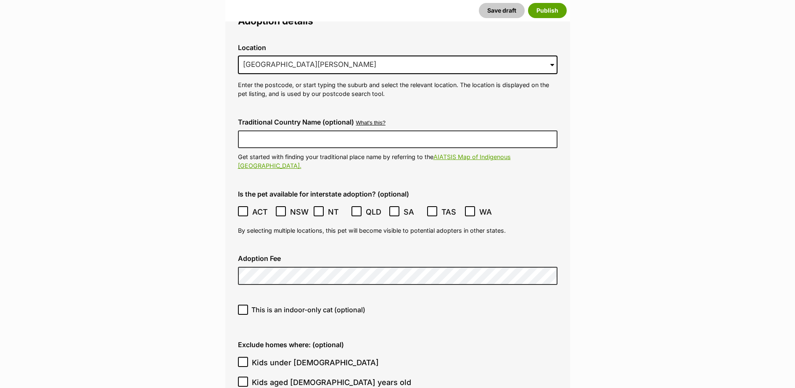
click at [246, 307] on icon at bounding box center [243, 310] width 6 height 6
click at [246, 305] on input "This is an indoor-only cat (optional)" at bounding box center [243, 310] width 10 height 10
checkbox input "true"
click at [240, 359] on icon at bounding box center [243, 362] width 6 height 6
click at [240, 357] on input "Kids under 5 years old" at bounding box center [243, 362] width 10 height 10
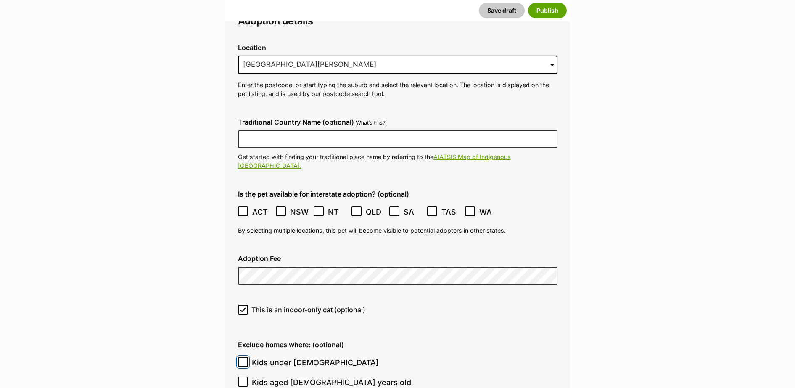
checkbox input "true"
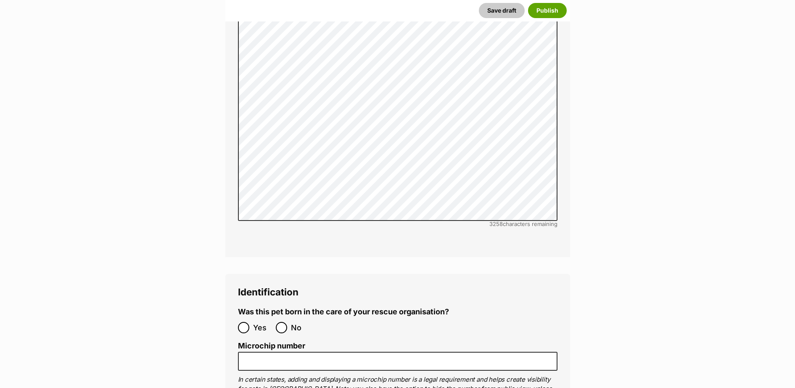
scroll to position [2673, 0]
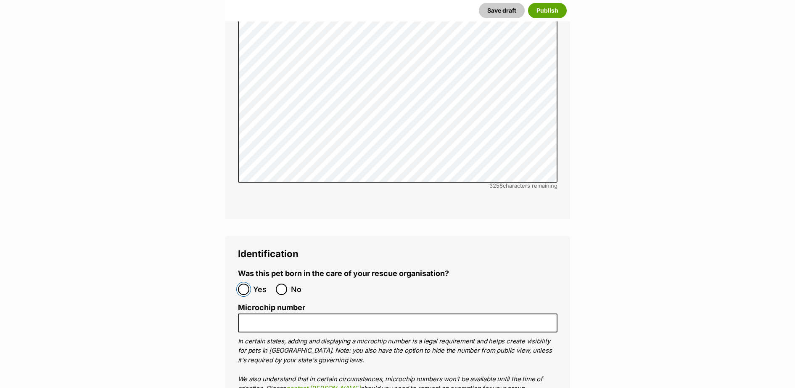
click at [247, 284] on input "Yes" at bounding box center [243, 289] width 11 height 11
radio input "true"
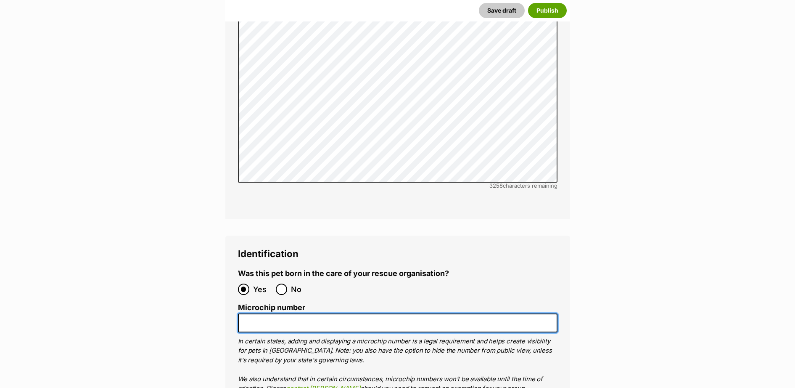
click at [265, 313] on input "Microchip number" at bounding box center [398, 322] width 320 height 19
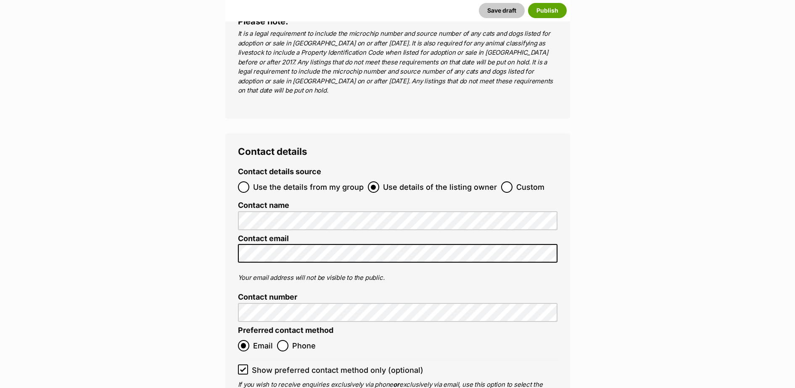
scroll to position [3287, 0]
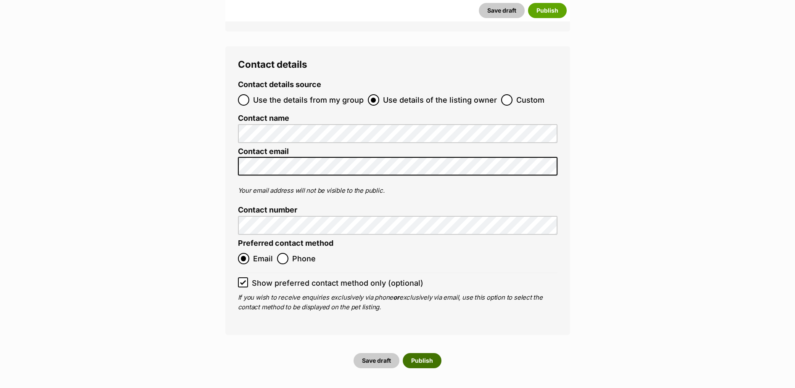
type input "956000017334100"
click at [429, 353] on button "Publish" at bounding box center [422, 360] width 39 height 15
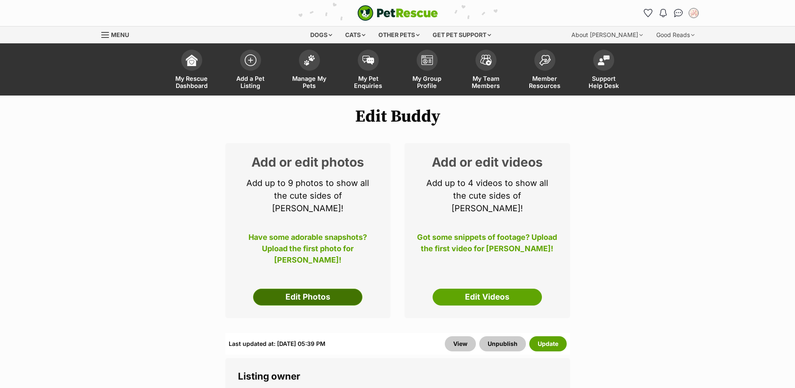
click at [327, 289] on link "Edit Photos" at bounding box center [307, 297] width 109 height 17
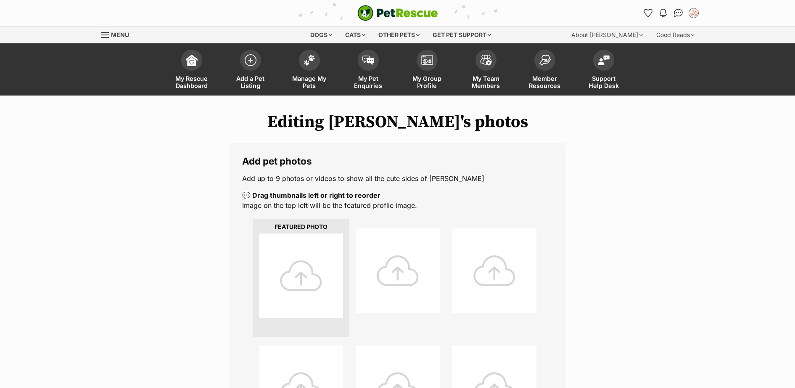
click at [315, 265] on div at bounding box center [301, 275] width 84 height 84
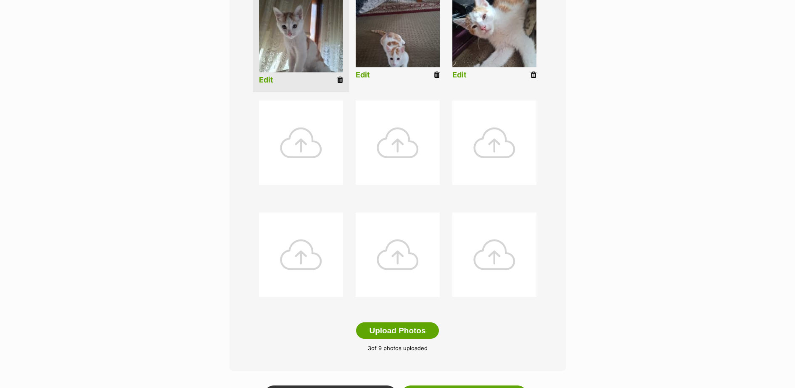
scroll to position [368, 0]
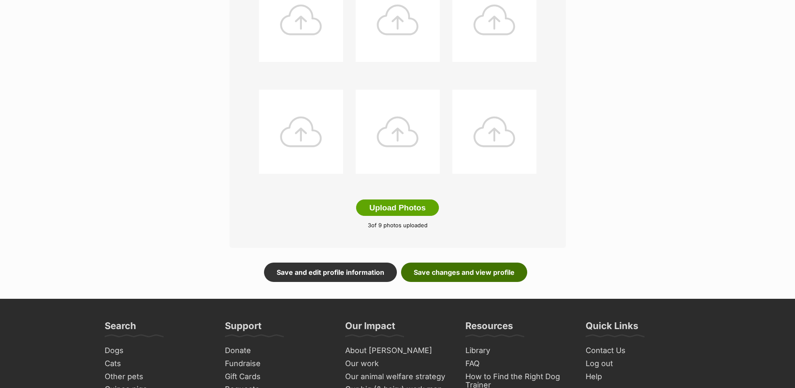
click at [483, 266] on link "Save changes and view profile" at bounding box center [464, 271] width 126 height 19
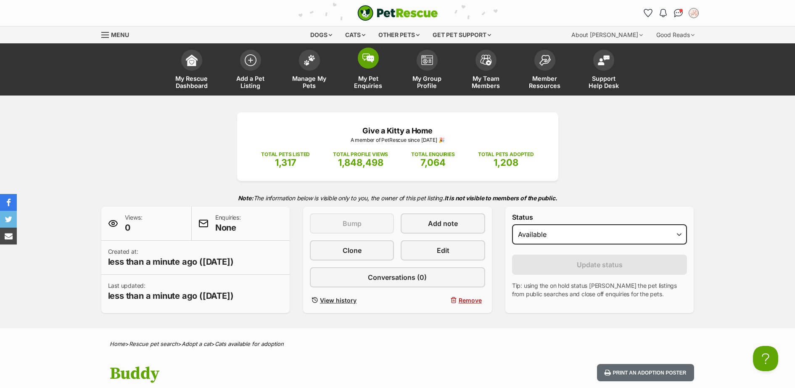
click at [371, 53] on span at bounding box center [368, 58] width 21 height 21
click at [367, 57] on img at bounding box center [369, 57] width 12 height 9
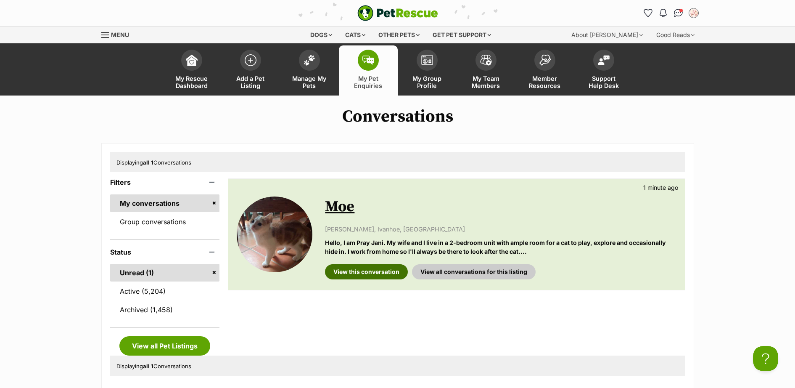
click at [379, 268] on link "View this conversation" at bounding box center [366, 271] width 83 height 15
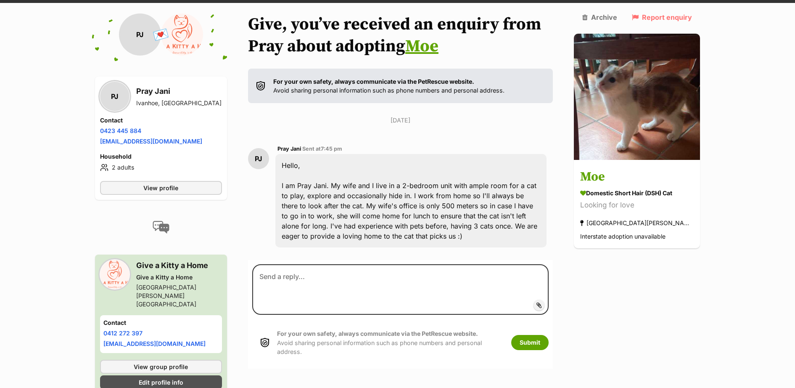
scroll to position [95, 0]
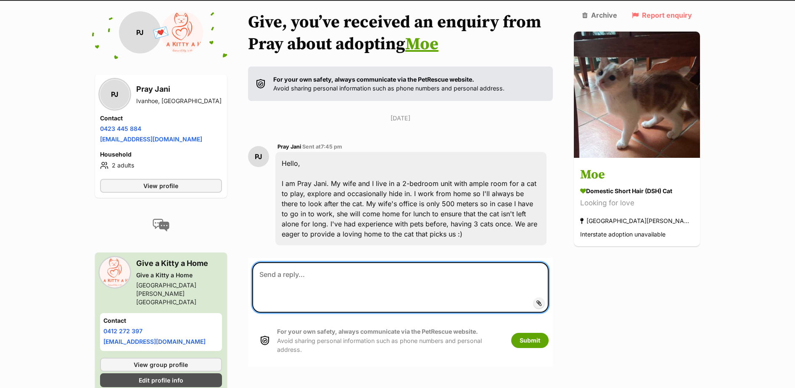
click at [292, 275] on textarea at bounding box center [400, 287] width 297 height 50
paste textarea "Thank you for your enquiry 😻 I have a few questions for all applicants please. …"
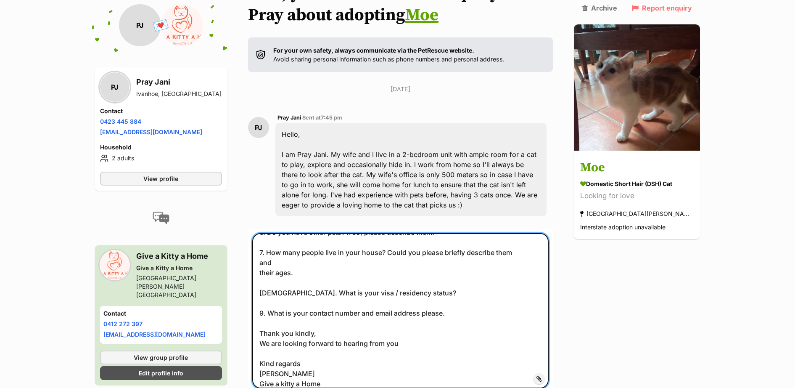
scroll to position [246, 0]
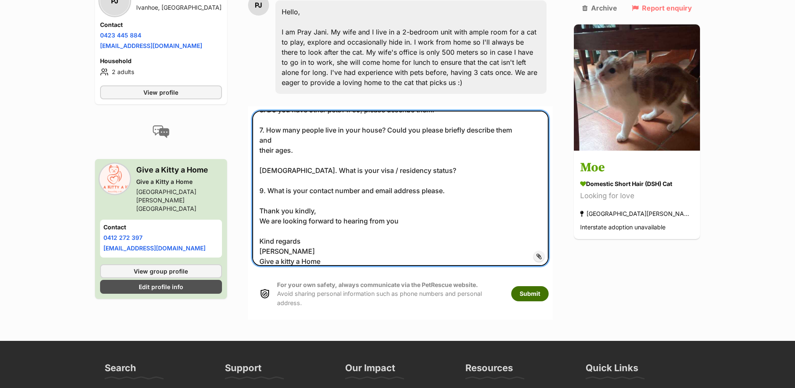
type textarea "Thank you for your enquiry 😻 I have a few questions for all applicants please. …"
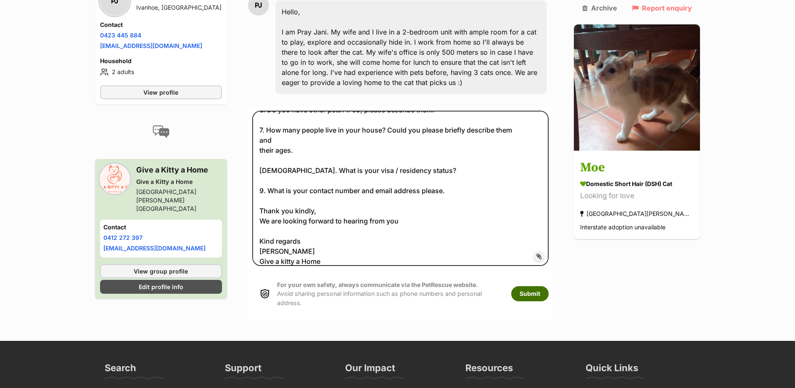
click at [549, 286] on button "Submit" at bounding box center [530, 293] width 37 height 15
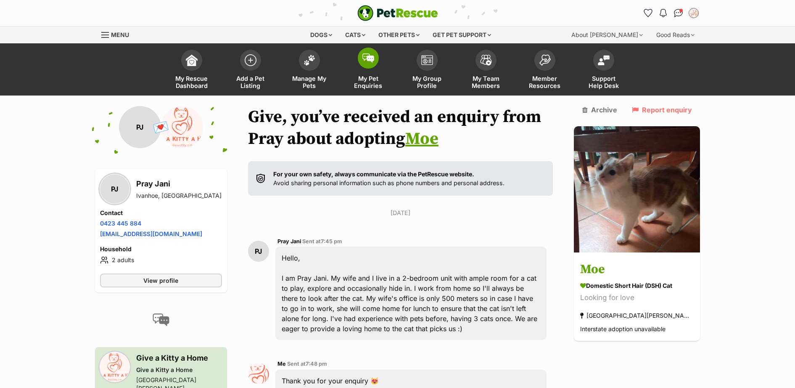
click at [373, 67] on link "My Pet Enquiries" at bounding box center [368, 70] width 59 height 50
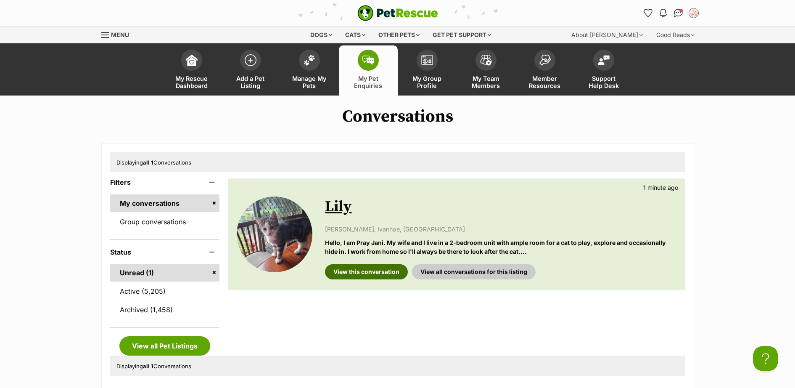
click at [364, 266] on link "View this conversation" at bounding box center [366, 271] width 83 height 15
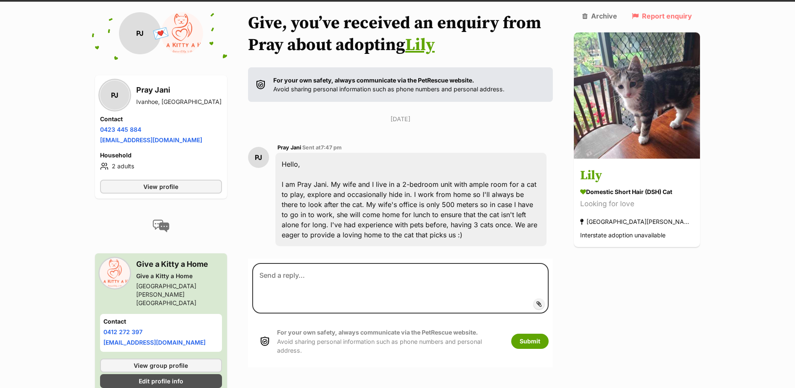
scroll to position [95, 0]
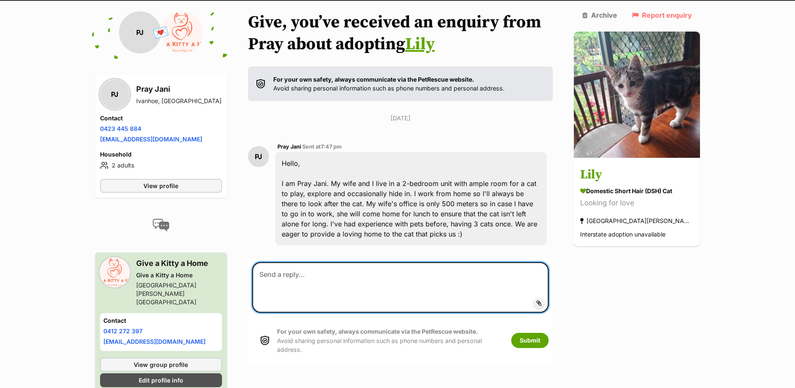
click at [346, 270] on textarea at bounding box center [400, 287] width 297 height 50
paste textarea "Thank you for your enquiry 😻 I have a few questions for all applicants please. …"
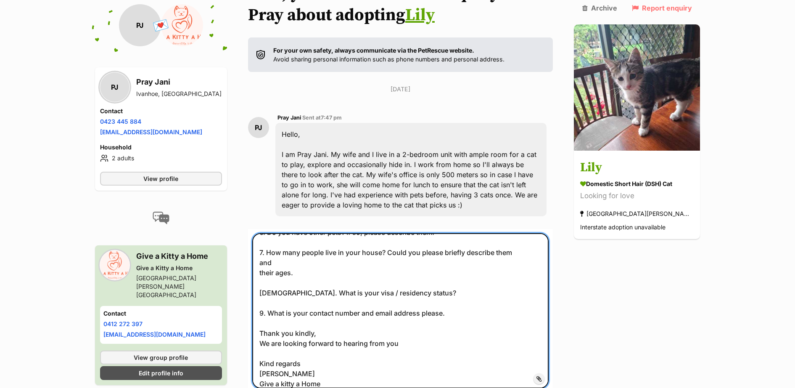
scroll to position [246, 0]
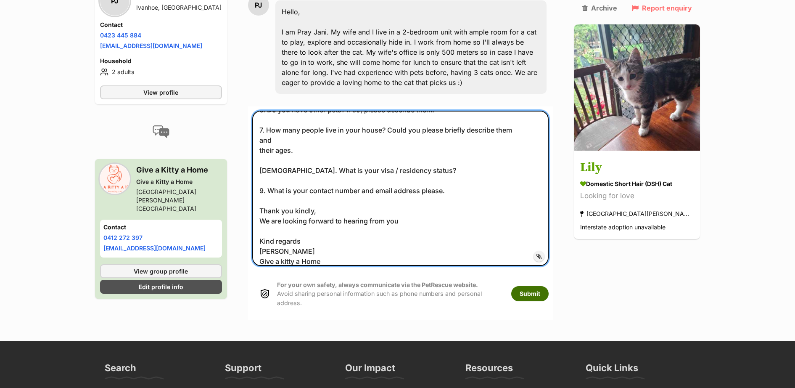
type textarea "Thank you for your enquiry 😻 I have a few questions for all applicants please. …"
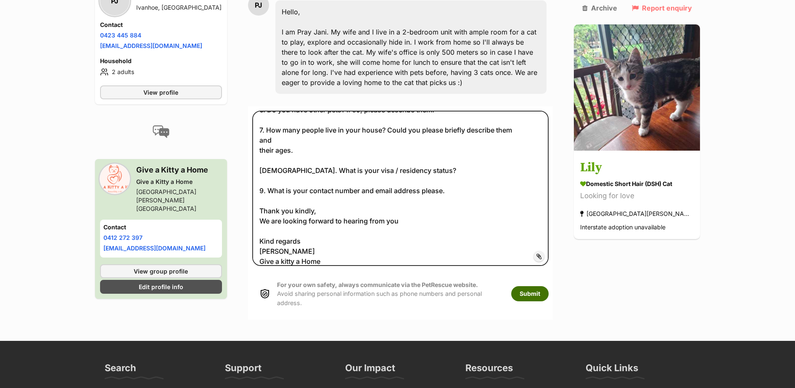
click at [549, 289] on button "Submit" at bounding box center [530, 293] width 37 height 15
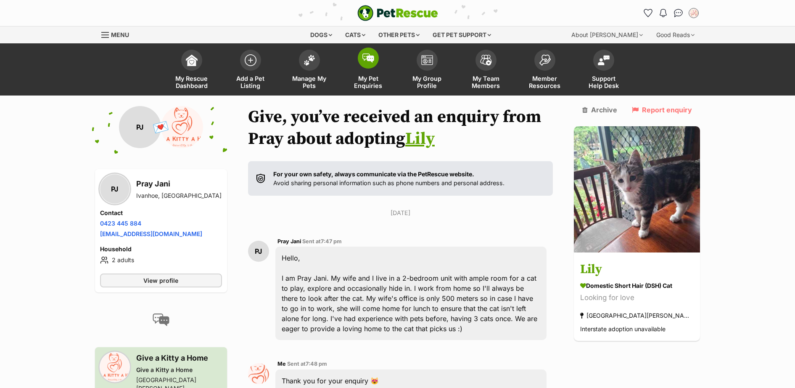
click at [371, 64] on span at bounding box center [368, 58] width 21 height 21
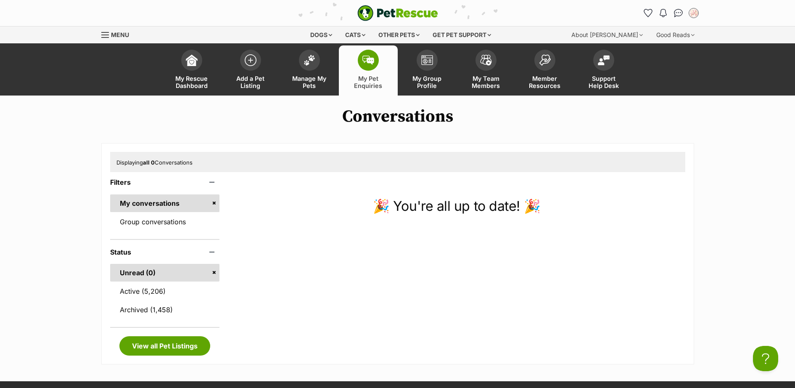
click at [301, 40] on div "Dogs Find a dog on PetRescue View all dogs Browse all of the doggos looking for…" at bounding box center [401, 35] width 300 height 17
click at [310, 58] on img at bounding box center [310, 58] width 12 height 11
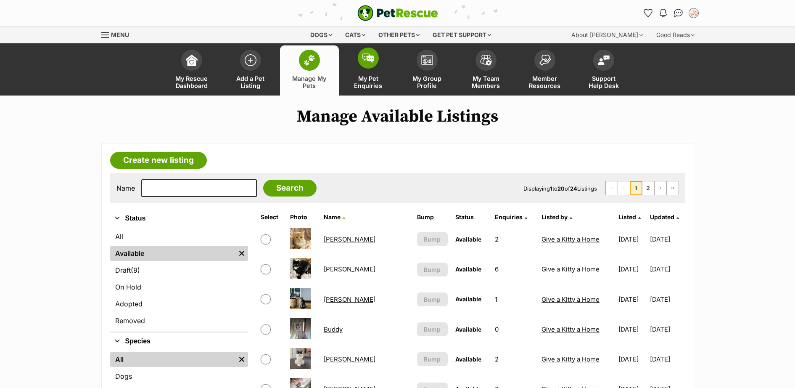
click at [372, 56] on img at bounding box center [369, 57] width 12 height 9
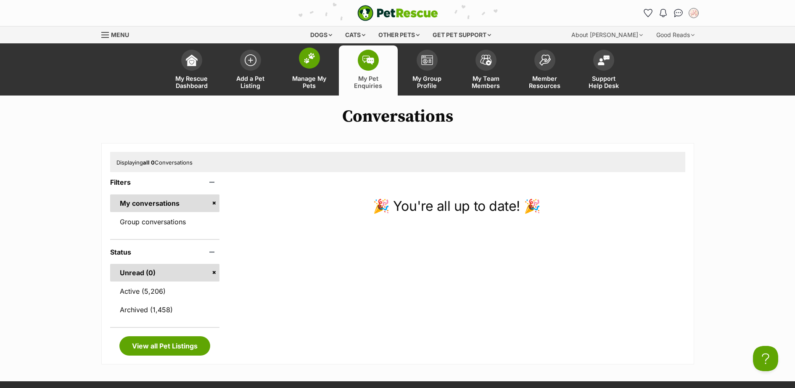
click at [305, 66] on span at bounding box center [309, 58] width 21 height 21
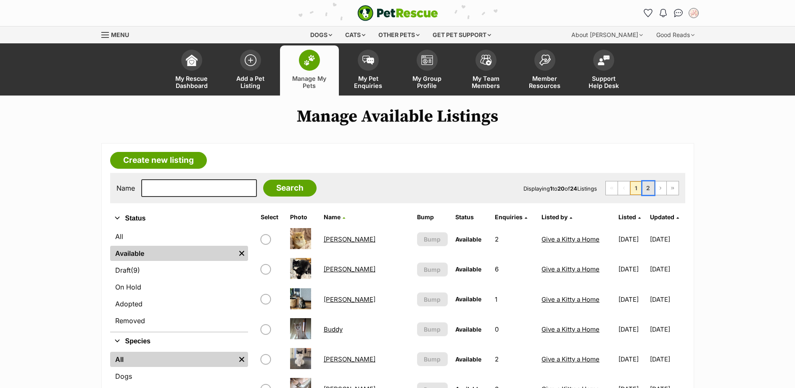
click at [647, 186] on link "2" at bounding box center [649, 187] width 12 height 13
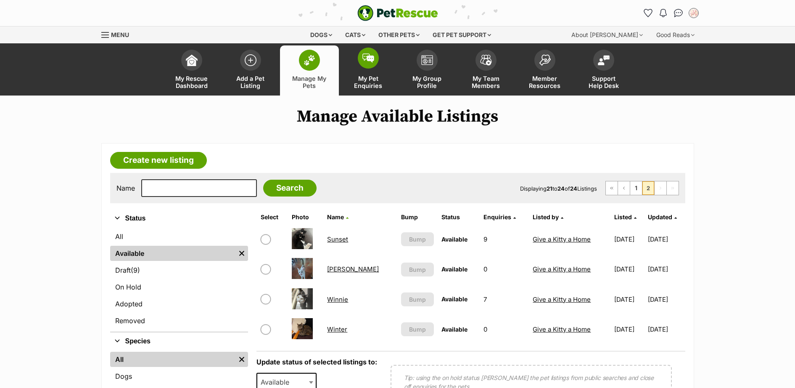
click at [368, 64] on span at bounding box center [368, 58] width 21 height 21
click at [372, 63] on span at bounding box center [368, 58] width 21 height 21
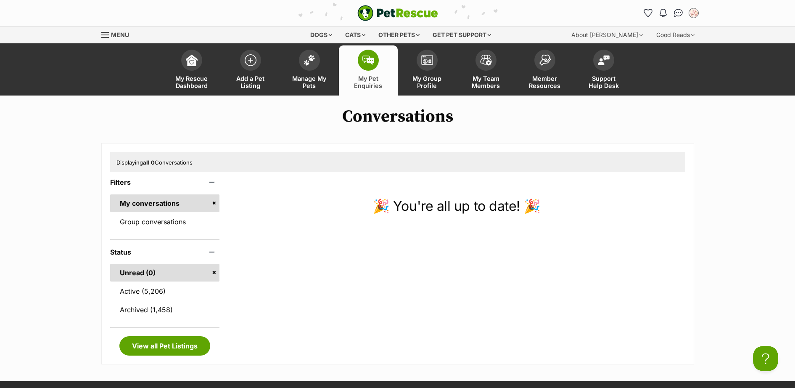
click at [725, 109] on h1 "Conversations" at bounding box center [397, 116] width 795 height 19
click at [311, 59] on img at bounding box center [310, 58] width 12 height 11
